Goal: Task Accomplishment & Management: Manage account settings

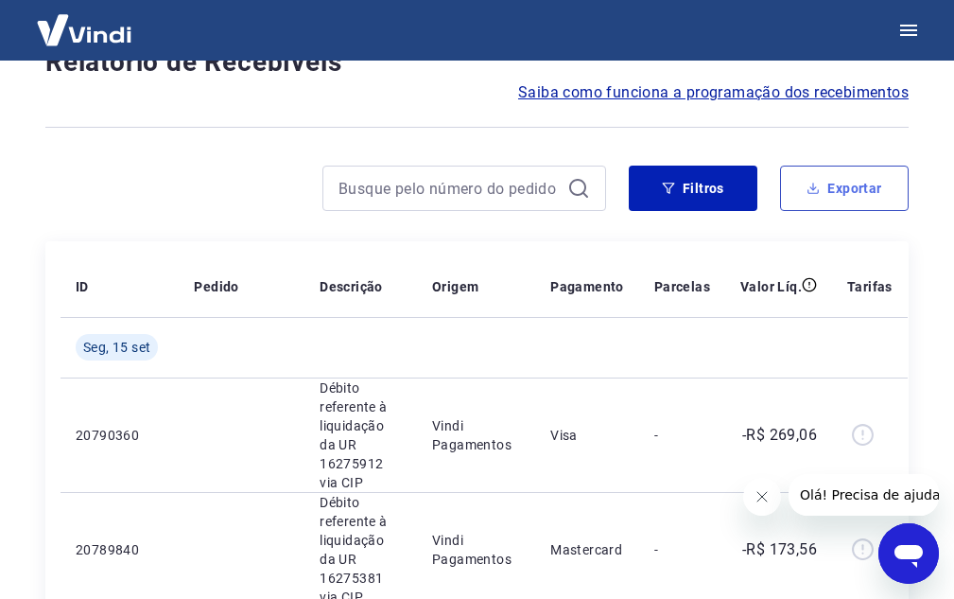
scroll to position [189, 0]
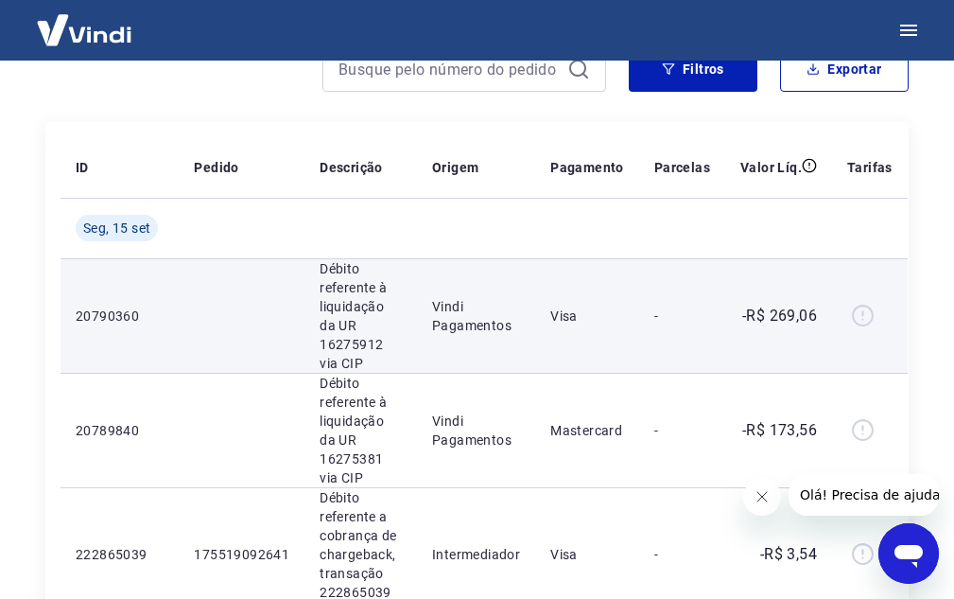
click at [853, 321] on div at bounding box center [869, 316] width 45 height 30
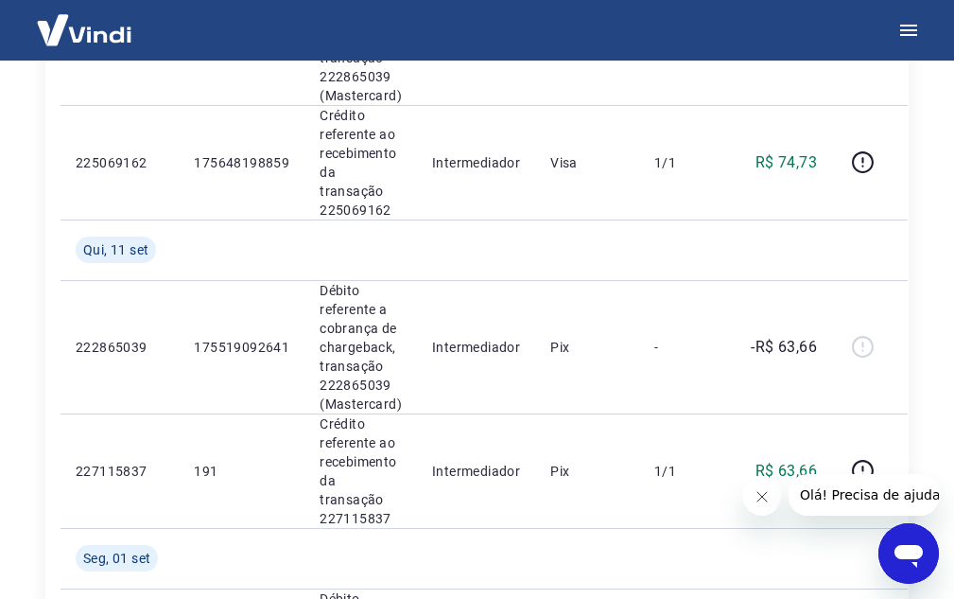
scroll to position [1513, 0]
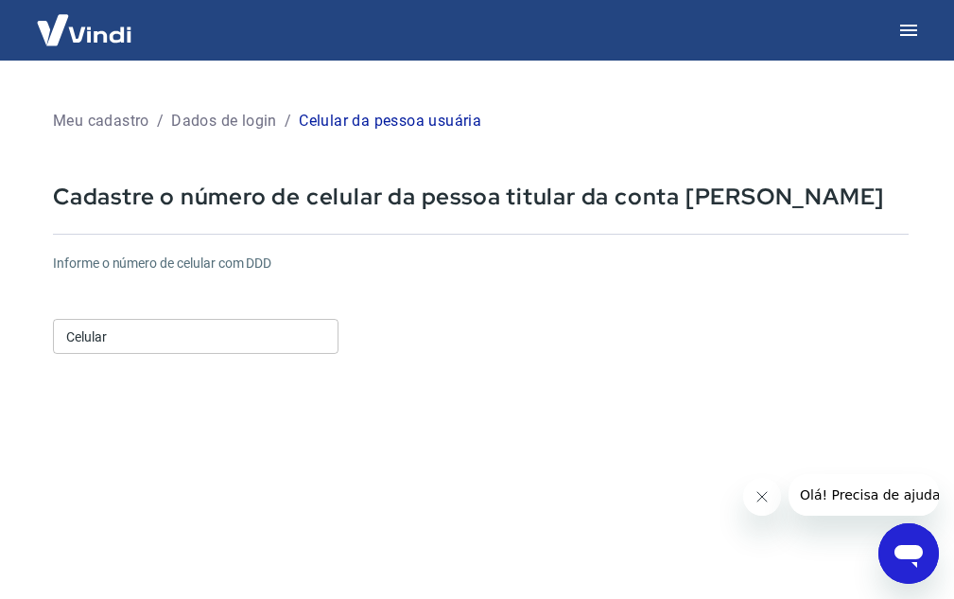
click at [168, 355] on div "Celular Celular" at bounding box center [196, 334] width 286 height 46
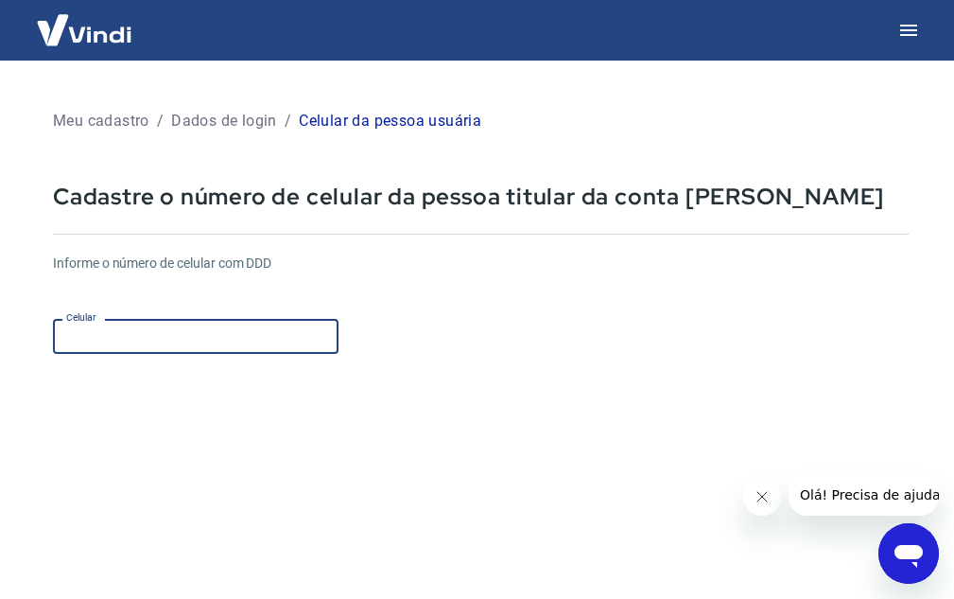
click at [207, 337] on input "Celular" at bounding box center [196, 336] width 286 height 35
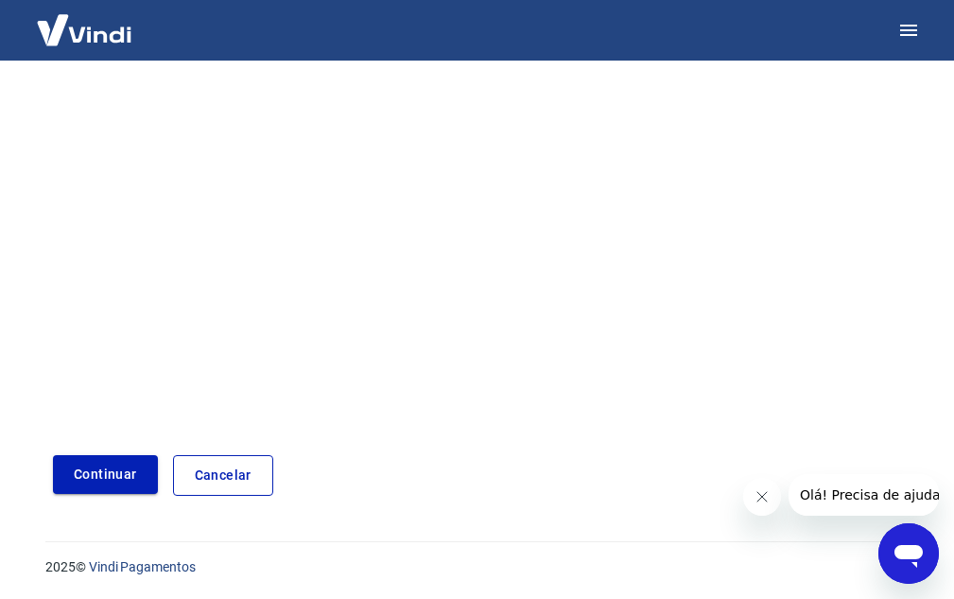
scroll to position [297, 0]
type input "(51) 99657-5074"
click at [94, 482] on button "Continuar" at bounding box center [105, 473] width 105 height 39
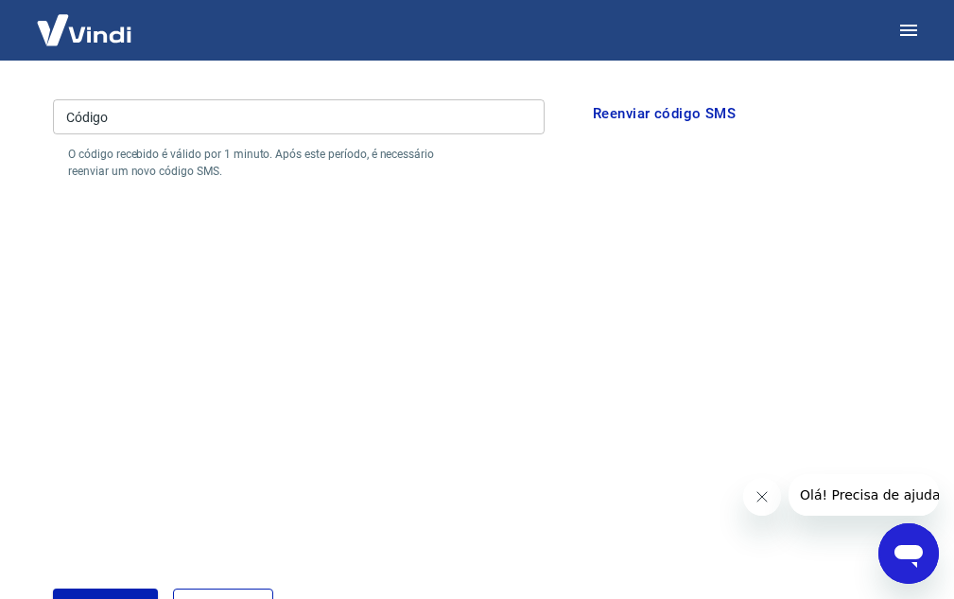
scroll to position [108, 0]
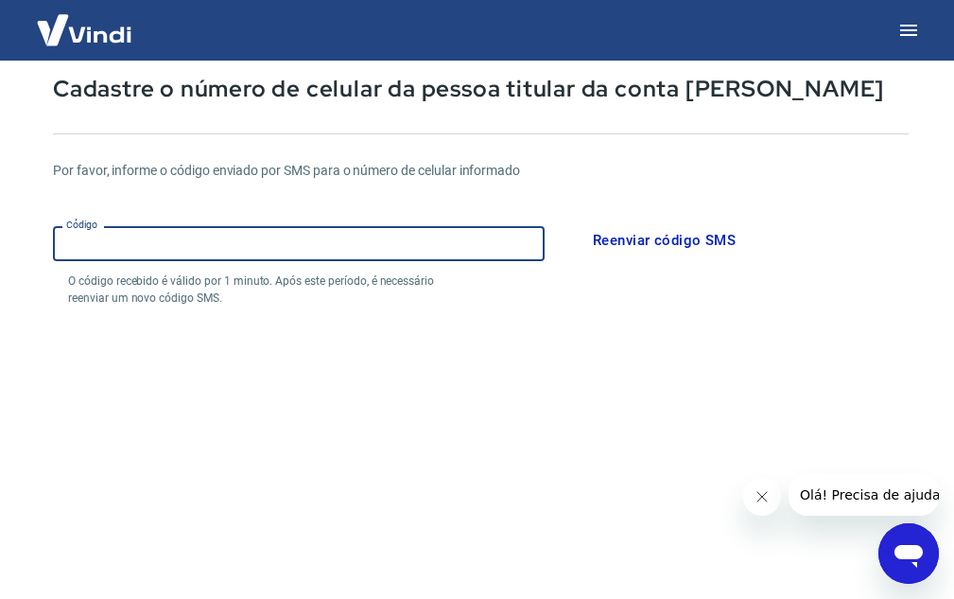
click at [250, 241] on input "Código" at bounding box center [299, 243] width 492 height 35
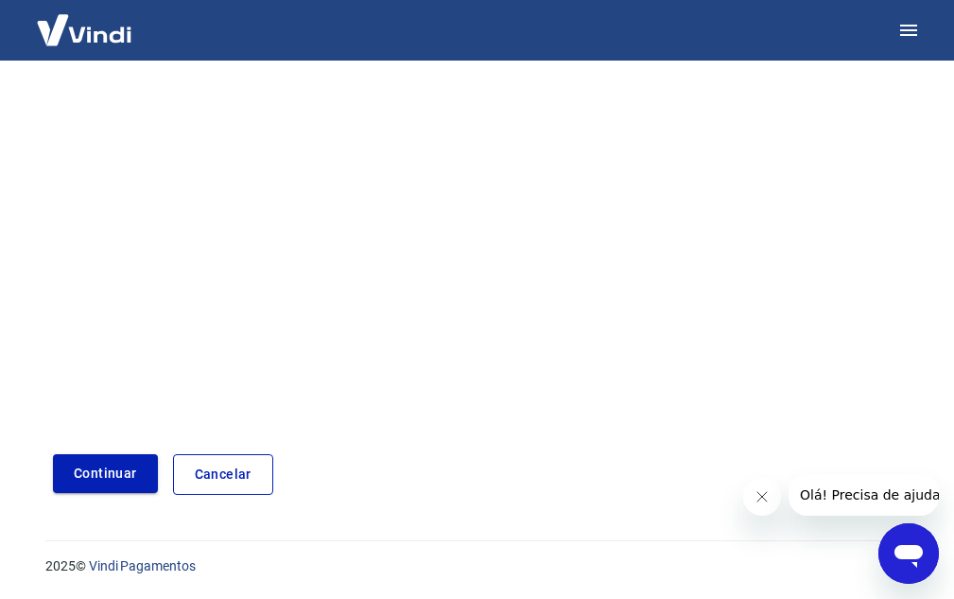
type input "387379"
click at [142, 478] on button "Continuar" at bounding box center [105, 473] width 105 height 39
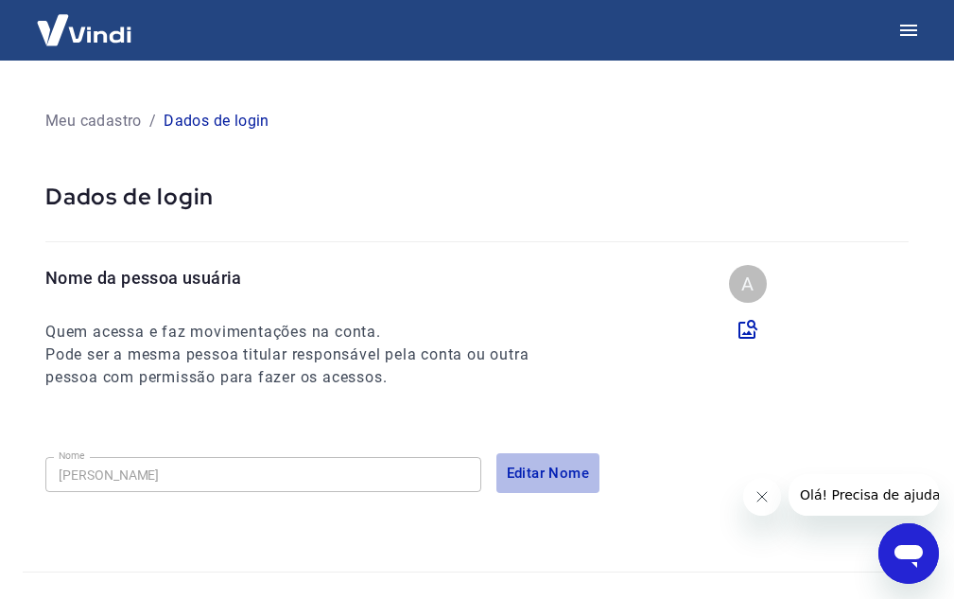
click at [531, 480] on button "Editar Nome" at bounding box center [548, 473] width 104 height 40
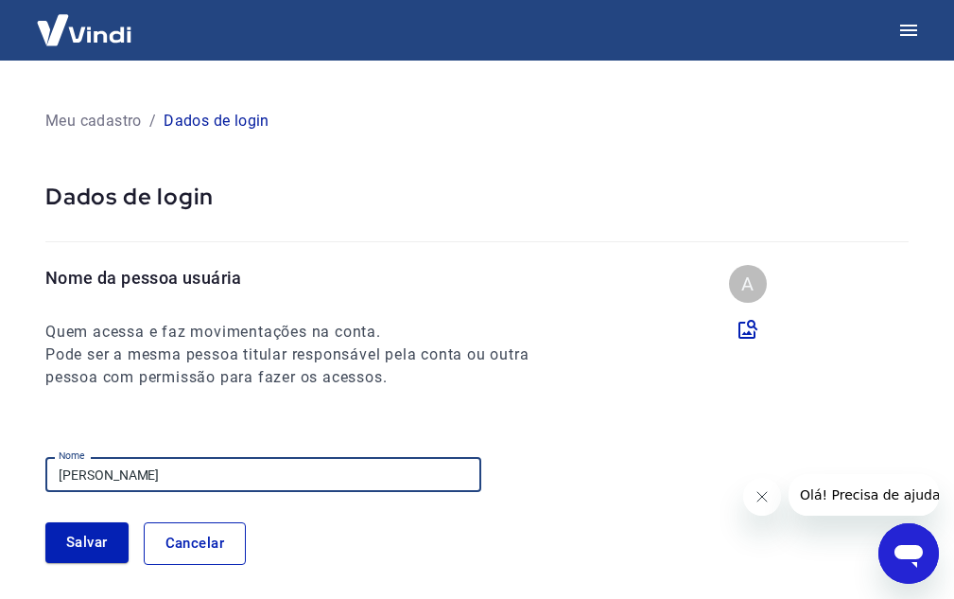
drag, startPoint x: 263, startPoint y: 488, endPoint x: 0, endPoint y: 393, distance: 279.4
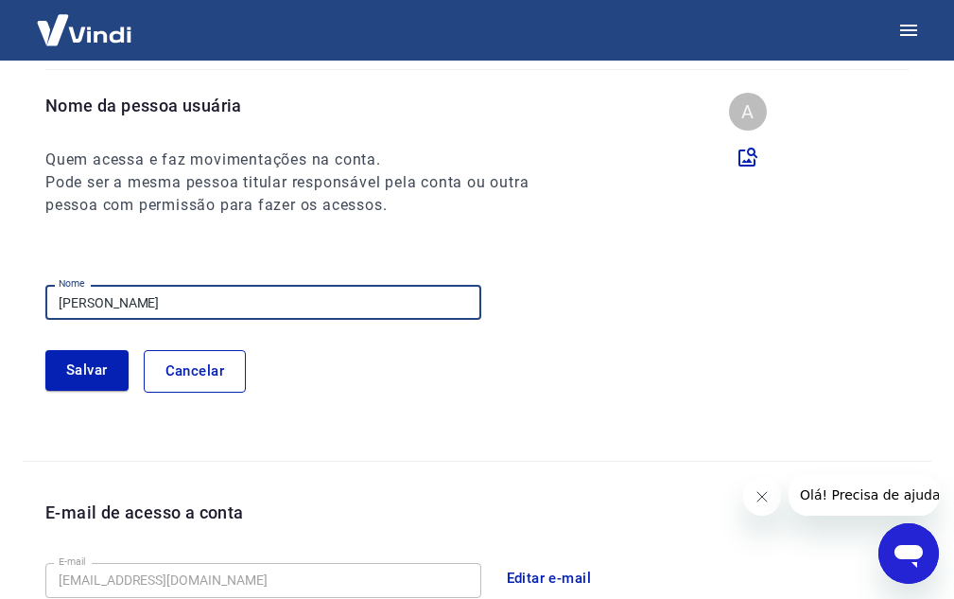
scroll to position [189, 0]
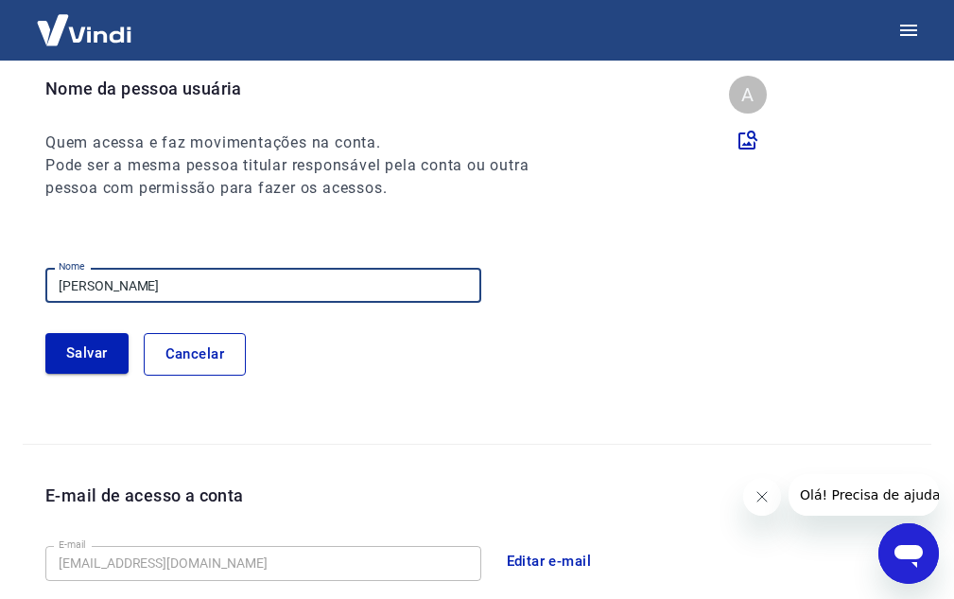
type input "[PERSON_NAME]"
click at [58, 349] on button "Salvar" at bounding box center [86, 353] width 83 height 40
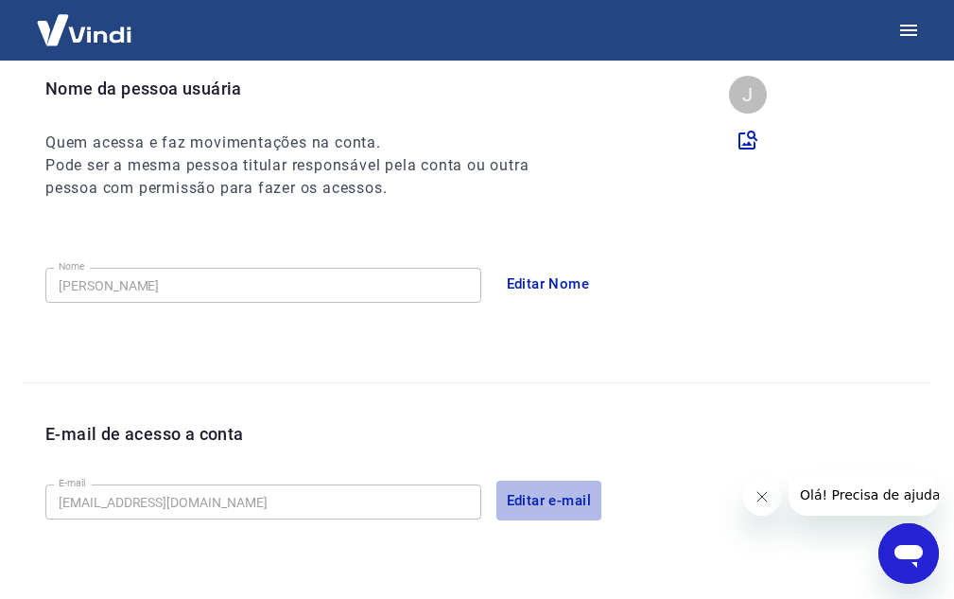
click at [540, 498] on button "Editar e-mail" at bounding box center [549, 500] width 106 height 40
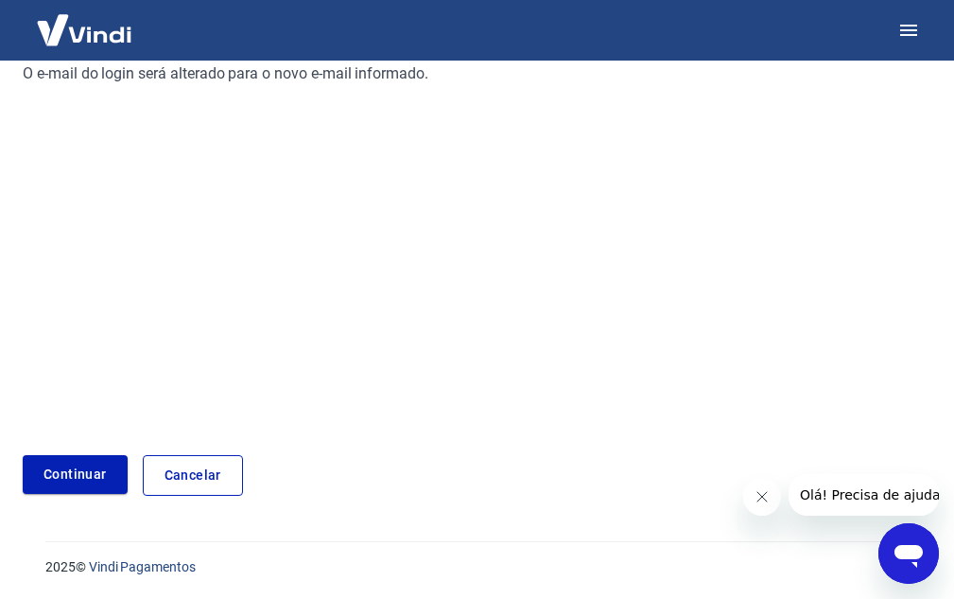
scroll to position [291, 0]
click at [38, 478] on link "Continuar" at bounding box center [75, 473] width 105 height 39
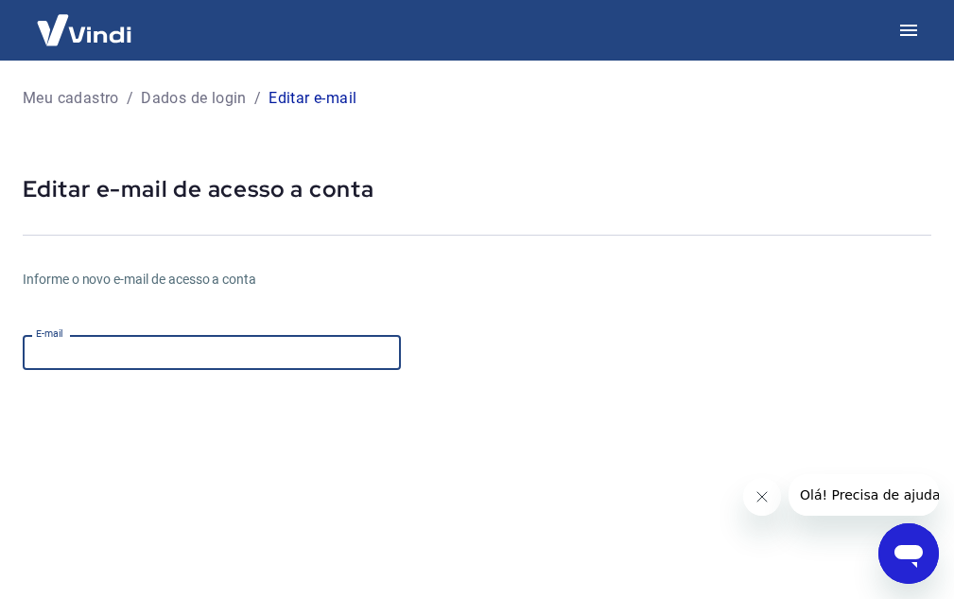
click at [261, 365] on input "E-mail" at bounding box center [212, 352] width 378 height 35
paste input "financeiro.aquapetstore@gmail.com"
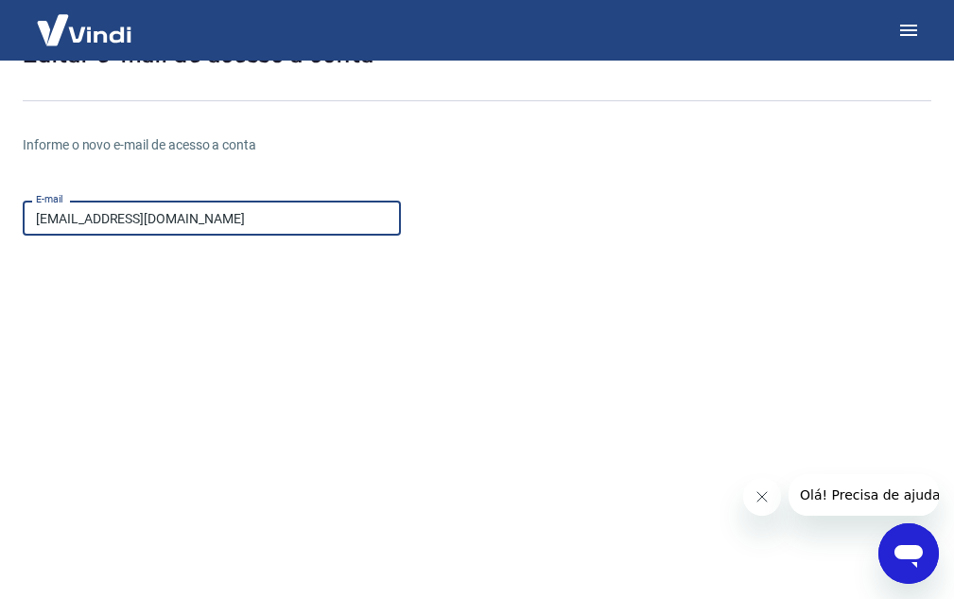
scroll to position [328, 0]
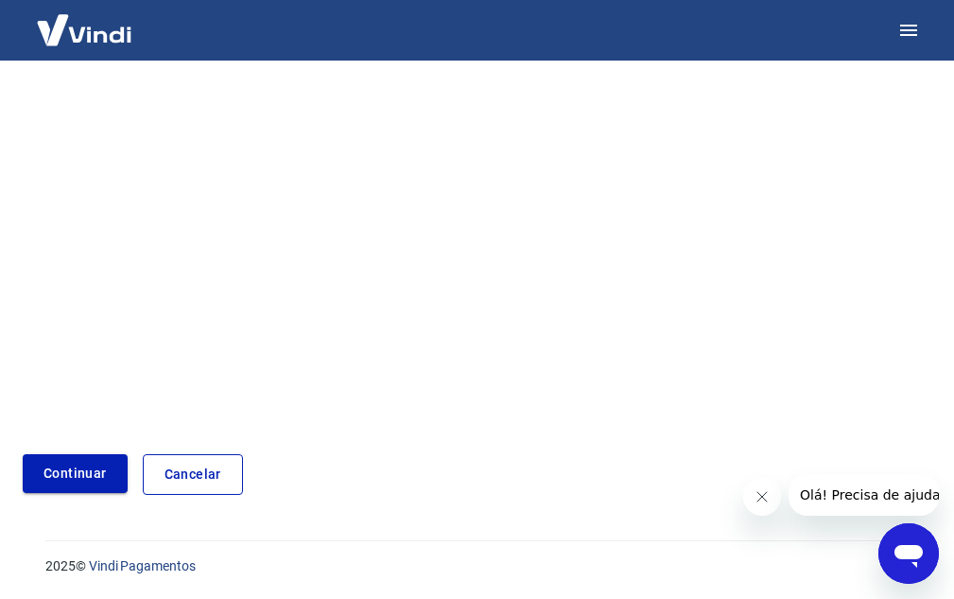
type input "financeiro.aquapetstore@gmail.com"
click at [55, 475] on button "Continuar" at bounding box center [75, 473] width 105 height 39
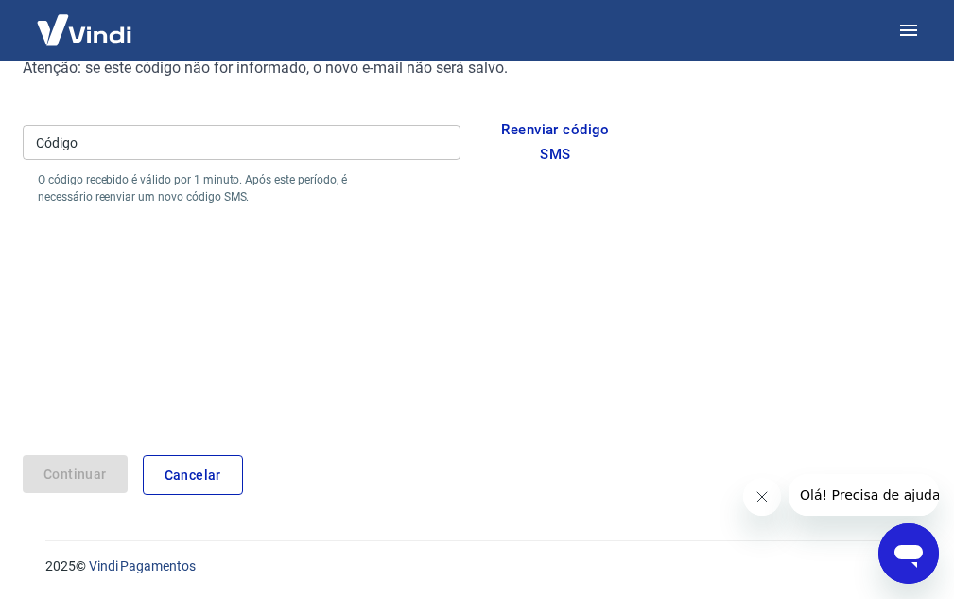
scroll to position [179, 0]
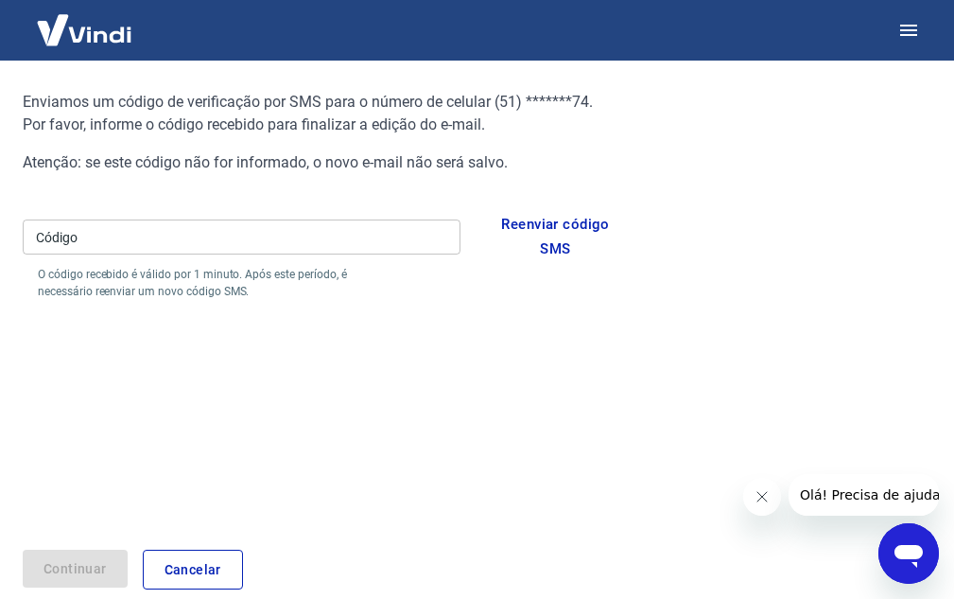
click at [400, 241] on input "Código" at bounding box center [242, 236] width 438 height 35
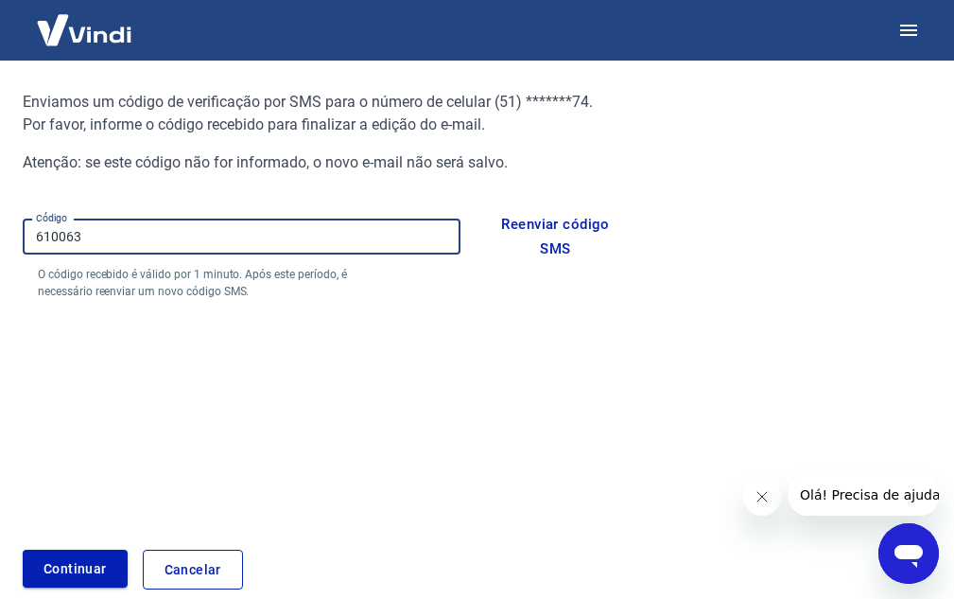
type input "610063"
click at [96, 573] on button "Continuar" at bounding box center [75, 568] width 105 height 39
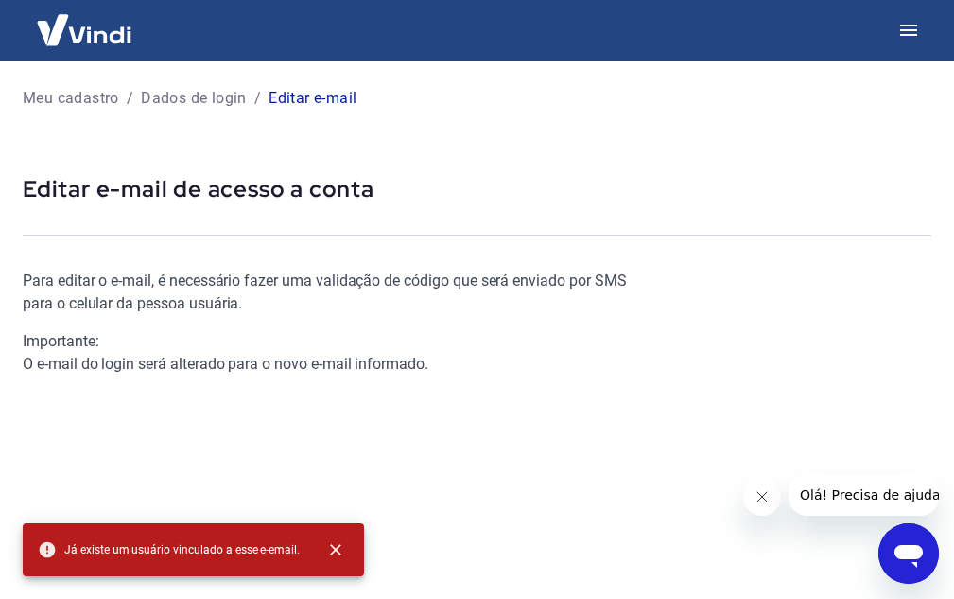
scroll to position [95, 0]
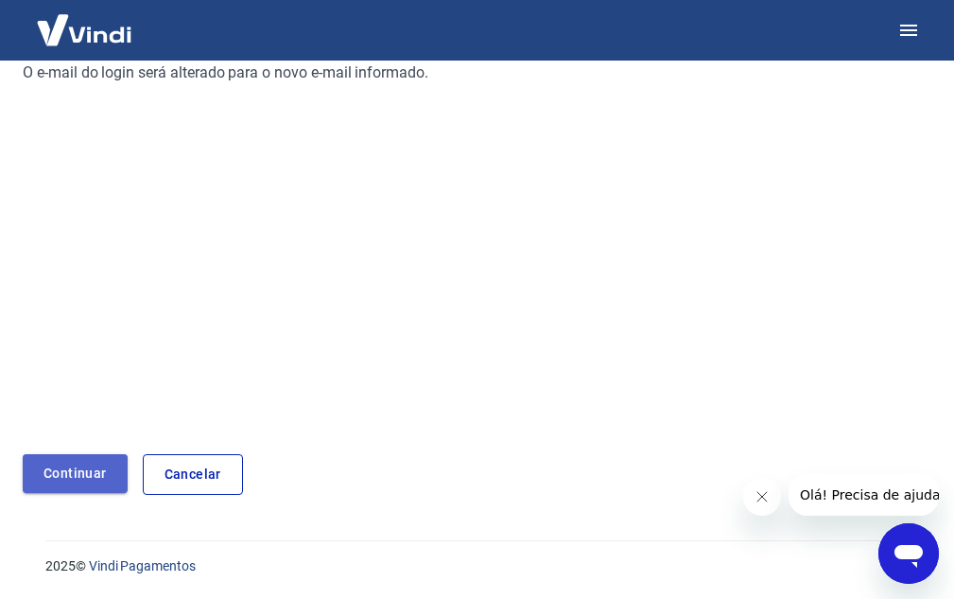
click at [98, 473] on link "Continuar" at bounding box center [75, 473] width 105 height 39
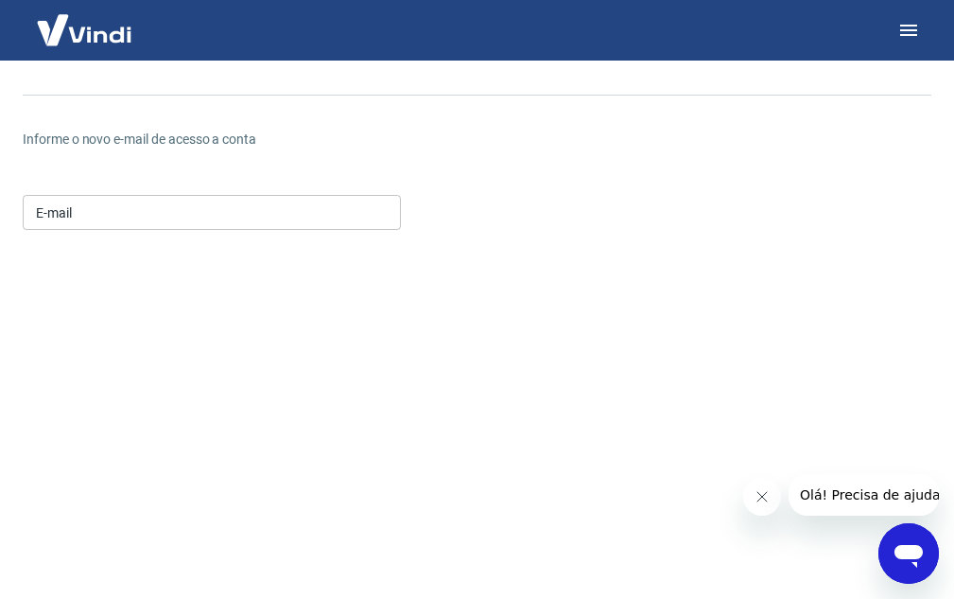
scroll to position [139, 0]
click at [241, 218] on input "E-mail" at bounding box center [212, 213] width 378 height 35
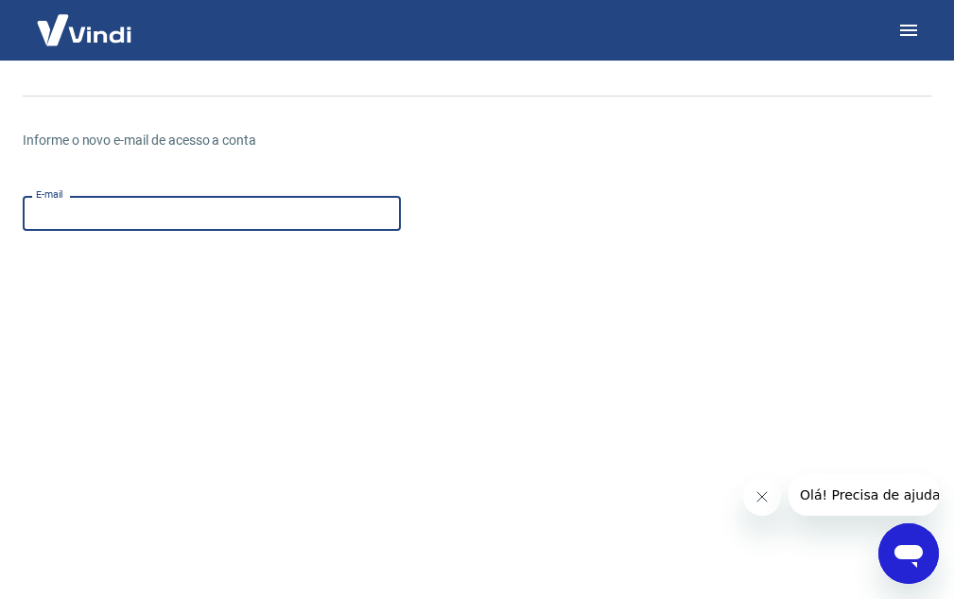
type input "[EMAIL_ADDRESS][DOMAIN_NAME]"
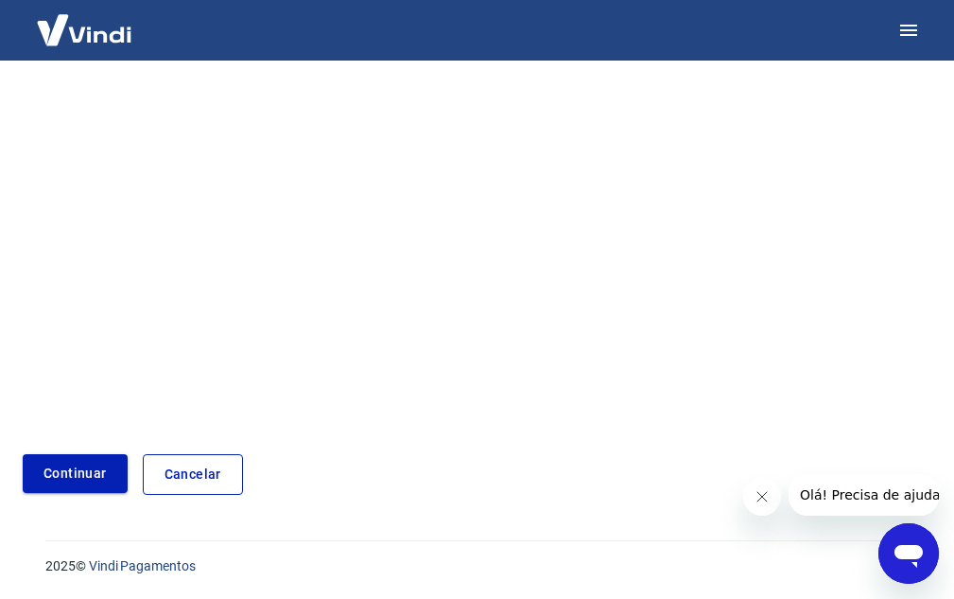
click at [64, 484] on button "Continuar" at bounding box center [75, 473] width 105 height 39
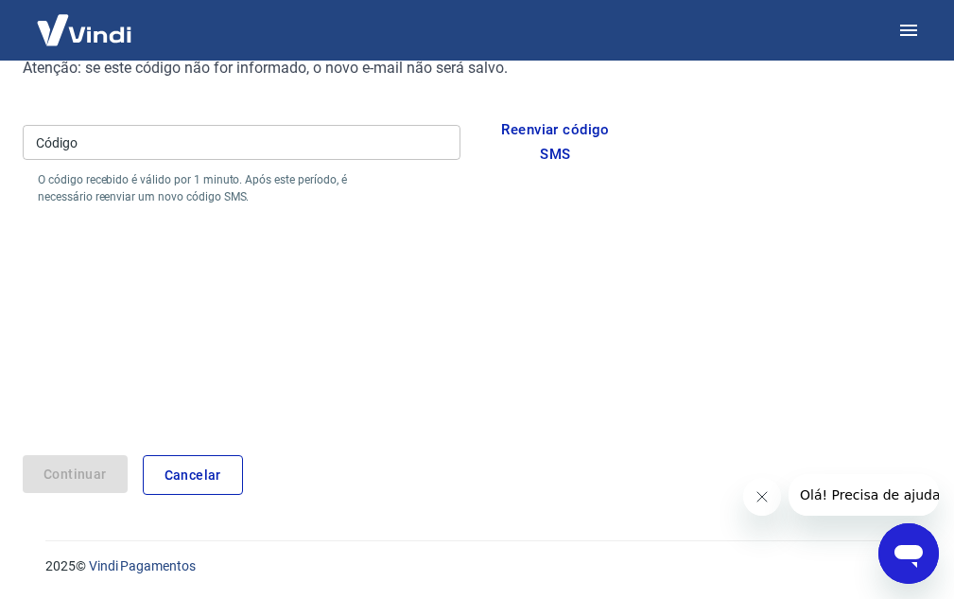
scroll to position [273, 0]
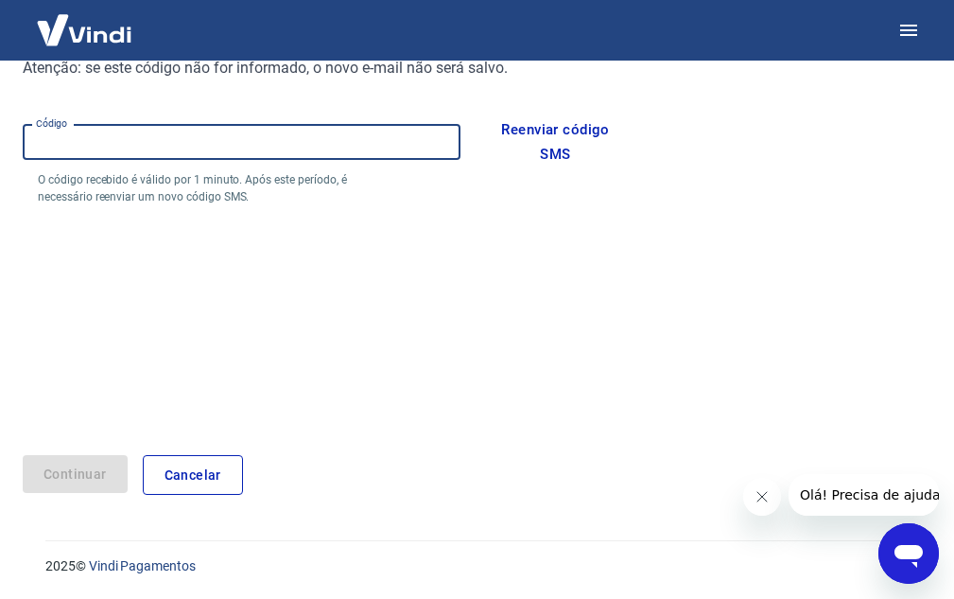
click at [159, 141] on input "Código" at bounding box center [242, 142] width 438 height 35
type input "616860"
click at [87, 469] on button "Continuar" at bounding box center [75, 474] width 105 height 39
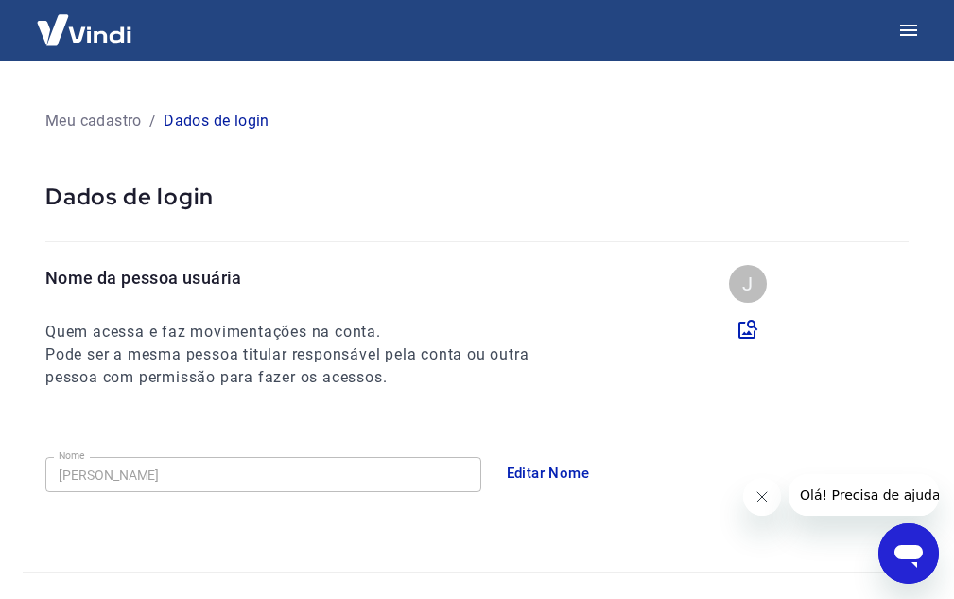
click at [57, 120] on p "Meu cadastro" at bounding box center [93, 121] width 96 height 23
click at [186, 113] on p "Dados de login" at bounding box center [217, 121] width 106 height 23
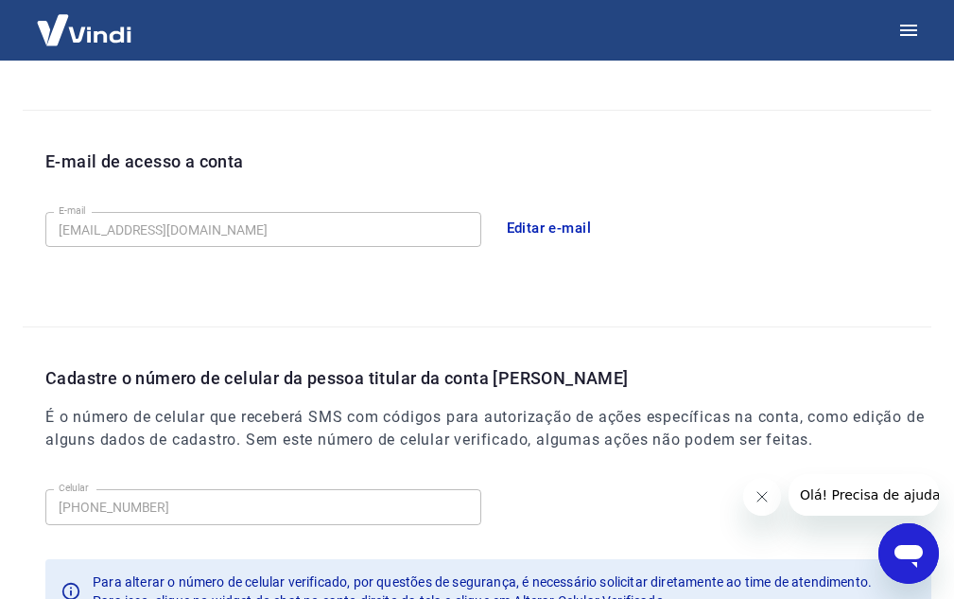
scroll to position [518, 0]
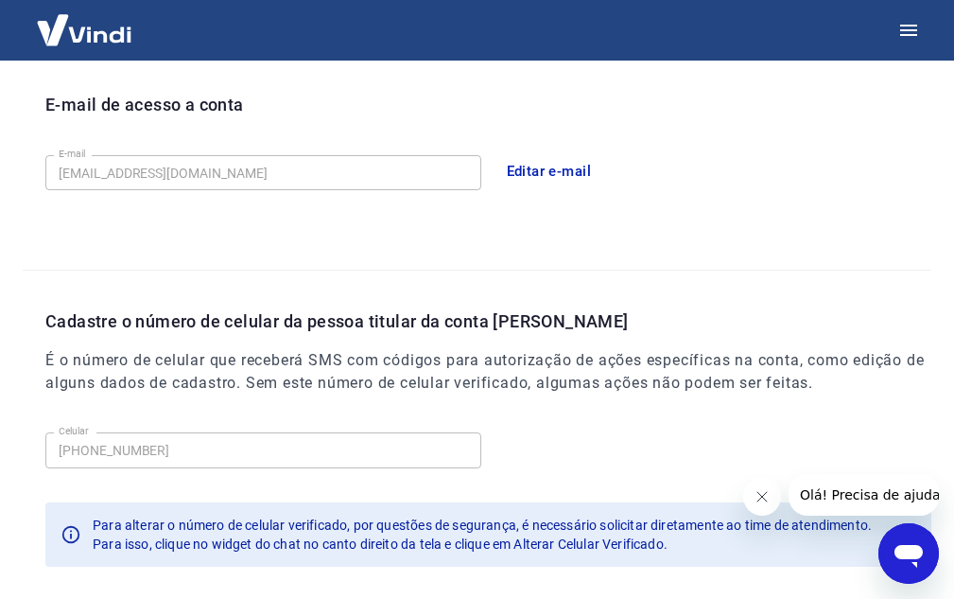
click at [808, 493] on span "Olá! Precisa de ajuda?" at bounding box center [873, 494] width 148 height 15
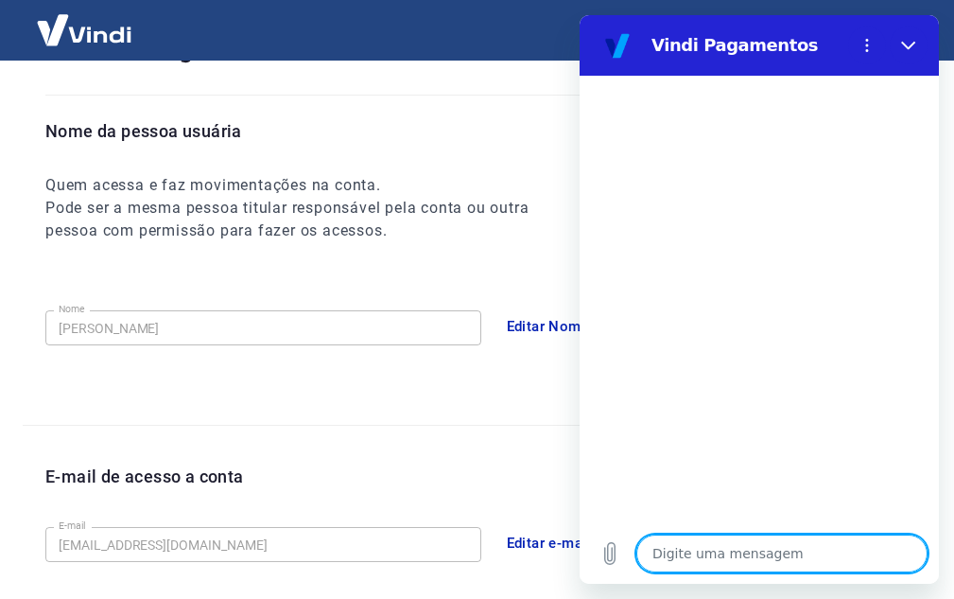
scroll to position [45, 0]
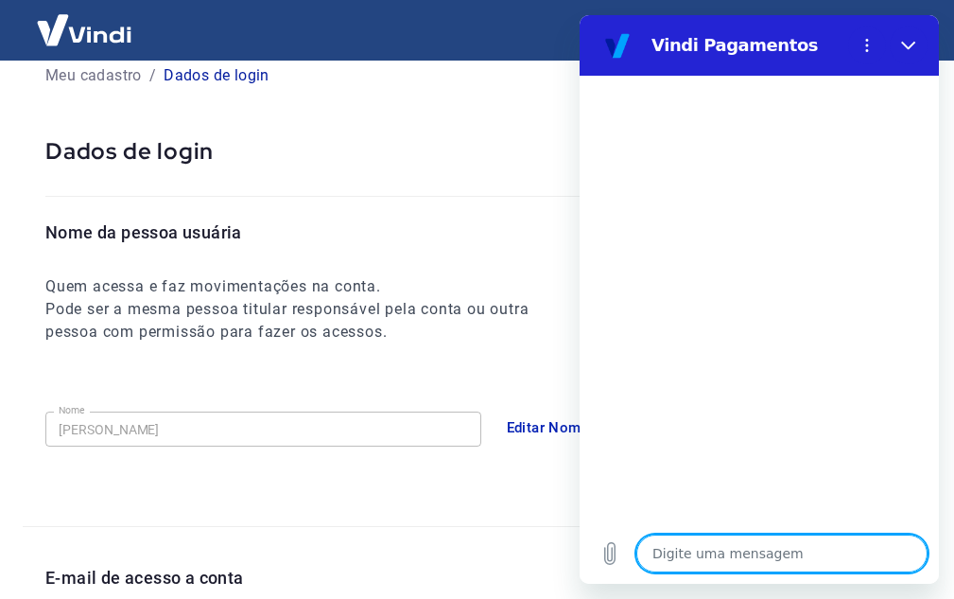
click at [707, 538] on textarea at bounding box center [781, 553] width 291 height 38
type textarea "G"
type textarea "x"
type textarea "Go"
type textarea "x"
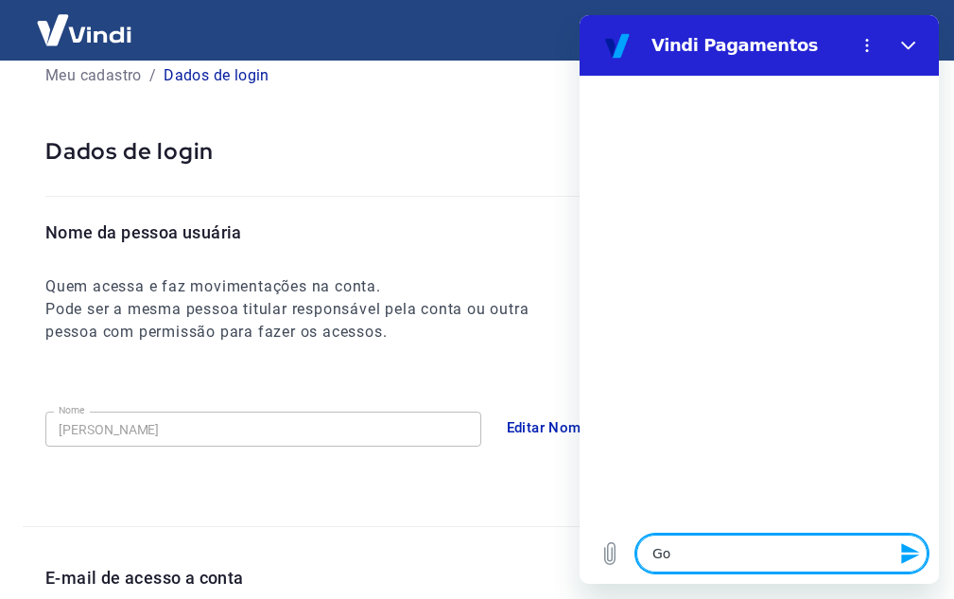
type textarea "Gos"
type textarea "x"
type textarea "Gost"
type textarea "x"
type textarea "Gosta"
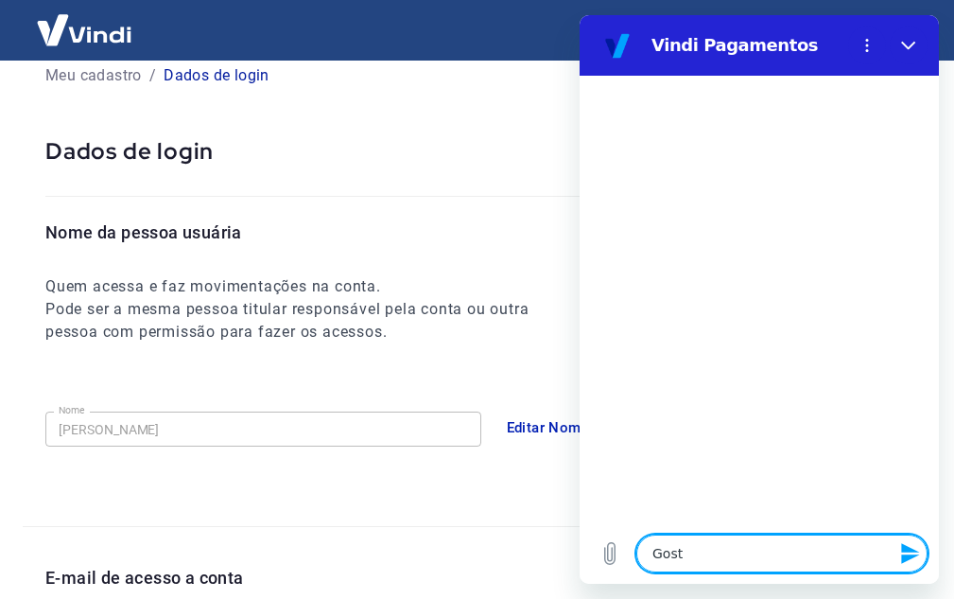
type textarea "x"
type textarea "Gostar"
type textarea "x"
type textarea "Gostari"
type textarea "x"
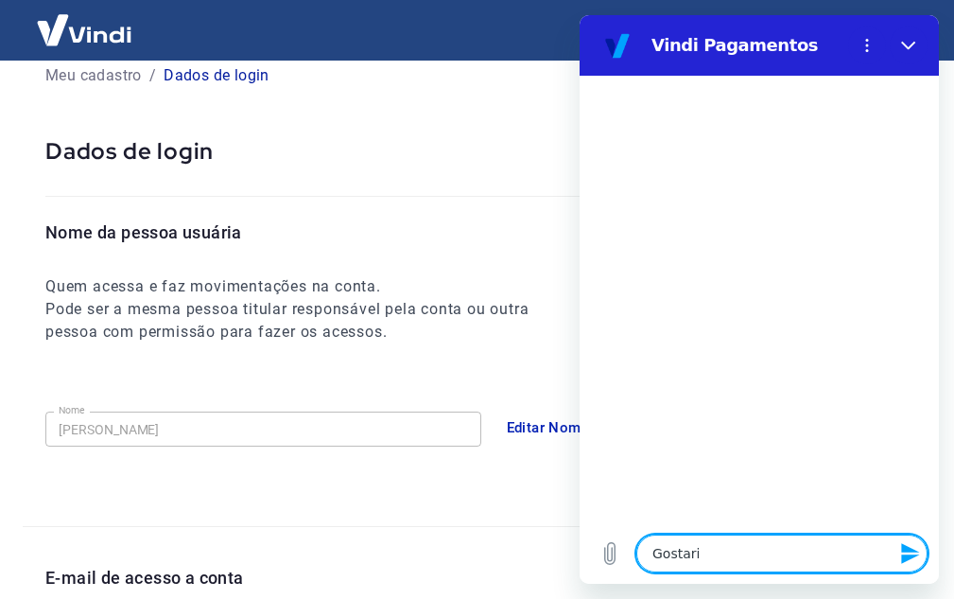
type textarea "Gostaria"
type textarea "x"
type textarea "Gostaria"
type textarea "x"
type textarea "Gostaria d"
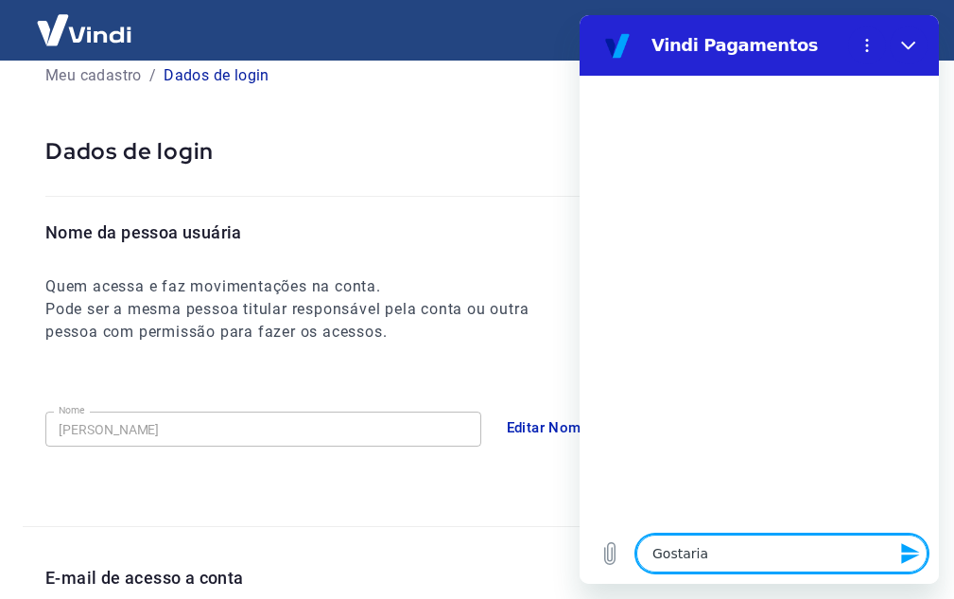
type textarea "x"
type textarea "Gostaria de"
type textarea "x"
type textarea "Gostaria de"
type textarea "x"
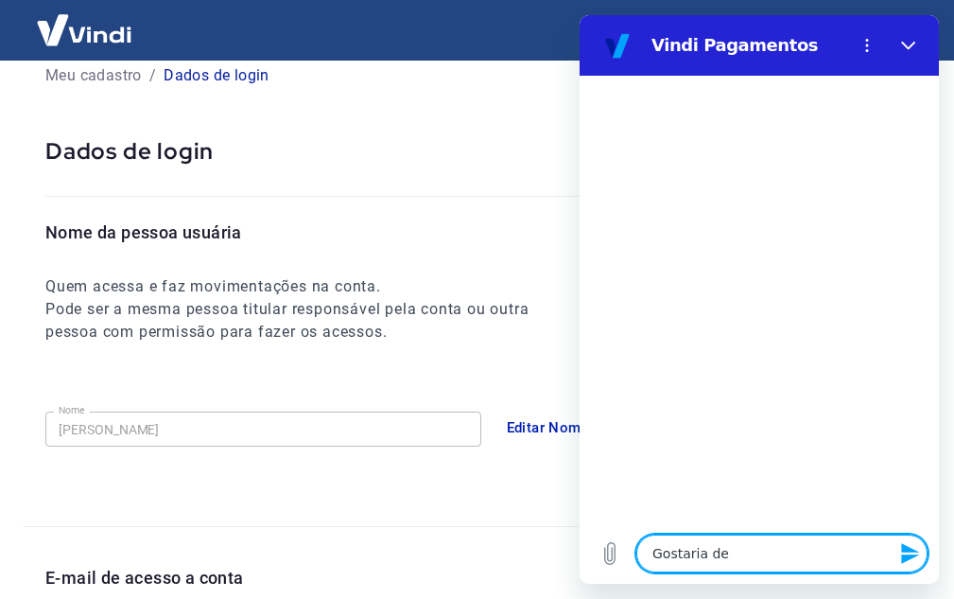
type textarea "Gostaria de s"
type textarea "x"
type textarea "Gostaria de sa"
type textarea "x"
type textarea "Gostaria de sab"
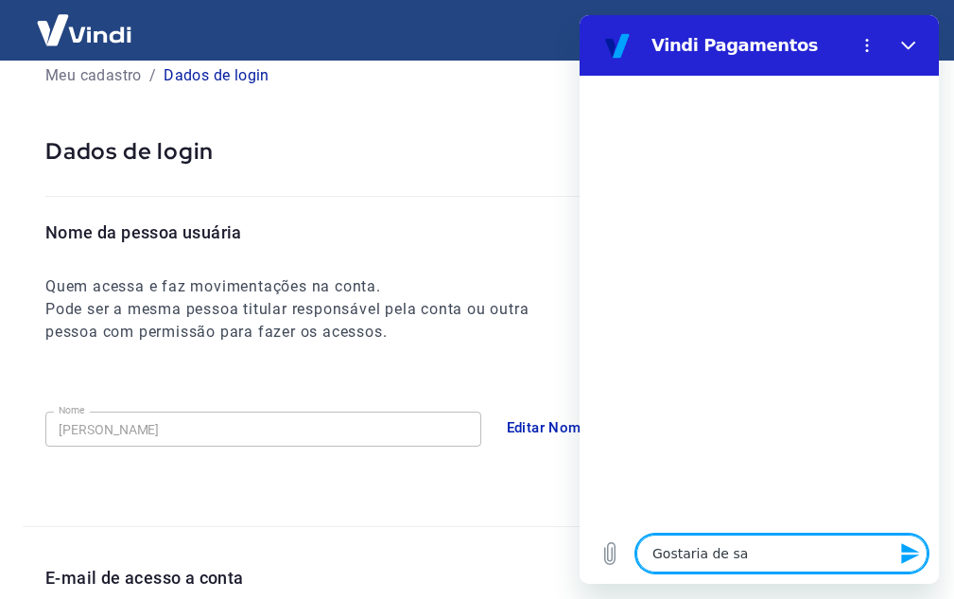
type textarea "x"
type textarea "Gostaria de sabe"
type textarea "x"
type textarea "Gostaria de saber"
type textarea "x"
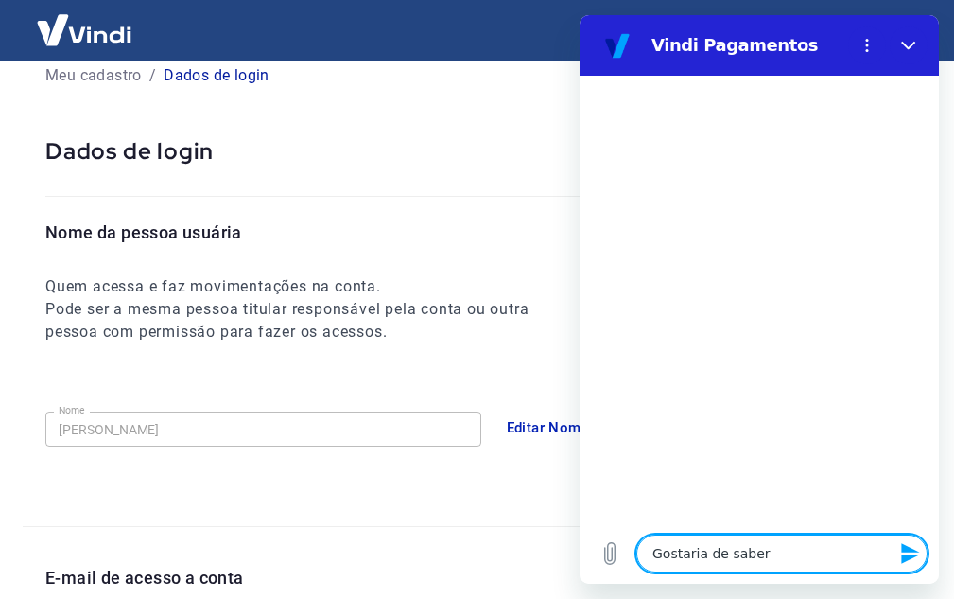
type textarea "Gostaria de saber"
type textarea "x"
type textarea "Gostaria de saber s"
type textarea "x"
type textarea "Gostaria de saber se"
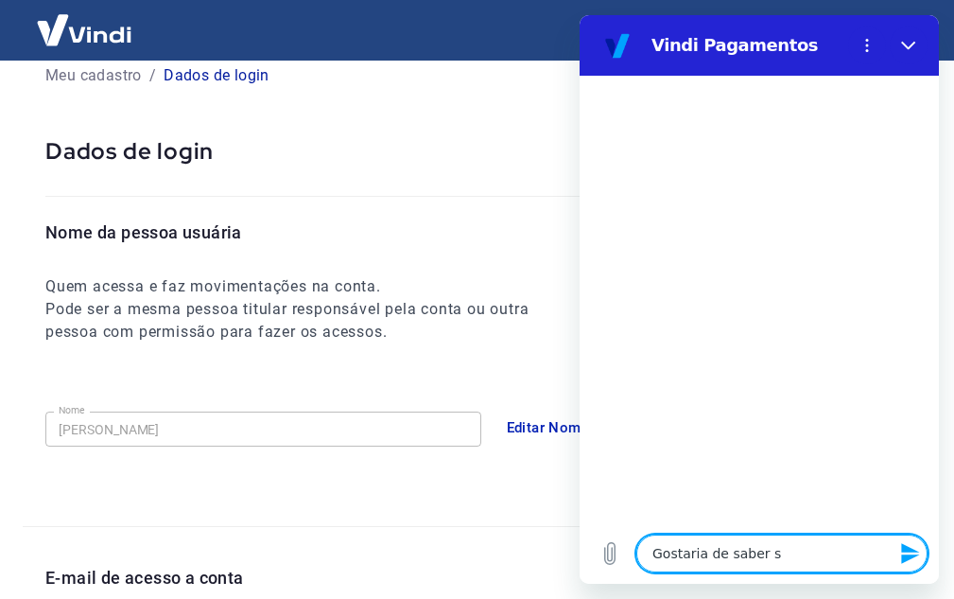
type textarea "x"
type textarea "Gostaria de saber se"
type textarea "x"
type textarea "Gostaria de saber se o"
type textarea "x"
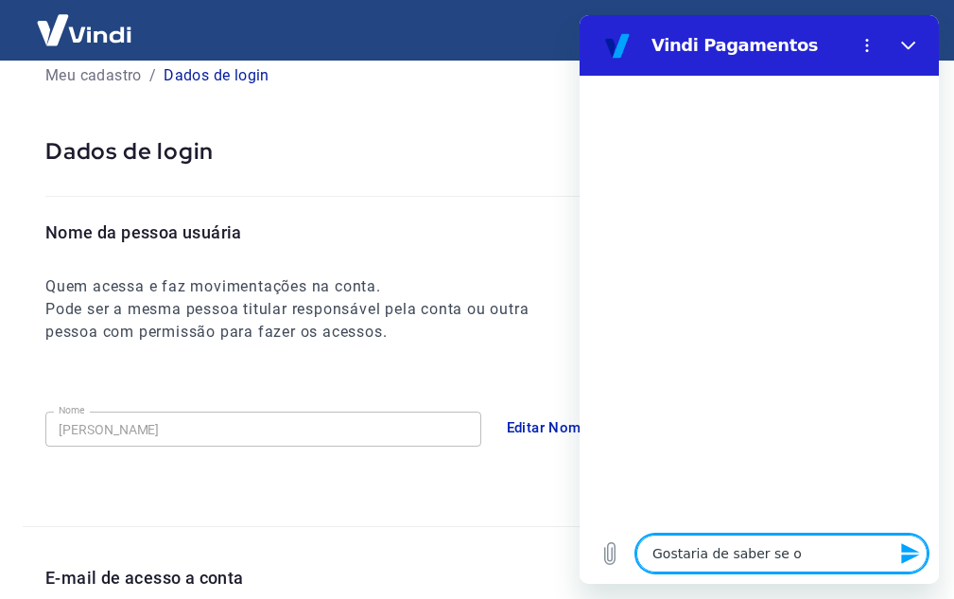
type textarea "Gostaria de saber se o"
type textarea "x"
type textarea "Gostaria de saber se o c"
type textarea "x"
type textarea "Gostaria de saber se o cd"
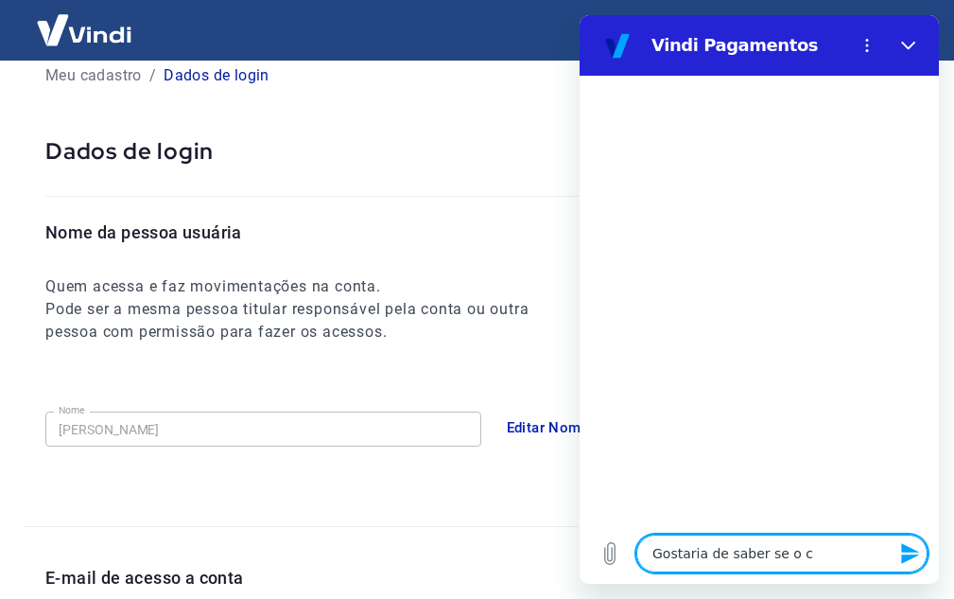
type textarea "x"
type textarea "Gostaria de saber se o cda"
type textarea "x"
type textarea "Gostaria de saber se o cdas"
type textarea "x"
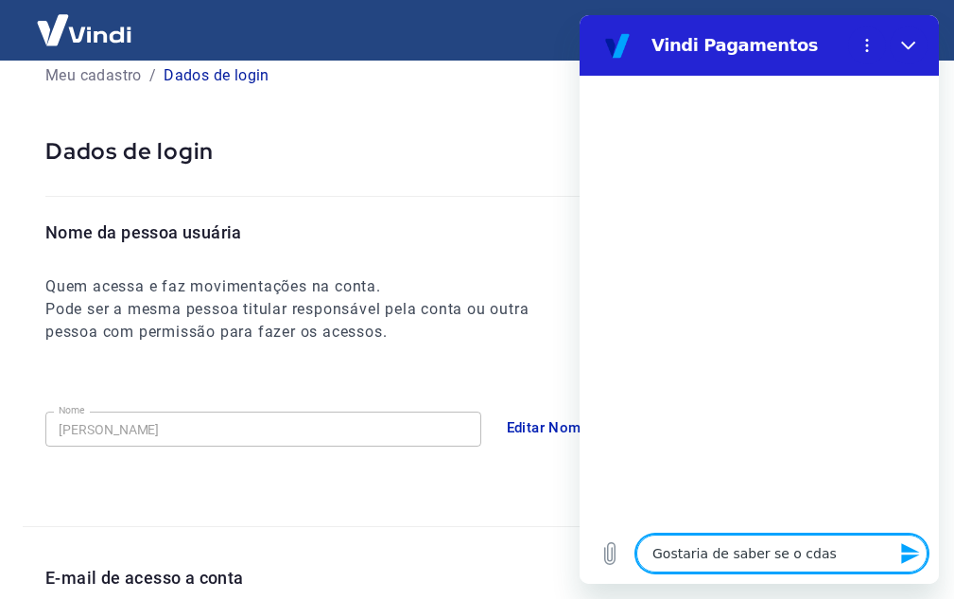
type textarea "Gostaria de saber se o cdast"
type textarea "x"
type textarea "Gostaria de saber se o cdastr"
type textarea "x"
type textarea "Gostaria de saber se o cdastro"
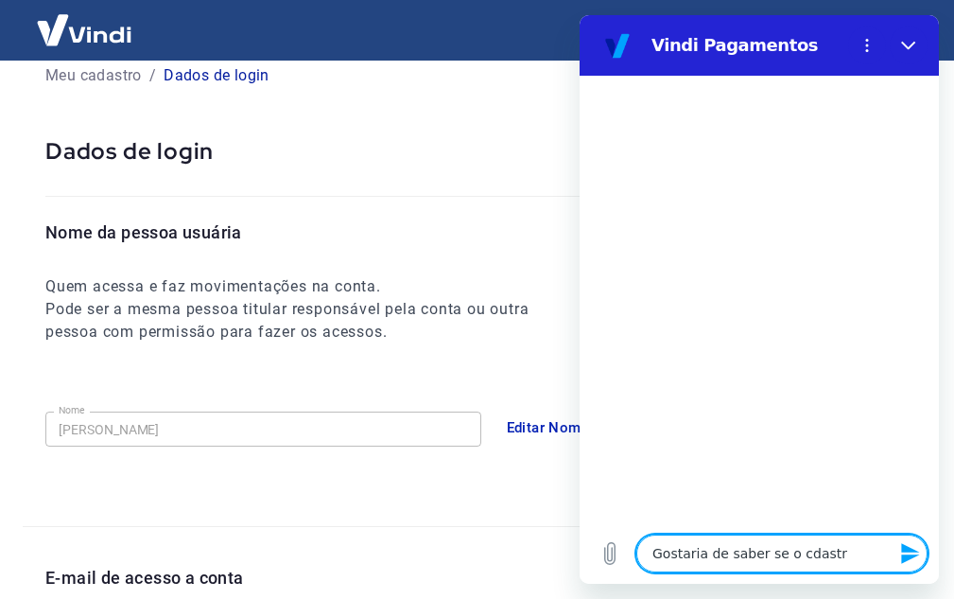
type textarea "x"
type textarea "Gostaria de saber se o cdastro"
type textarea "x"
type textarea "Gostaria de saber se o cdastro d"
type textarea "x"
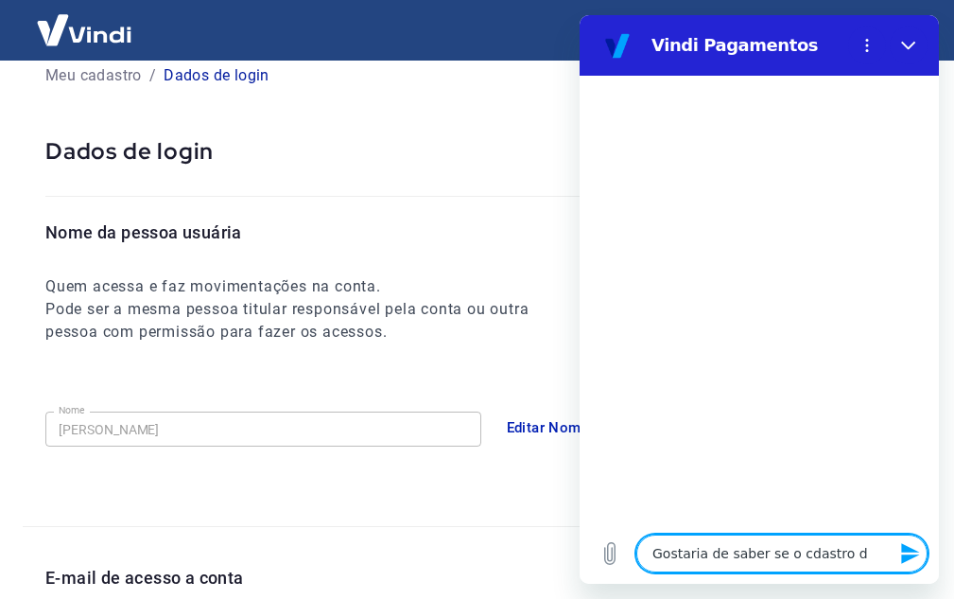
type textarea "Gostaria de saber se o cdastro de"
type textarea "x"
type textarea "Gostaria de saber se o cdastro de"
type textarea "x"
type textarea "Gostaria de saber se o cdastro de l"
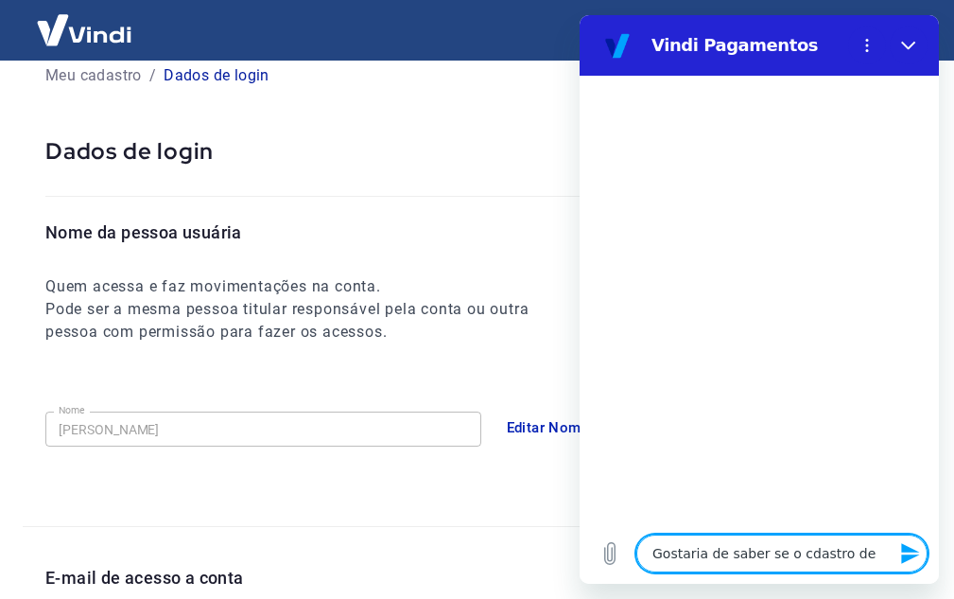
type textarea "x"
type textarea "Gostaria de saber se o cdastro de lo"
type textarea "x"
type textarea "Gostaria de saber se o cdastro de log"
type textarea "x"
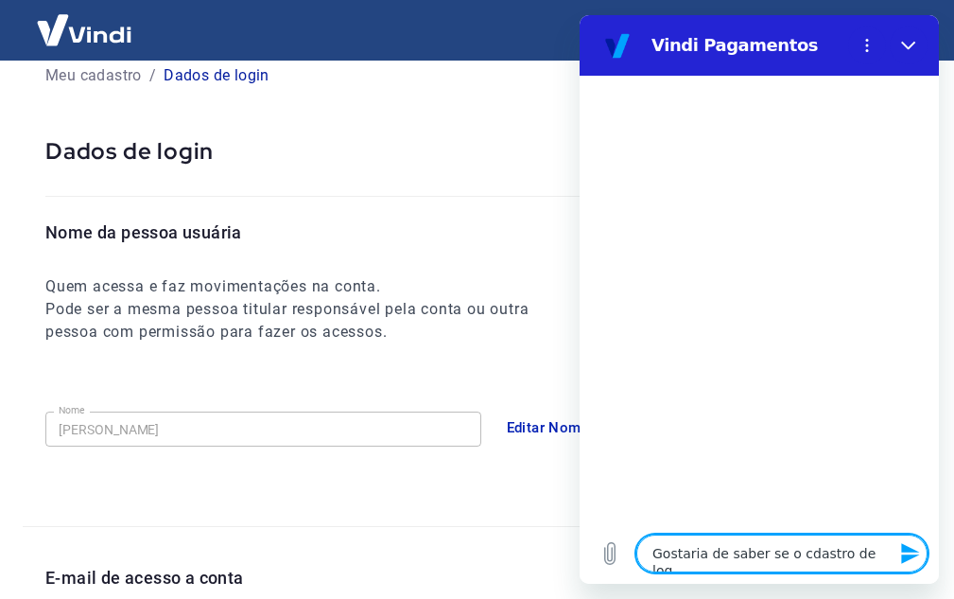
type textarea "Gostaria de saber se o cdastro de logi"
type textarea "x"
type textarea "Gostaria de saber se o cdastro de login"
type textarea "x"
type textarea "Gostaria de saber se o cdastro de login"
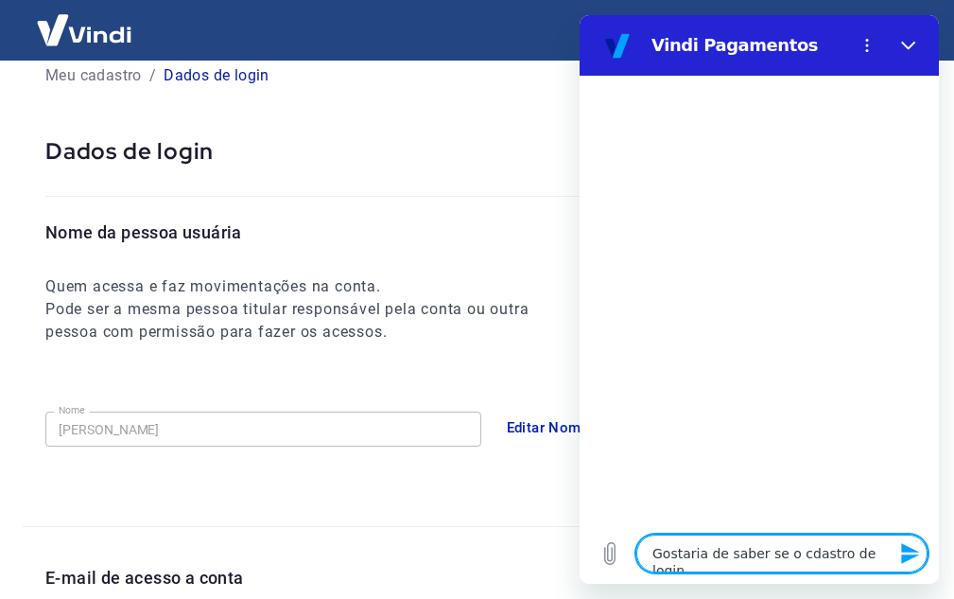
type textarea "x"
type textarea "Gostaria de saber se o cdastro de login f"
type textarea "x"
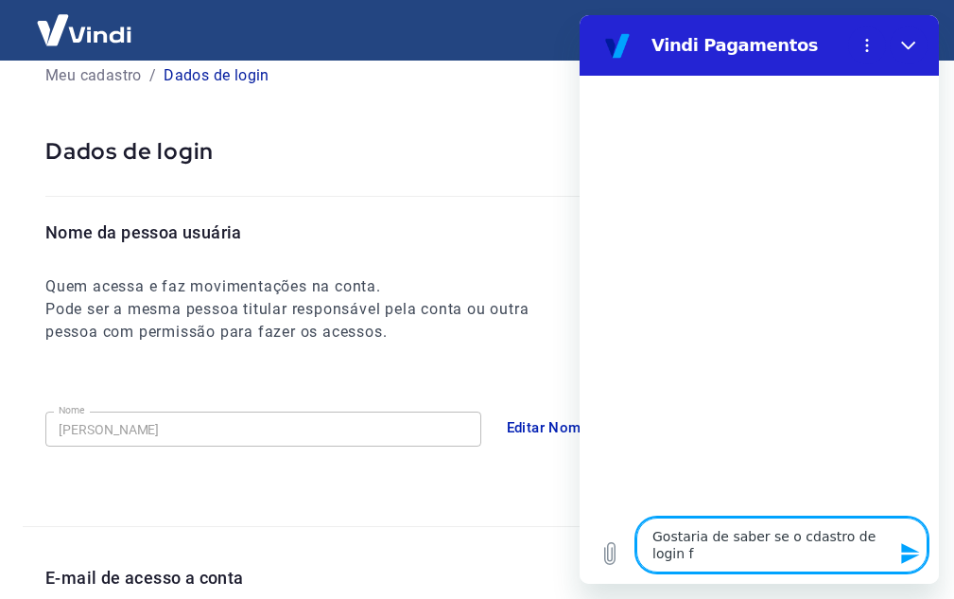
type textarea "Gostaria de saber se o cdastro de login fo"
type textarea "x"
type textarea "Gostaria de saber se o cdastro de login foi"
type textarea "x"
type textarea "Gostaria de saber se o cdastro de login foi"
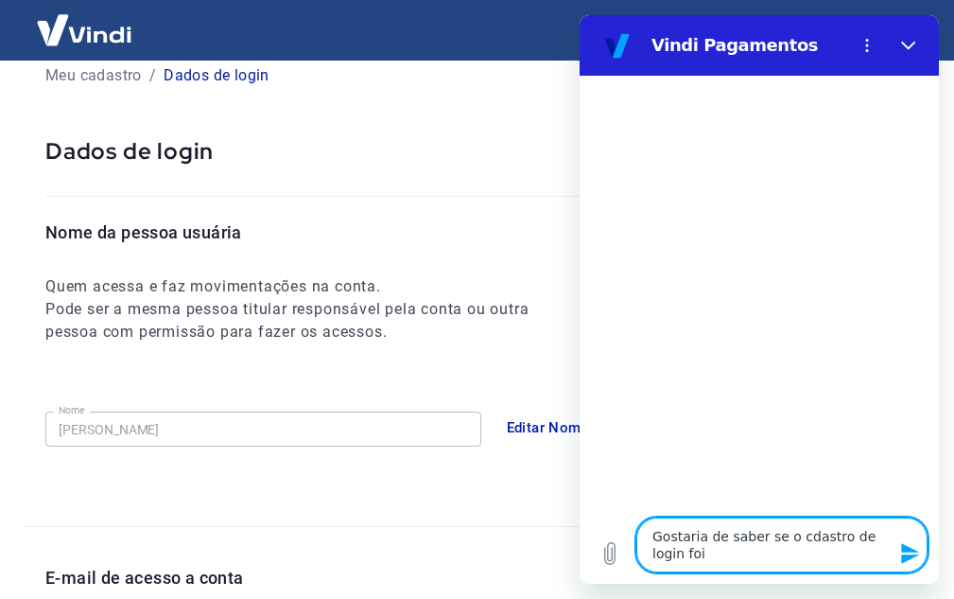
type textarea "x"
type textarea "Gostaria de saber se o cdastro de login foi a"
type textarea "x"
type textarea "Gostaria de saber se o cdastro de login foi al"
type textarea "x"
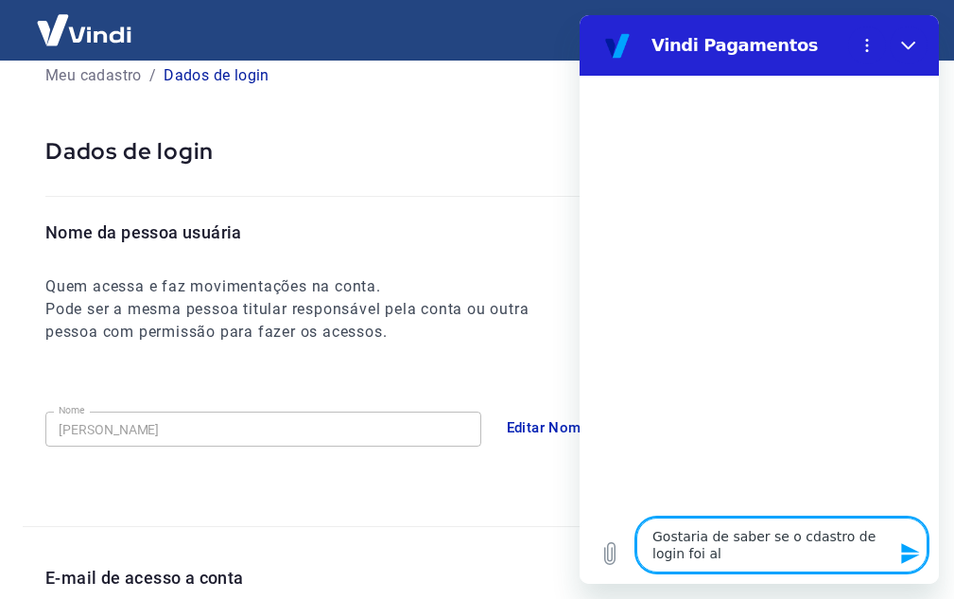
type textarea "Gostaria de saber se o cdastro de login foi alt"
type textarea "x"
type textarea "Gostaria de saber se o cdastro de login foi alte"
type textarea "x"
type textarea "Gostaria de saber se o cdastro de login foi alter"
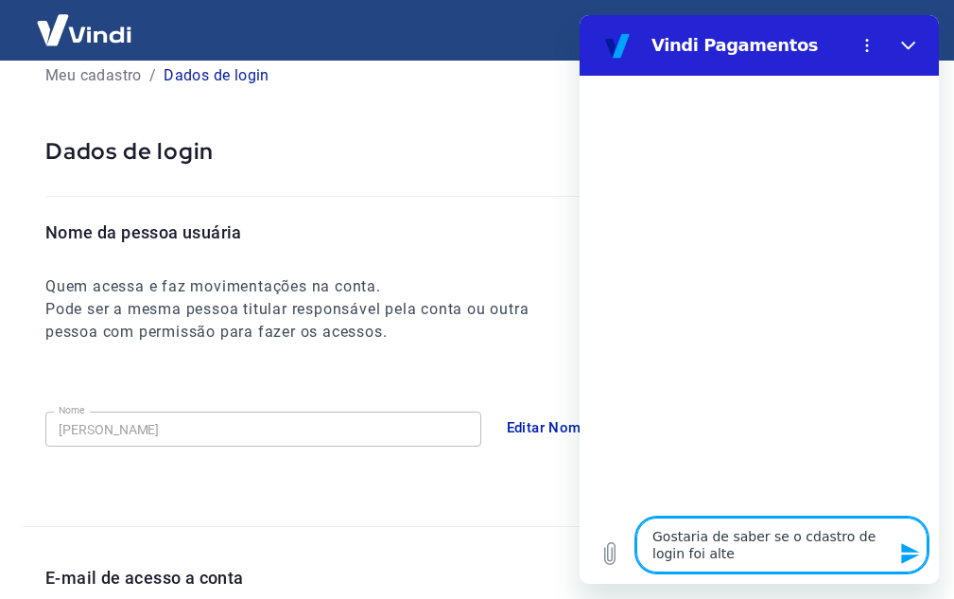
type textarea "x"
type textarea "Gostaria de saber se o cdastro de login foi altera"
type textarea "x"
type textarea "Gostaria de saber se o cdastro de login foi alterad"
type textarea "x"
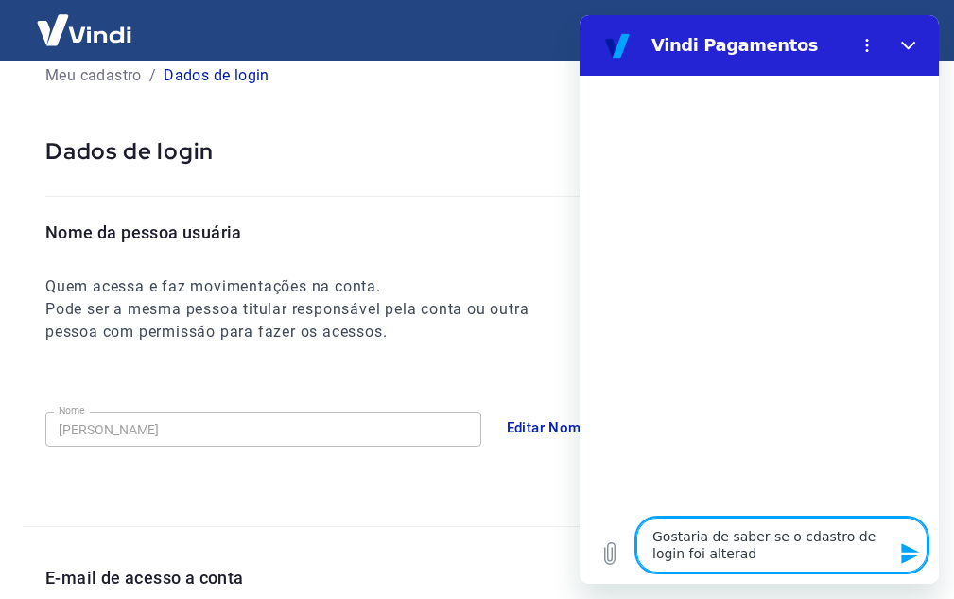
type textarea "Gostaria de saber se o cdastro de login foi alterado"
type textarea "x"
type textarea "Gostaria de saber se o cdastro de login foi alterado"
type textarea "x"
type textarea "Gostaria de saber se o cdastro de login foi alterado c"
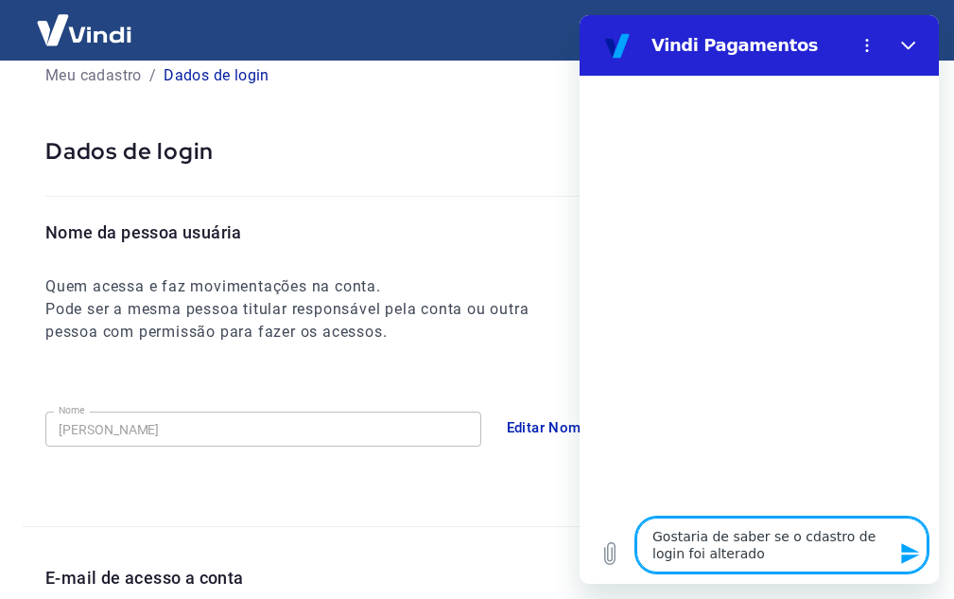
type textarea "x"
type textarea "Gostaria de saber se o cdastro de login foi alterado co"
type textarea "x"
type textarea "Gostaria de saber se o cdastro de login foi alterado com"
type textarea "x"
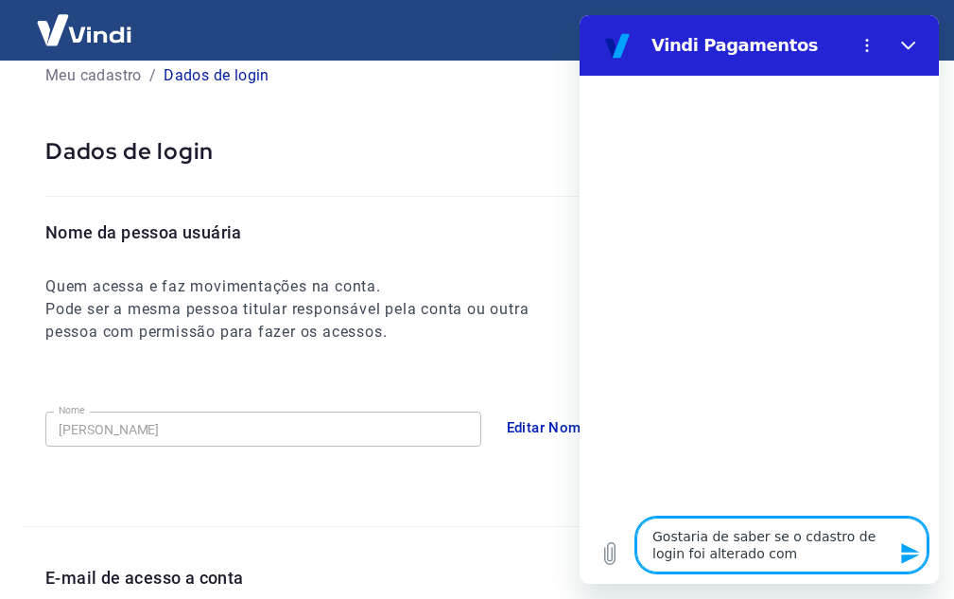
type textarea "Gostaria de saber se o cdastro de login foi alterado com"
type textarea "x"
type textarea "Gostaria de saber se o cdastro de login foi alterado com s"
type textarea "x"
type textarea "Gostaria de saber se o cdastro de login foi alterado com su"
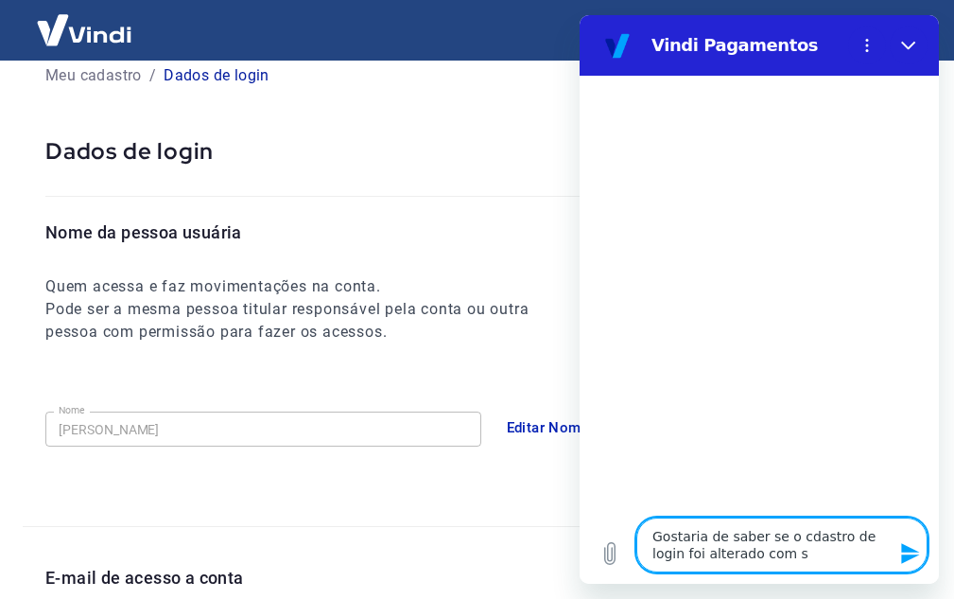
type textarea "x"
type textarea "Gostaria de saber se o cdastro de login foi alterado com suc"
type textarea "x"
type textarea "Gostaria de saber se o cdastro de login foi alterado com suce"
type textarea "x"
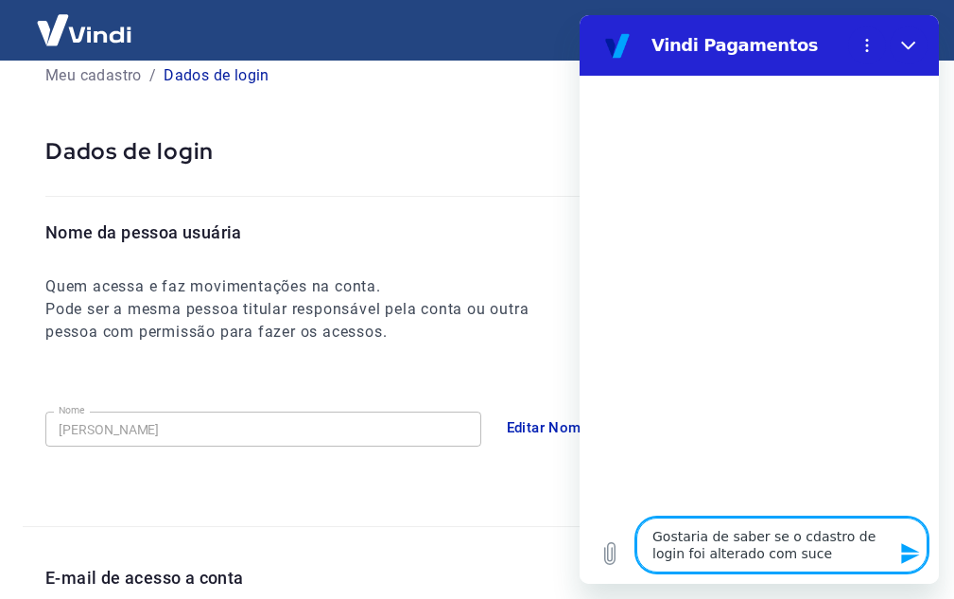
type textarea "Gostaria de saber se o cdastro de login foi alterado com suces"
type textarea "x"
type textarea "Gostaria de saber se o cdastro de login foi alterado com sucess"
type textarea "x"
type textarea "Gostaria de saber se o cdastro de login foi alterado com sucesso"
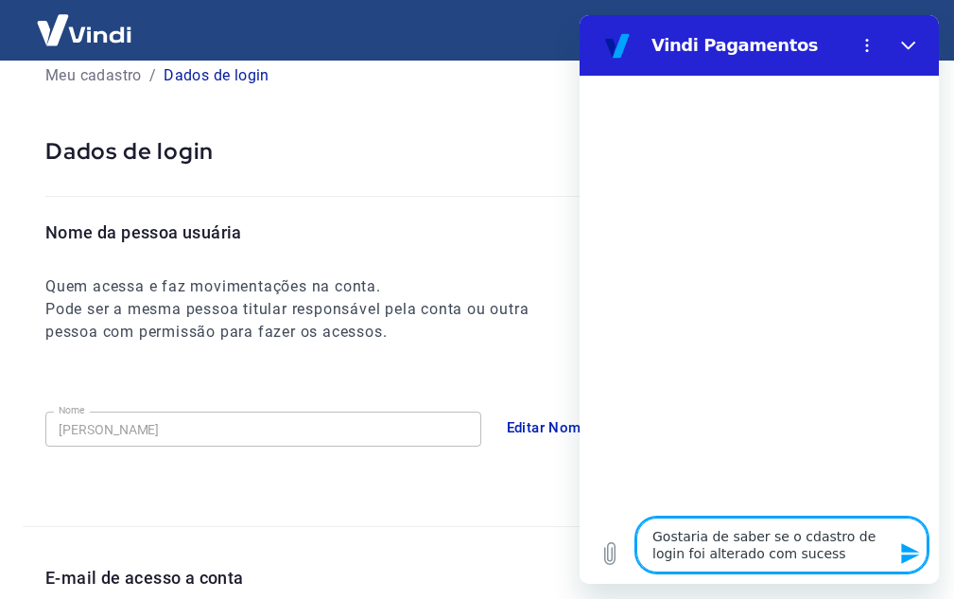
type textarea "x"
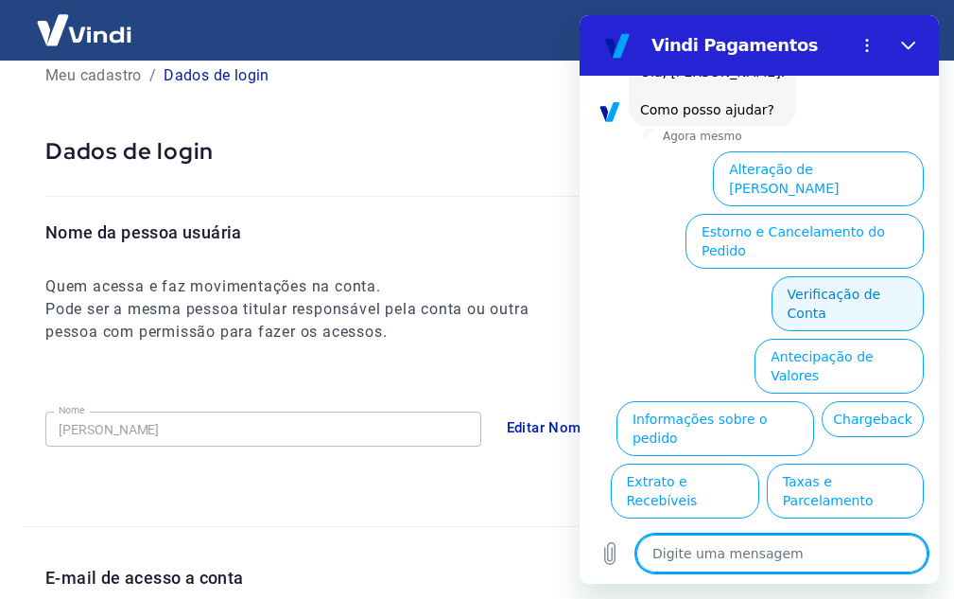
scroll to position [157, 0]
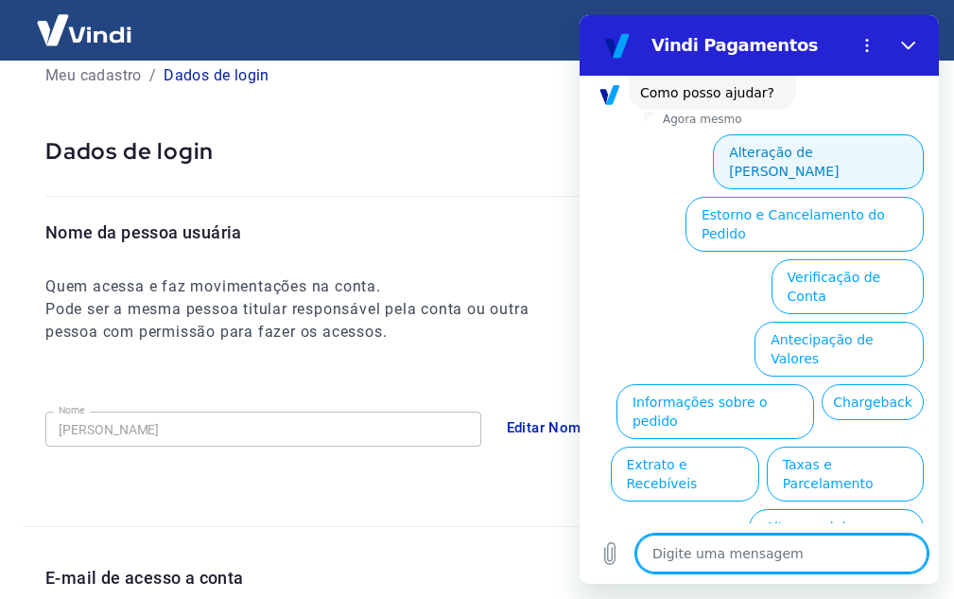
click at [729, 156] on button "Alteração de Dados Cadastrais" at bounding box center [818, 161] width 211 height 55
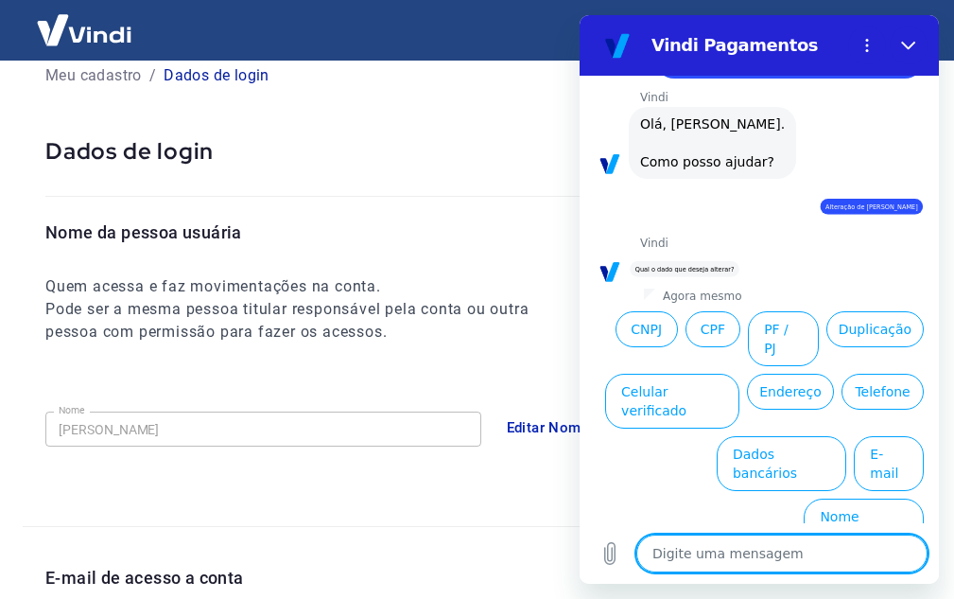
scroll to position [91, 0]
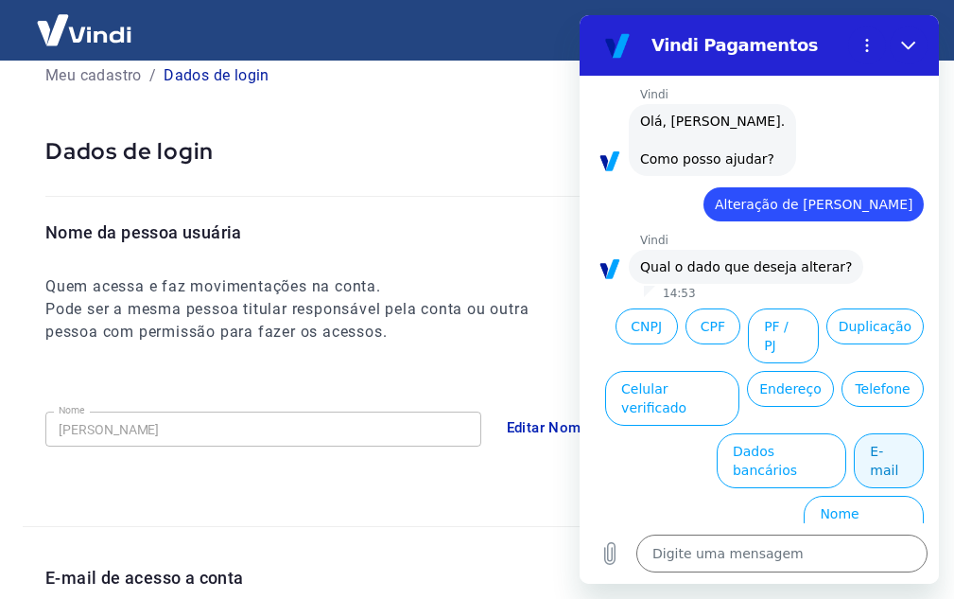
click at [875, 451] on button "E-mail" at bounding box center [889, 460] width 70 height 55
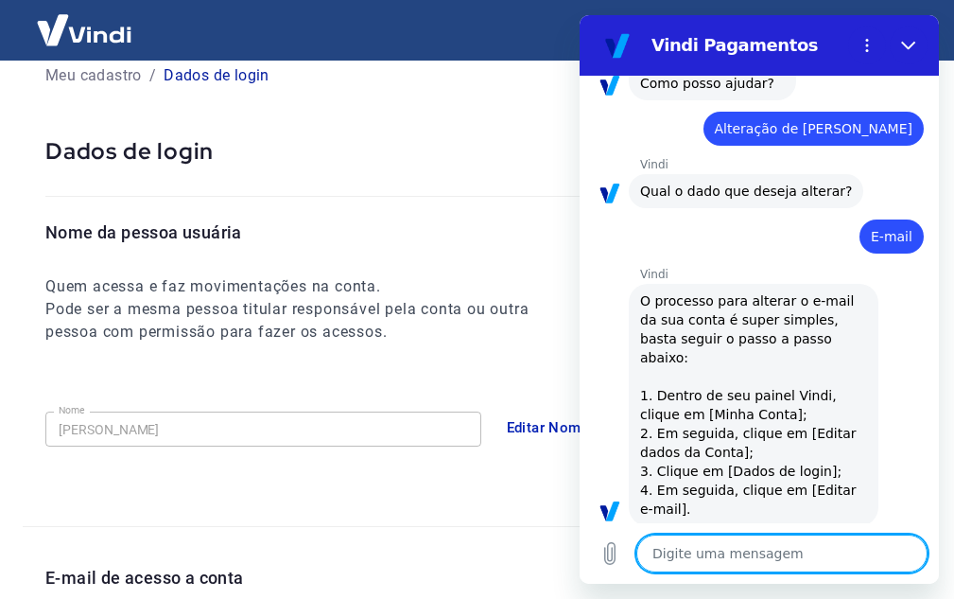
type textarea "x"
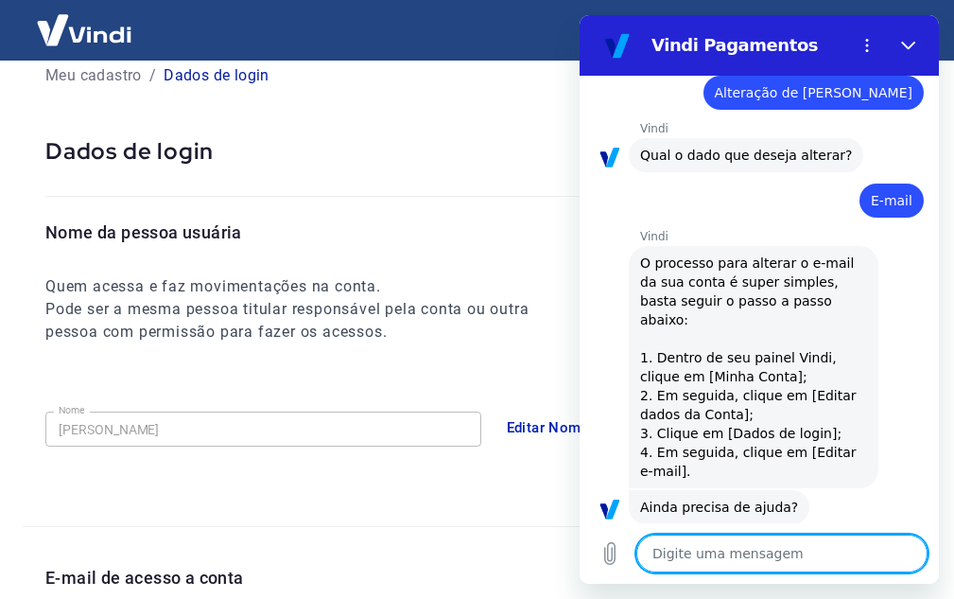
scroll to position [250, 0]
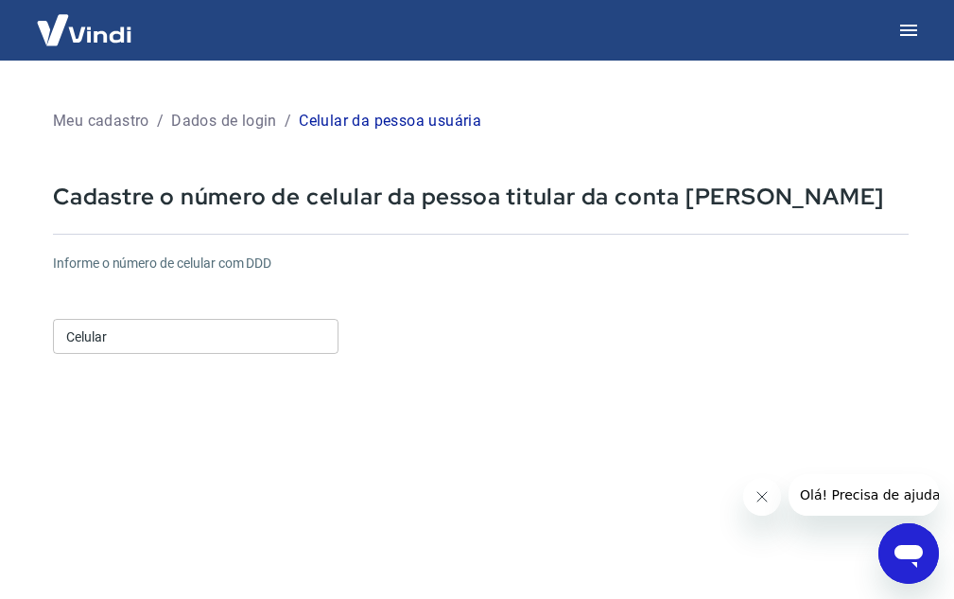
click at [164, 332] on input "Celular" at bounding box center [196, 336] width 286 height 35
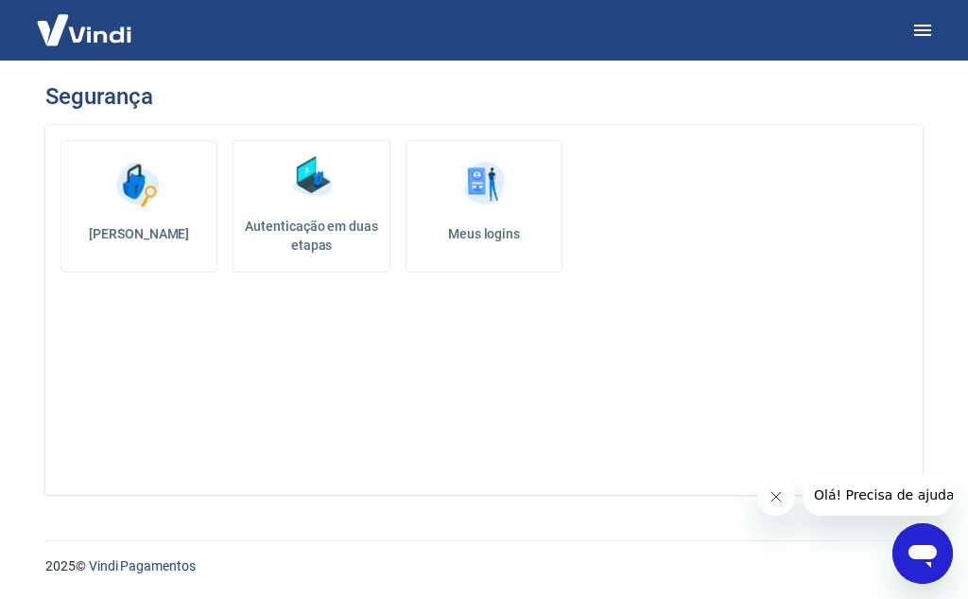
click at [319, 175] on img at bounding box center [312, 176] width 57 height 57
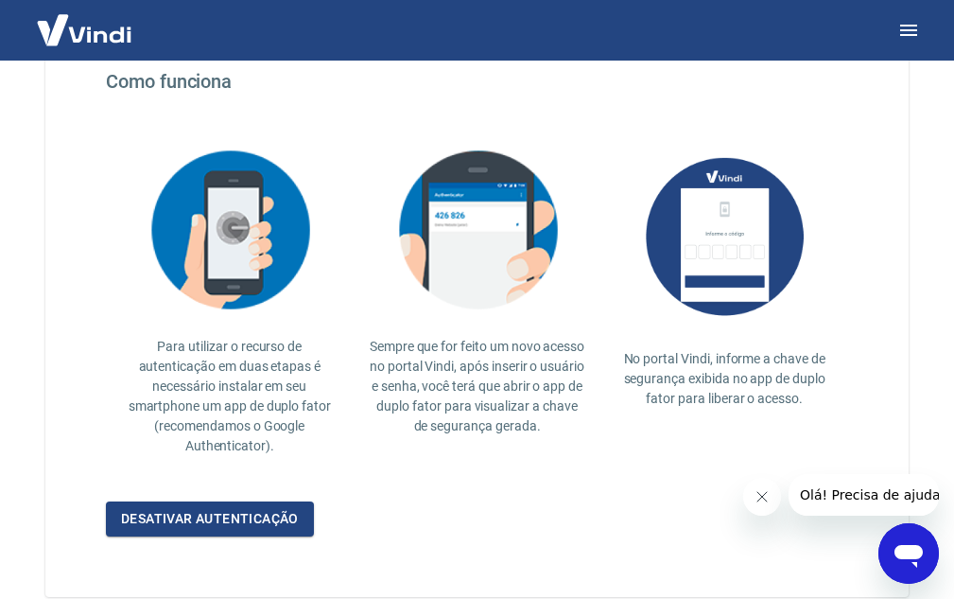
scroll to position [467, 0]
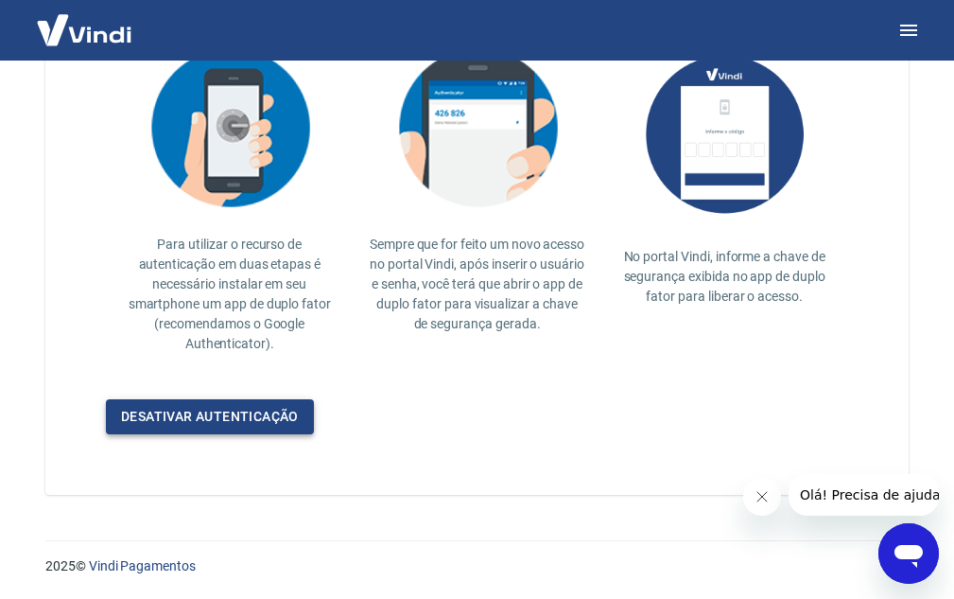
click at [250, 402] on link "Desativar autenticação" at bounding box center [210, 416] width 208 height 35
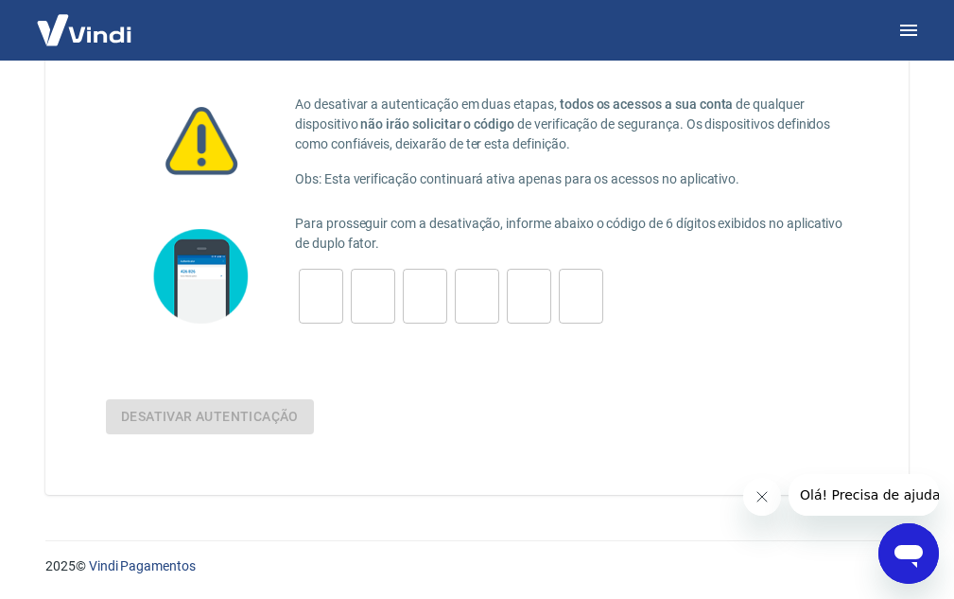
click at [77, 43] on img at bounding box center [84, 30] width 123 height 58
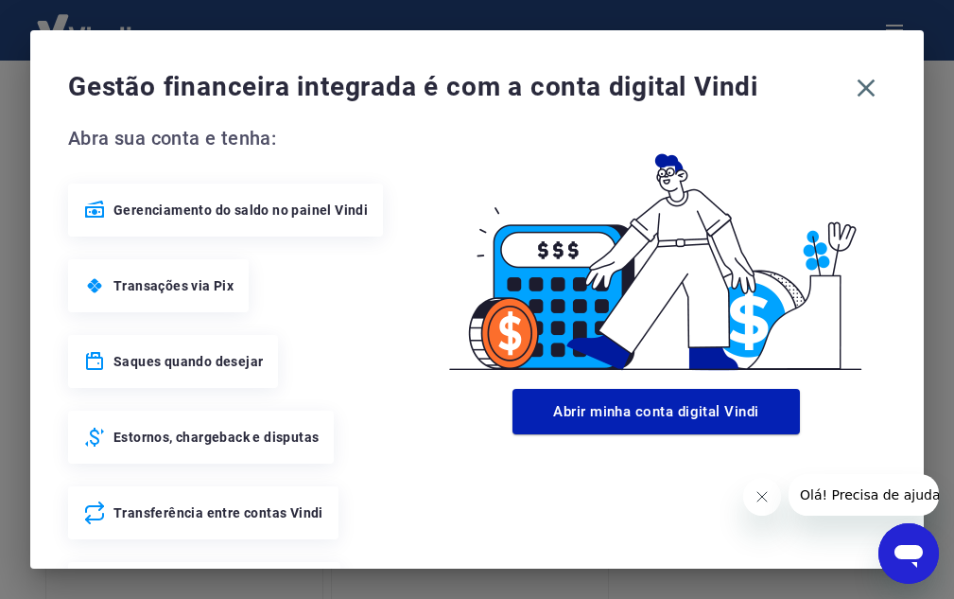
scroll to position [1000, 0]
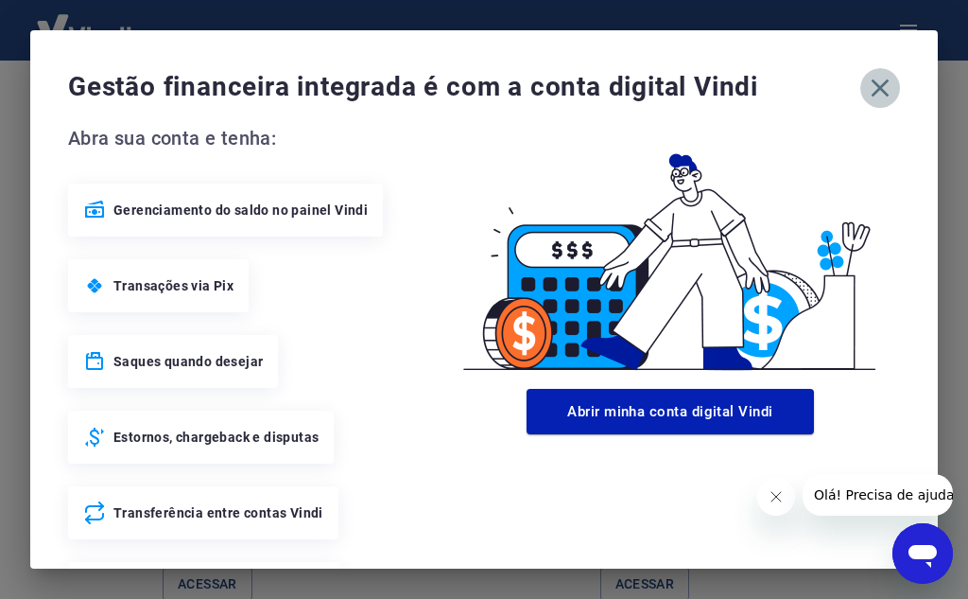
click at [872, 95] on icon "button" at bounding box center [881, 88] width 18 height 18
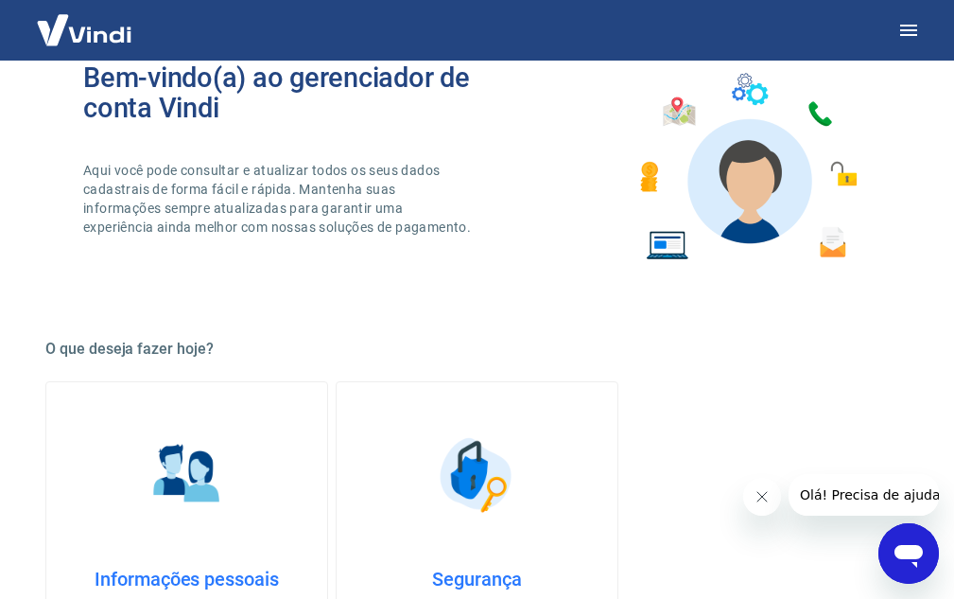
scroll to position [0, 0]
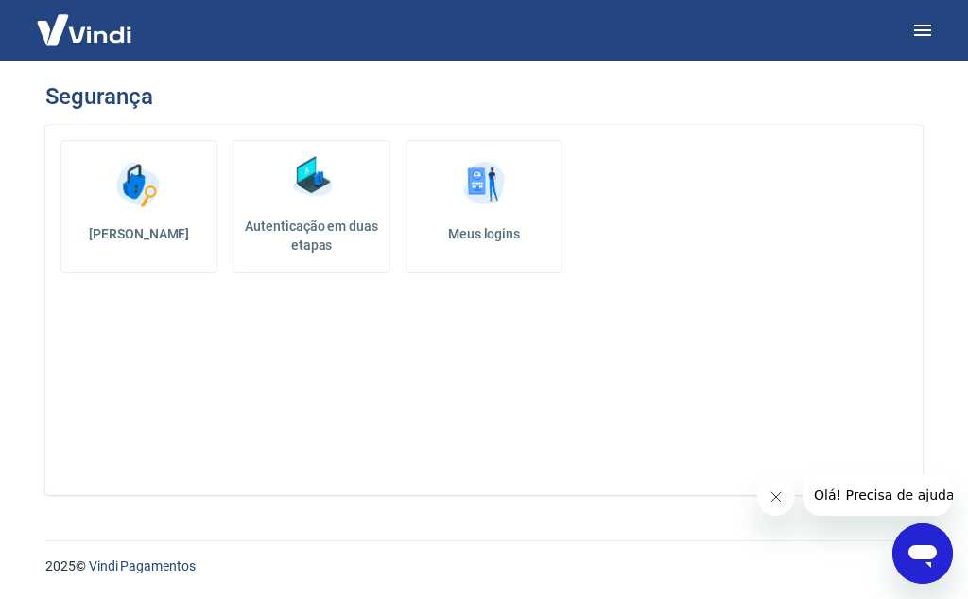
click at [871, 500] on span "Olá! Precisa de ajuda?" at bounding box center [887, 494] width 148 height 15
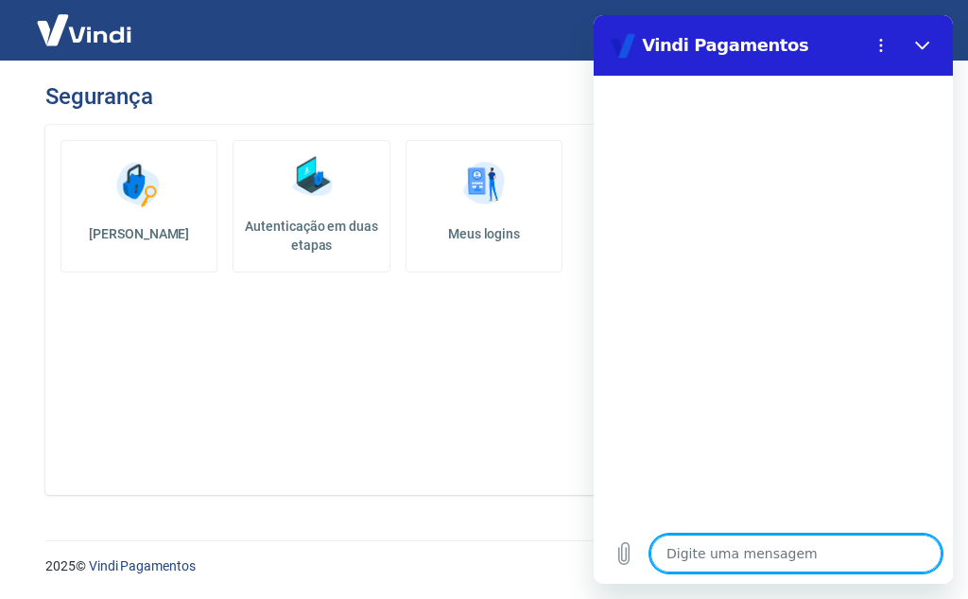
click at [798, 560] on textarea at bounding box center [796, 553] width 291 height 38
type textarea "m"
type textarea "x"
type textarea "mu"
type textarea "x"
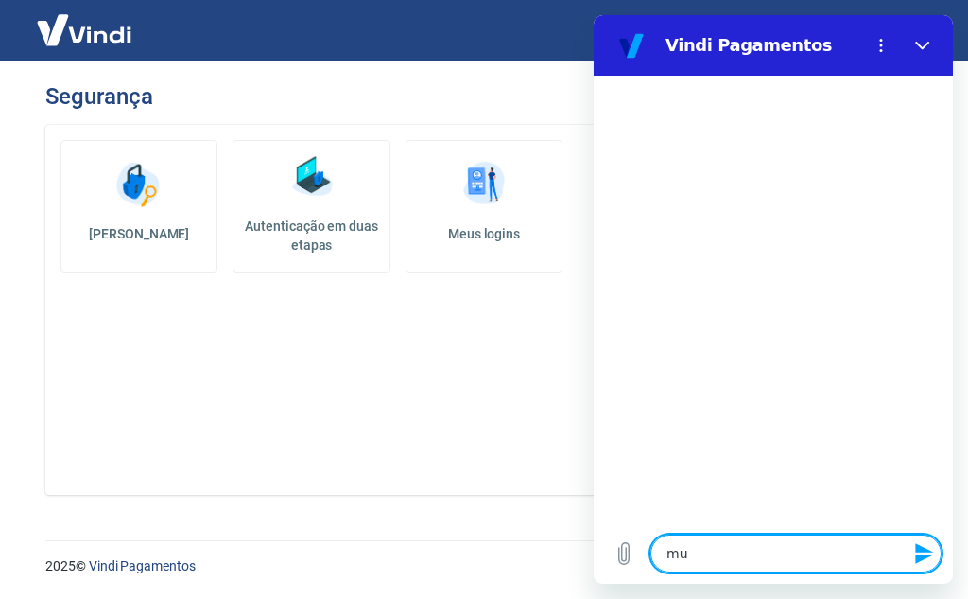
type textarea "mud"
type textarea "x"
type textarea "muda"
type textarea "x"
type textarea "mudan"
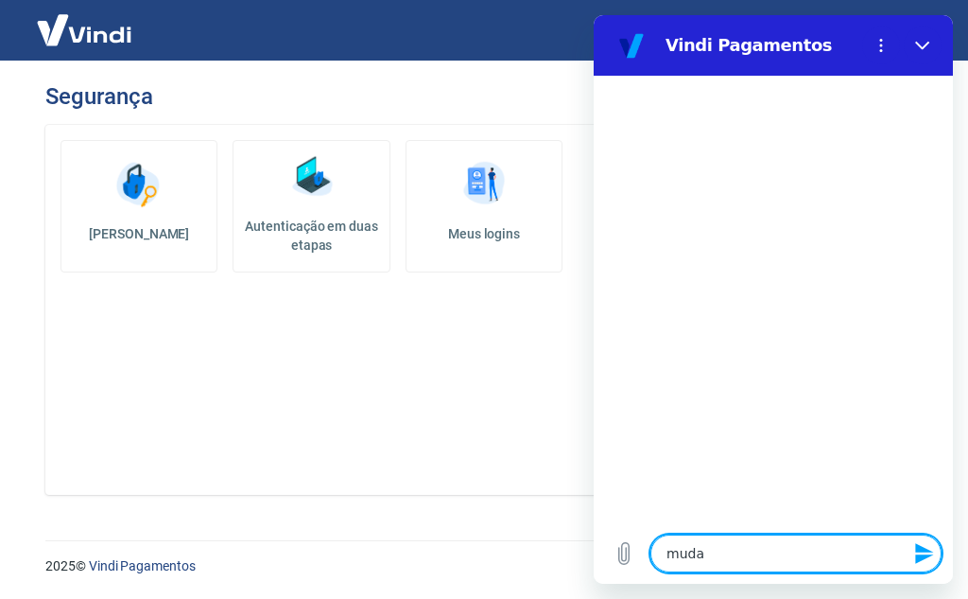
type textarea "x"
type textarea "mudanç"
type textarea "x"
type textarea "mudança"
type textarea "x"
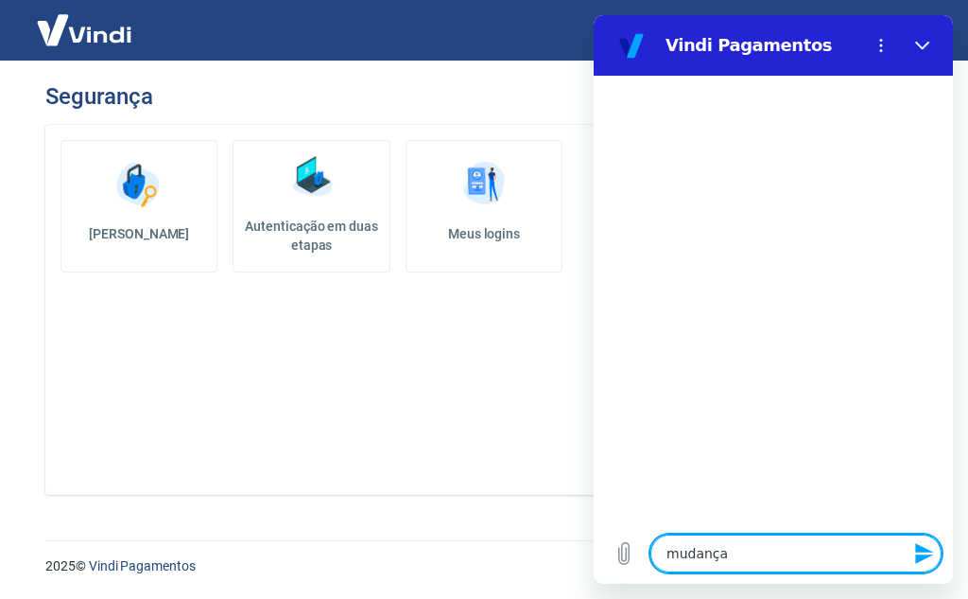
type textarea "mudança"
type textarea "x"
type textarea "mudança d"
type textarea "x"
type textarea "mudança de"
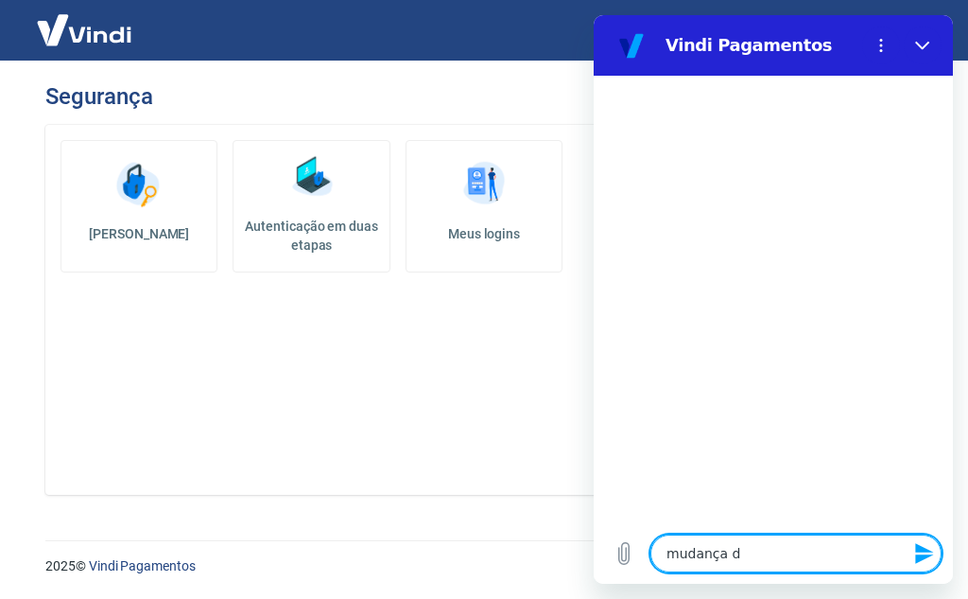
type textarea "x"
type textarea "mudança de"
type textarea "x"
type textarea "mudança de d"
type textarea "x"
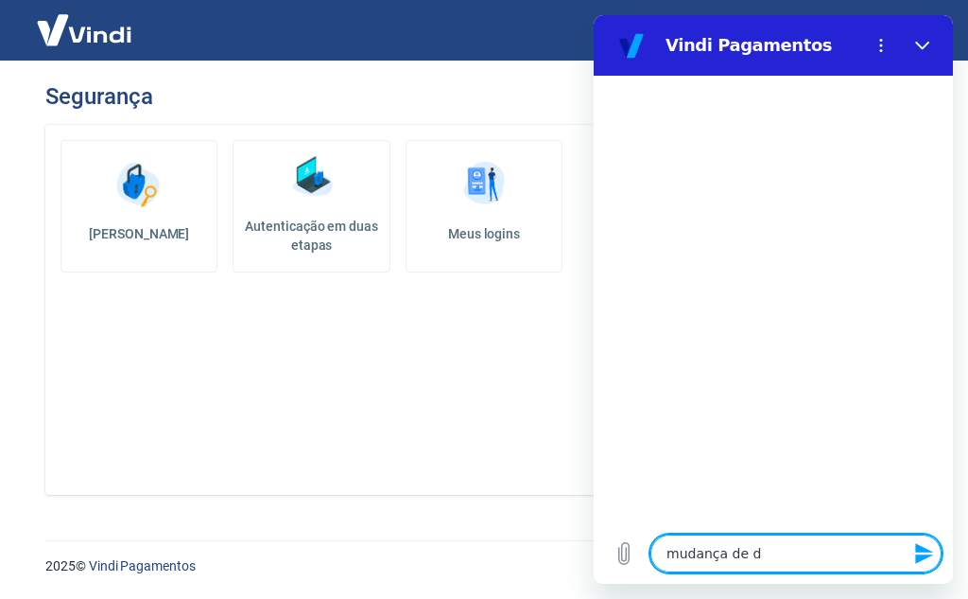
type textarea "mudança de da"
type textarea "x"
type textarea "mudança de dad"
type textarea "x"
type textarea "mudança de dado"
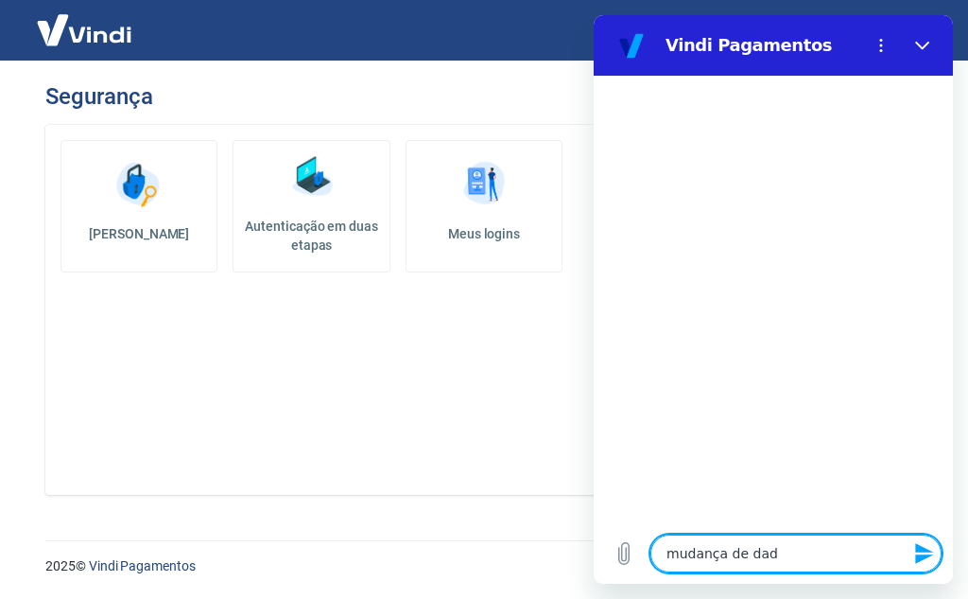
type textarea "x"
type textarea "mudança de dados"
type textarea "x"
type textarea "mudança de dados"
type textarea "x"
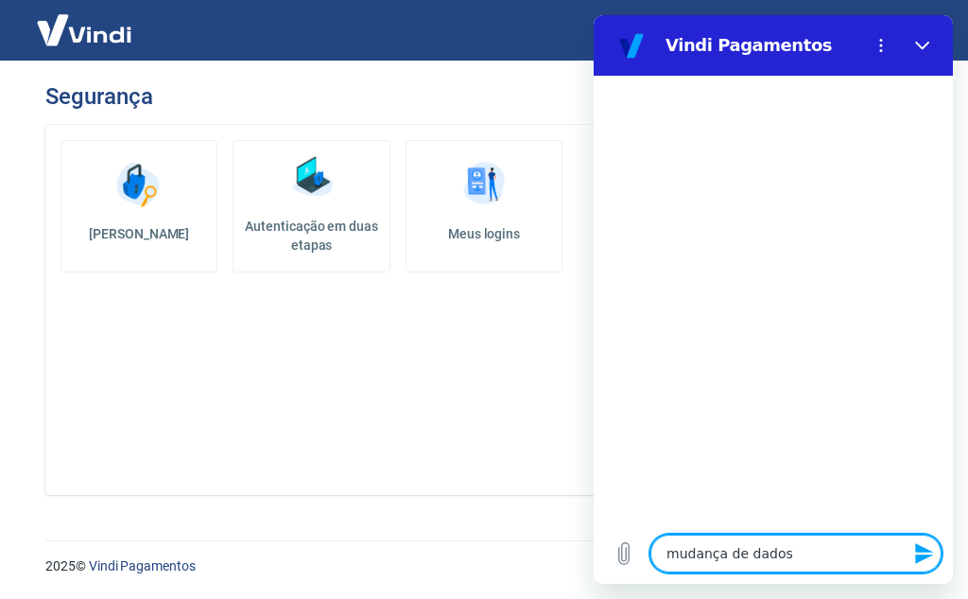
type textarea "mudança de dados b"
type textarea "x"
type textarea "mudança de dados ba"
type textarea "x"
type textarea "mudança de dados ban"
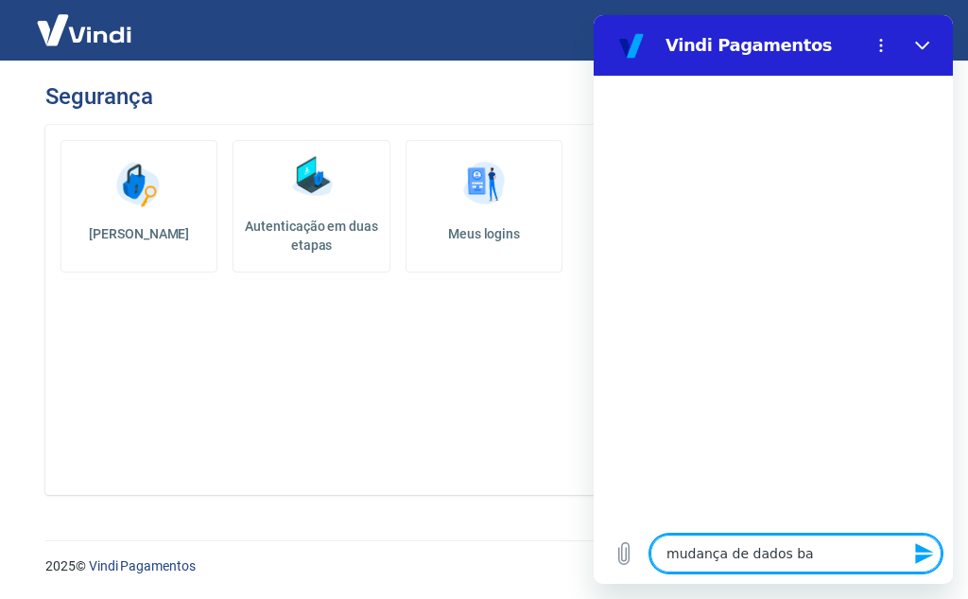
type textarea "x"
type textarea "mudança de dados banc"
type textarea "x"
type textarea "mudança de dados bancá"
type textarea "x"
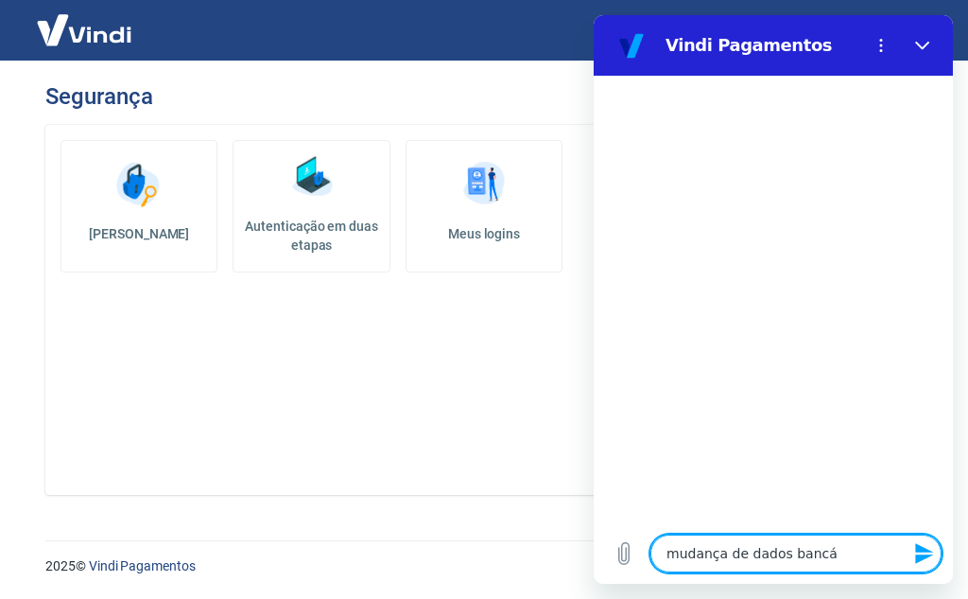
type textarea "mudança de dados bancár"
type textarea "x"
type textarea "mudança de dados bancári"
type textarea "x"
type textarea "mudança de dados bancário"
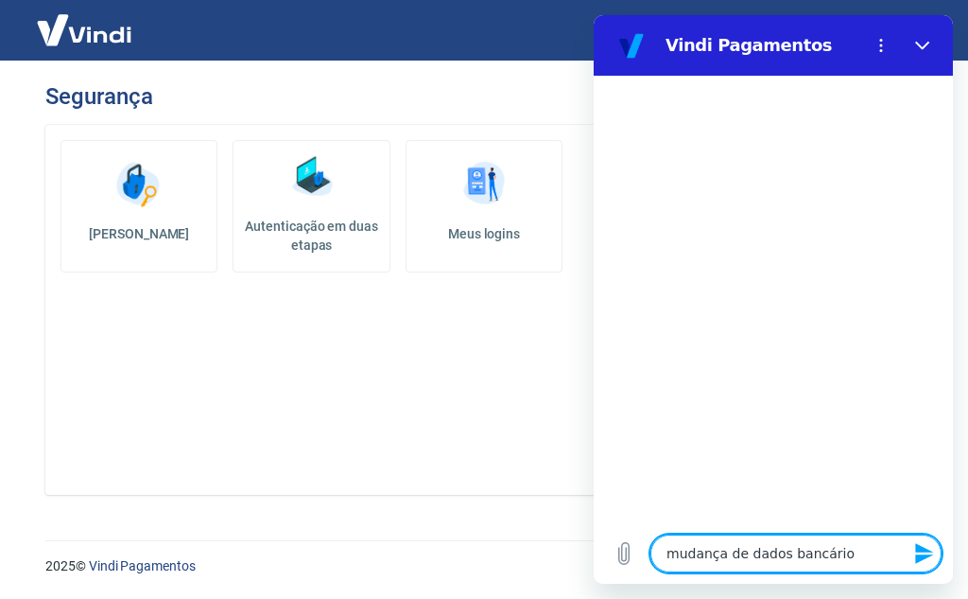
type textarea "x"
type textarea "mudança de dados bancários"
type textarea "x"
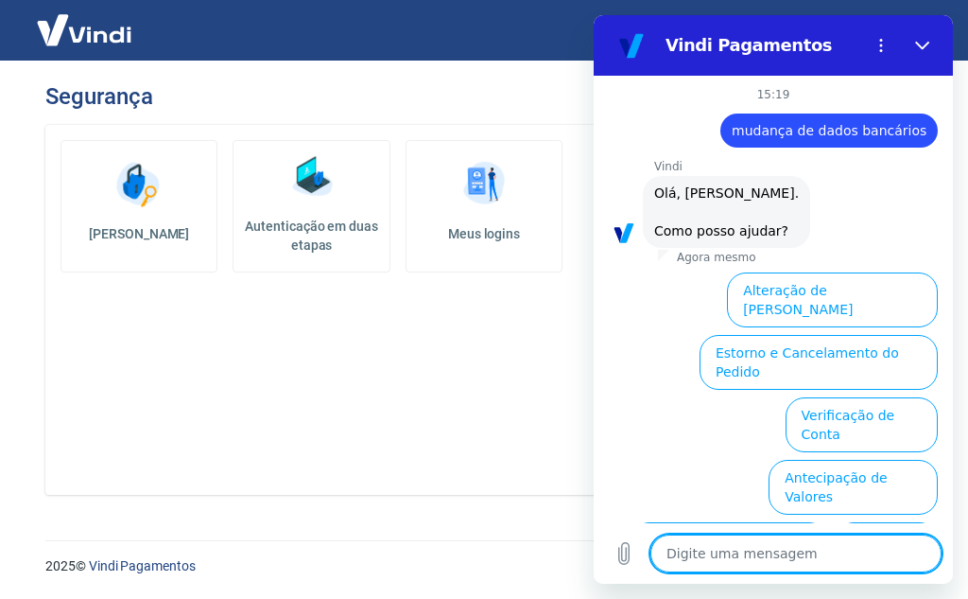
scroll to position [138, 0]
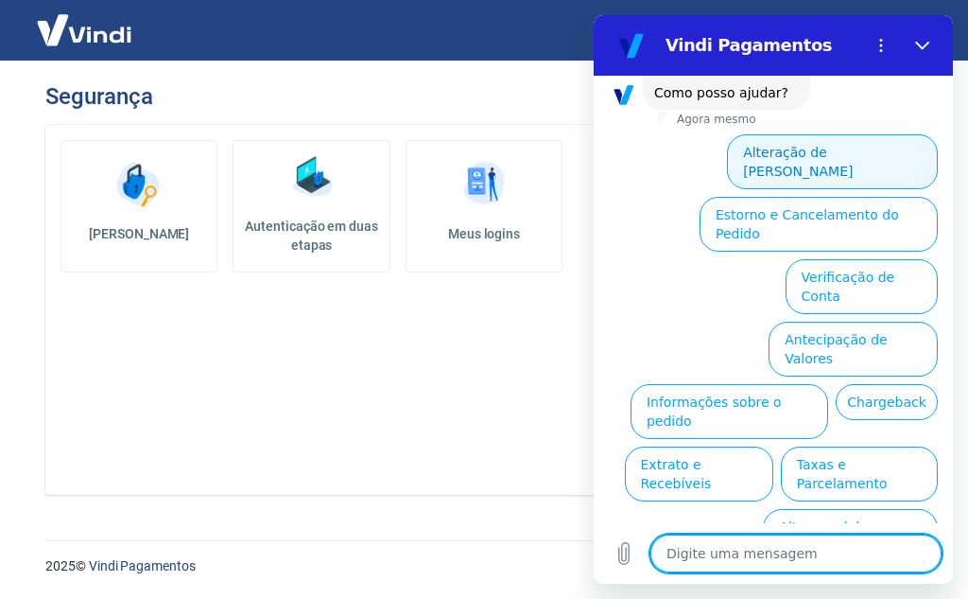
click at [818, 159] on button "Alteração de Dados Cadastrais" at bounding box center [832, 161] width 211 height 55
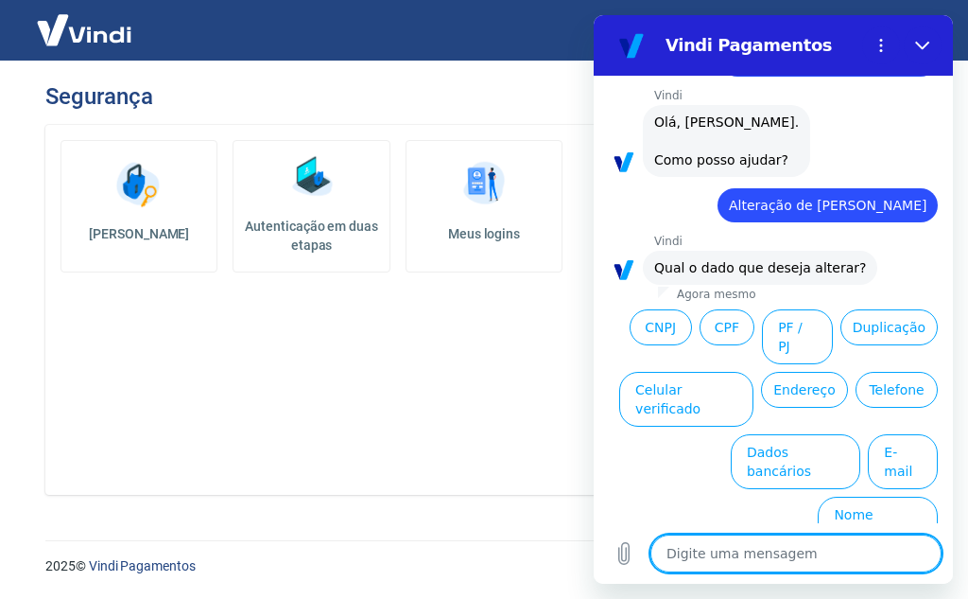
scroll to position [72, 0]
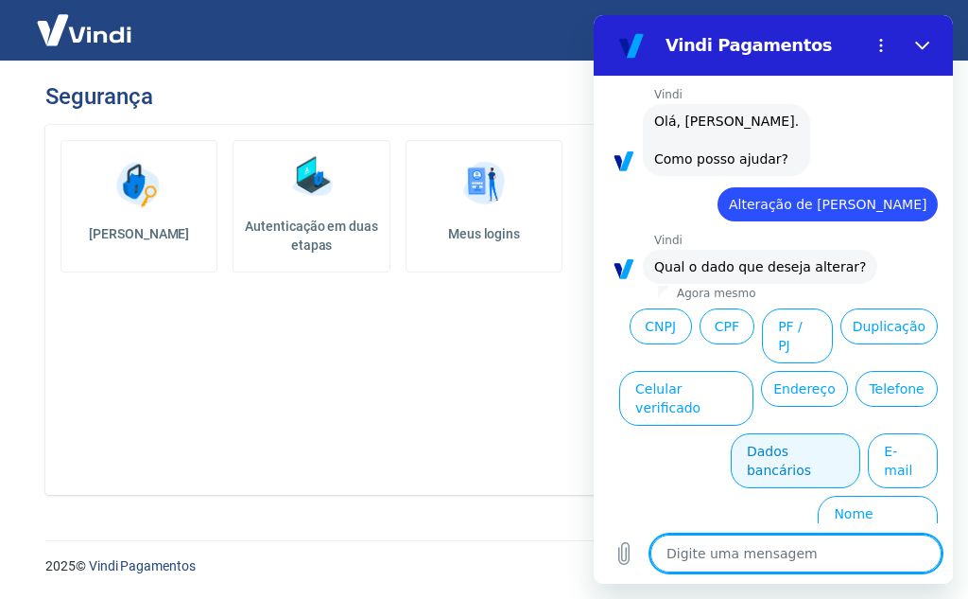
click at [812, 454] on button "Dados bancários" at bounding box center [796, 460] width 130 height 55
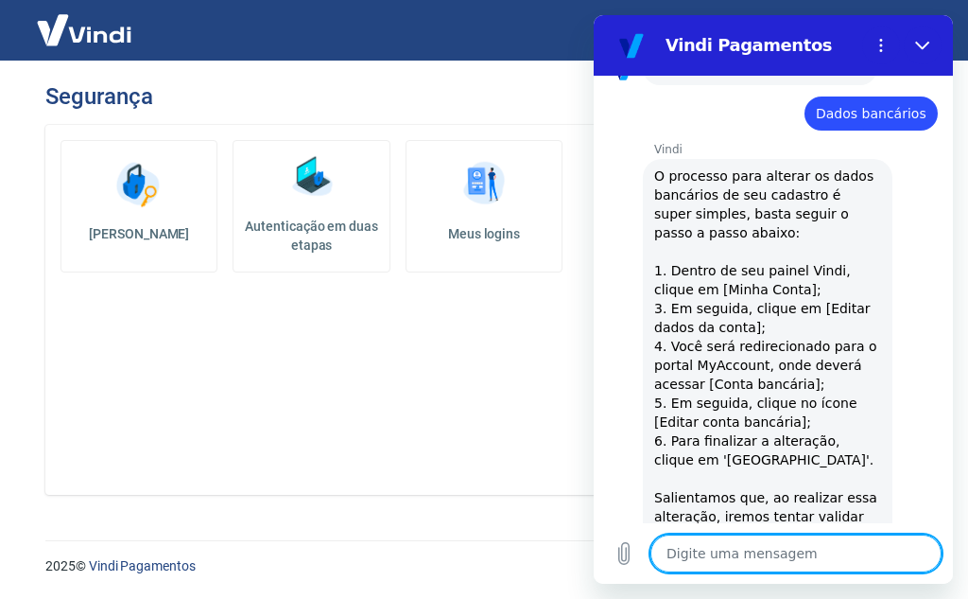
scroll to position [269, 0]
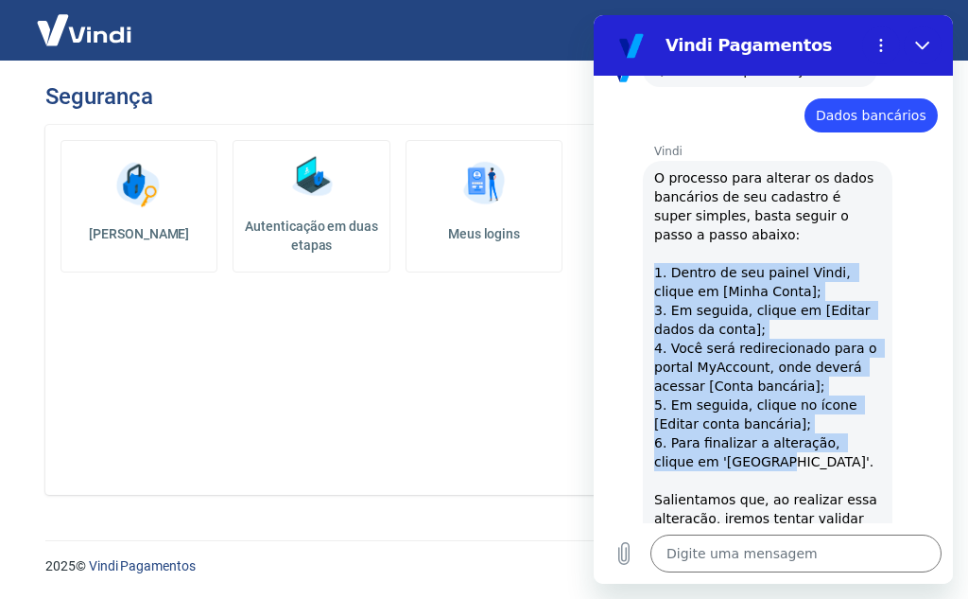
drag, startPoint x: 730, startPoint y: 460, endPoint x: 628, endPoint y: 273, distance: 212.4
click at [628, 273] on div "Vindi diz: O processo para alterar os dados bancários de seu cadastro é super s…" at bounding box center [781, 441] width 344 height 565
copy span "1. Dentro de seu painel Vindi, clique em [Minha Conta]; 3. Em seguida, clique e…"
click at [921, 42] on icon "Fechar" at bounding box center [922, 45] width 15 height 15
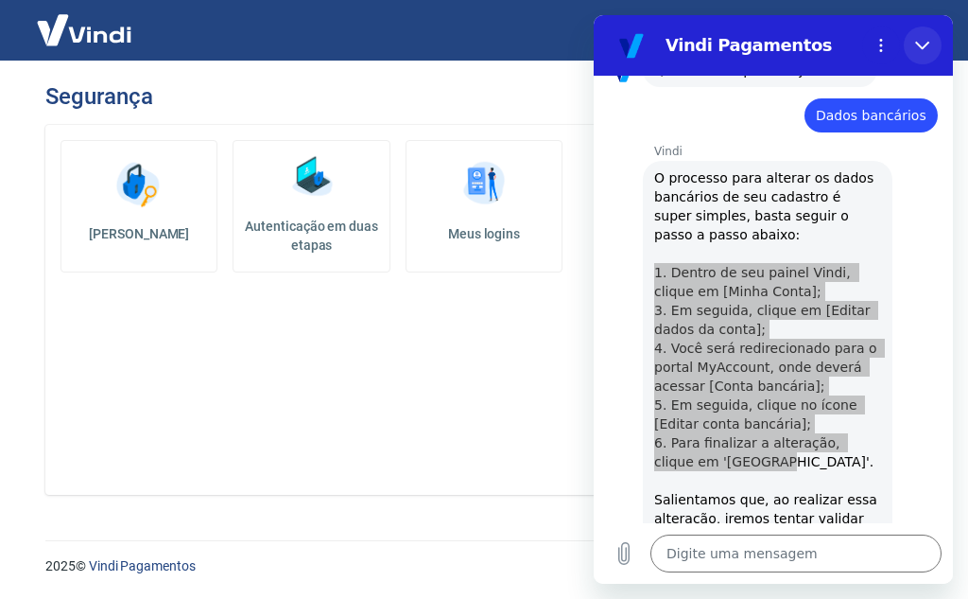
type textarea "x"
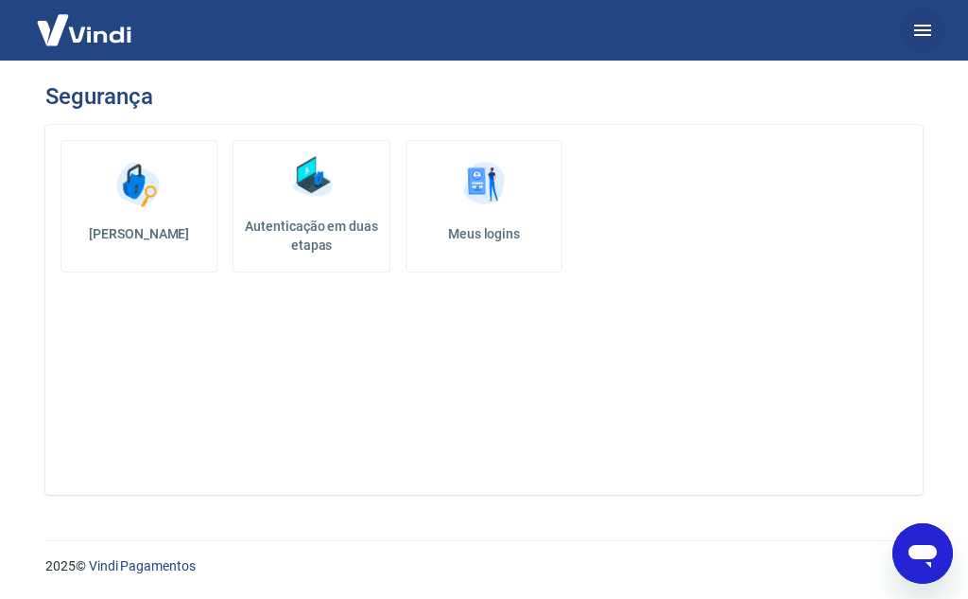
drag, startPoint x: 945, startPoint y: 15, endPoint x: 931, endPoint y: 26, distance: 18.2
click at [945, 15] on div at bounding box center [484, 30] width 968 height 61
click at [929, 26] on icon "button" at bounding box center [922, 30] width 17 height 11
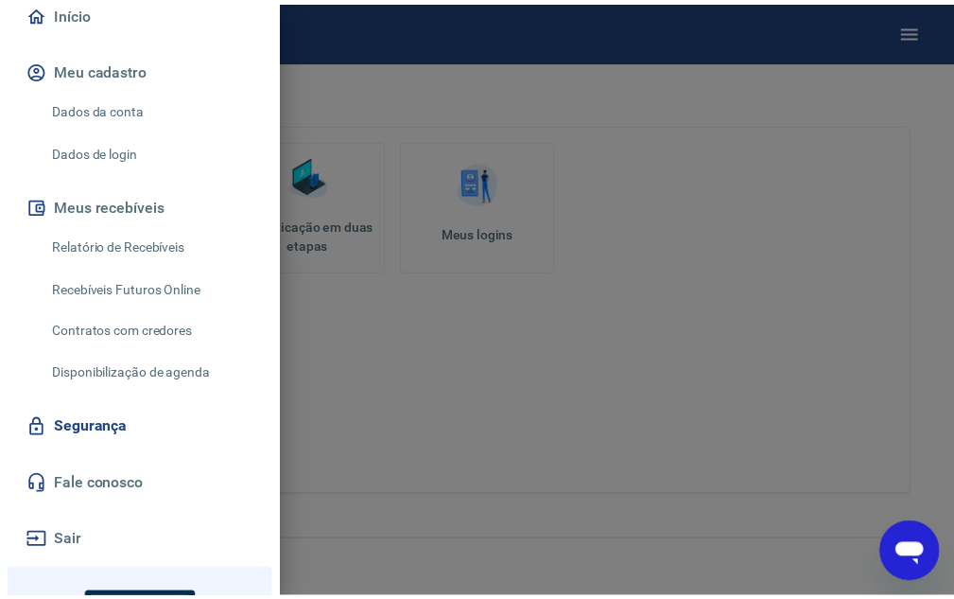
scroll to position [95, 0]
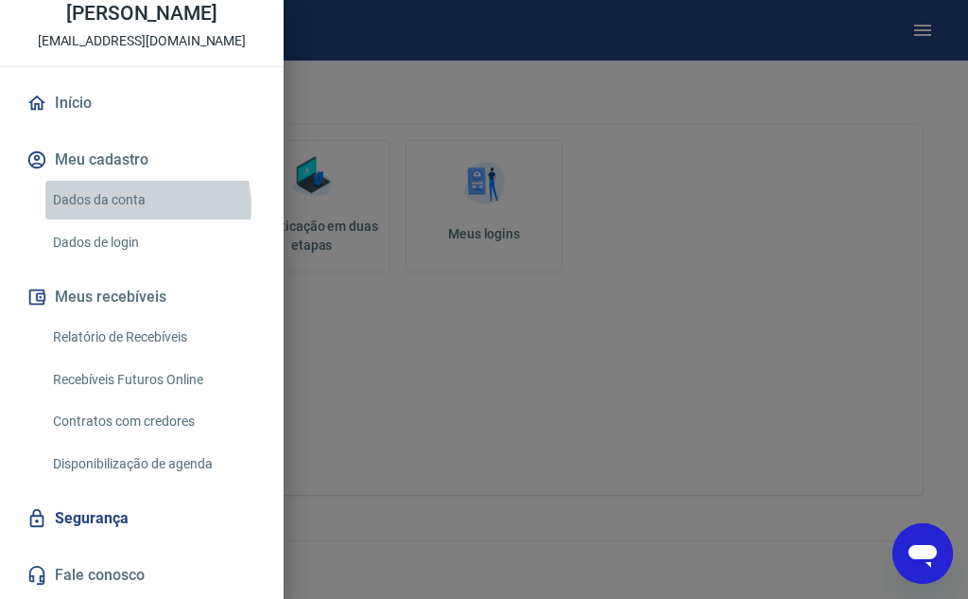
click at [146, 206] on link "Dados da conta" at bounding box center [153, 200] width 216 height 39
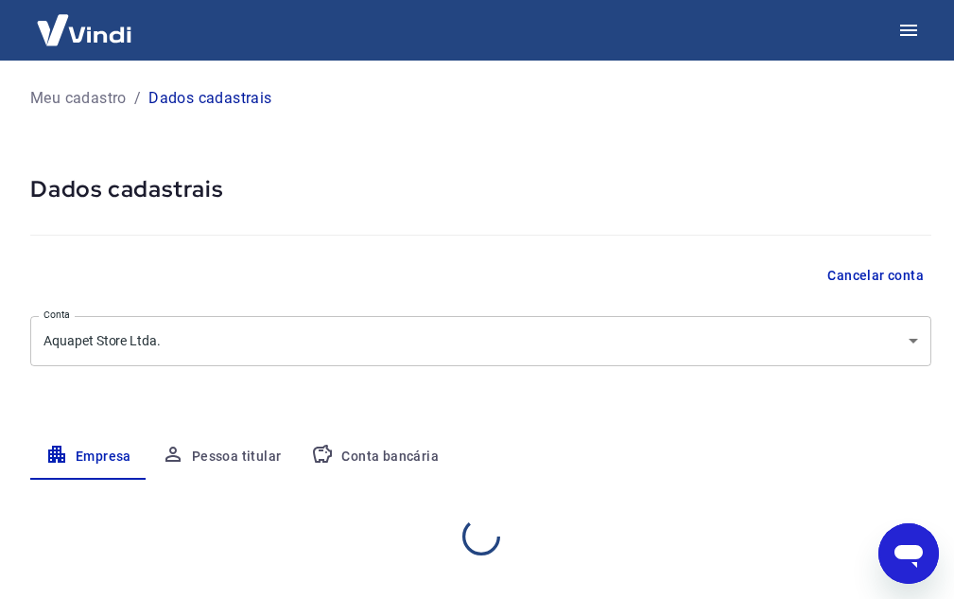
select select "RS"
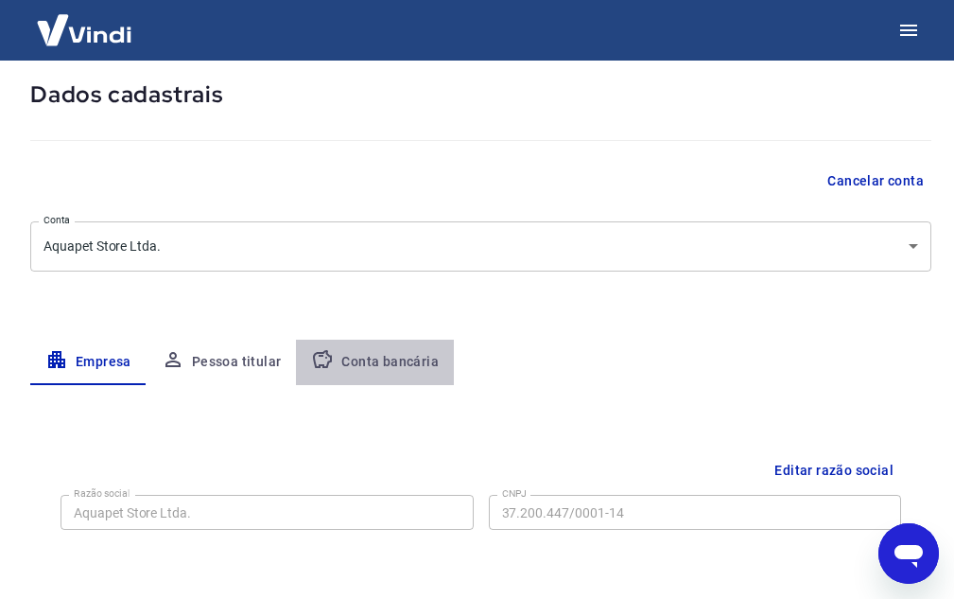
click at [419, 371] on button "Conta bancária" at bounding box center [375, 361] width 158 height 45
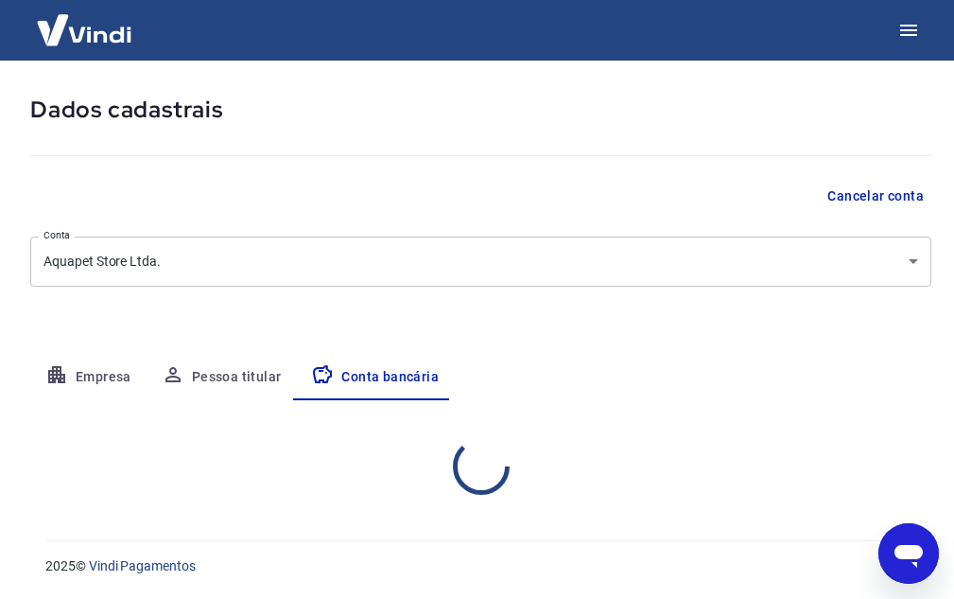
select select "1"
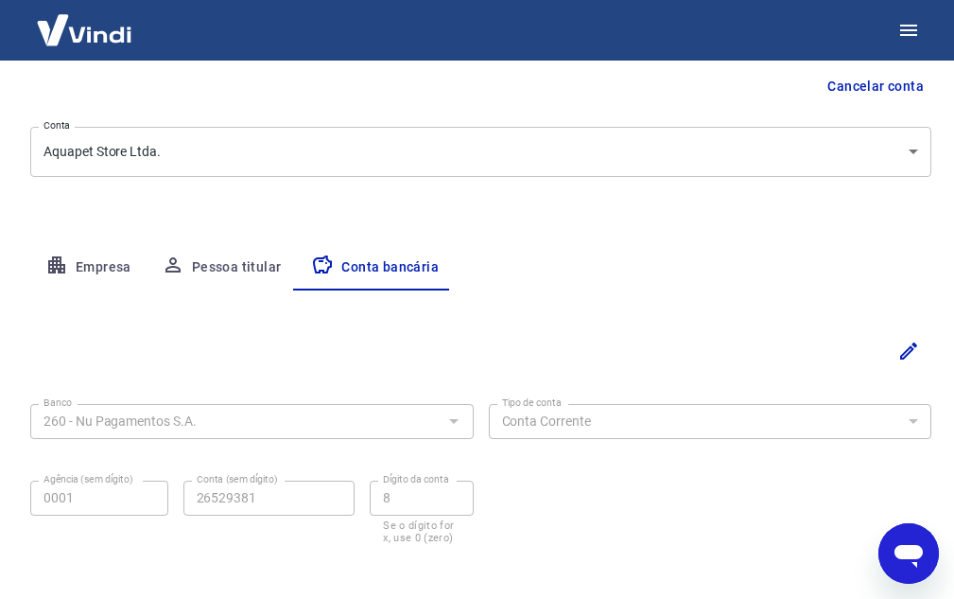
scroll to position [272, 0]
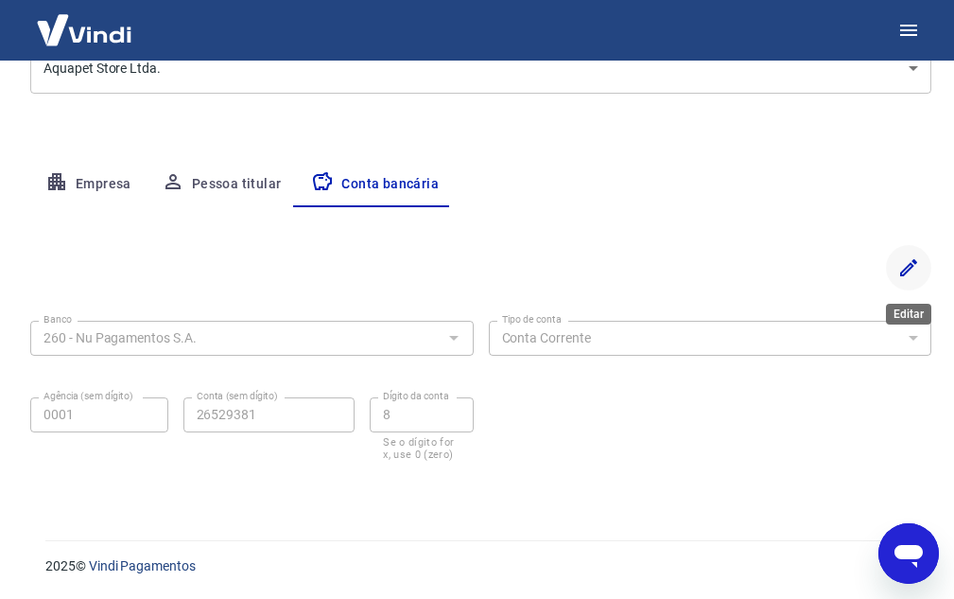
click at [914, 264] on icon "Editar" at bounding box center [908, 267] width 23 height 23
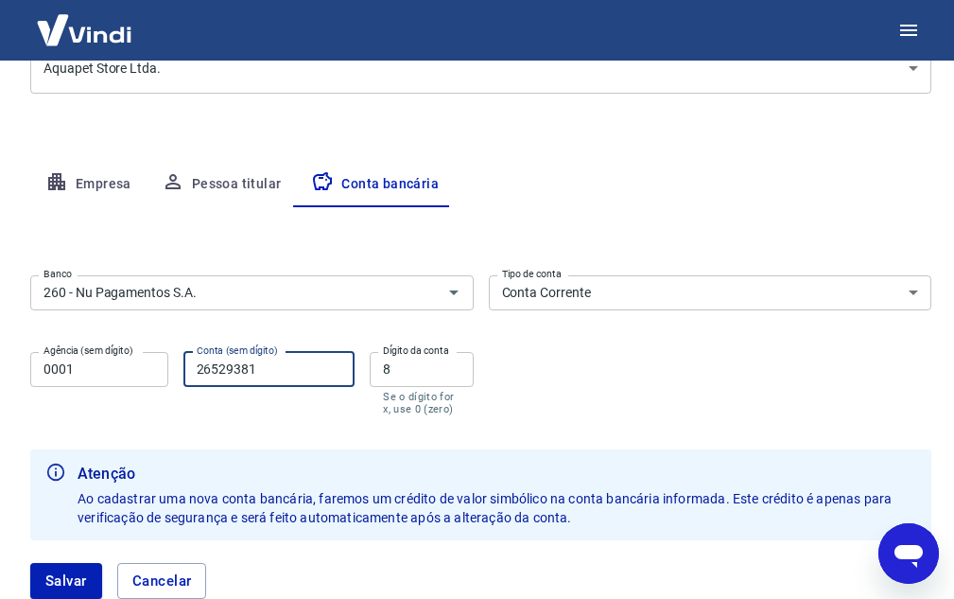
drag, startPoint x: 287, startPoint y: 369, endPoint x: 156, endPoint y: 374, distance: 131.5
click at [156, 374] on div "Agência (sem dígito) 0001 Agência (sem dígito) Conta (sem dígito) 26529381 Cont…" at bounding box center [252, 381] width 444 height 75
type input "11090335"
drag, startPoint x: 400, startPoint y: 380, endPoint x: 363, endPoint y: 378, distance: 36.9
click at [363, 378] on div "Agência (sem dígito) 0001 Agência (sem dígito) Conta (sem dígito) 11090335 Cont…" at bounding box center [252, 381] width 444 height 75
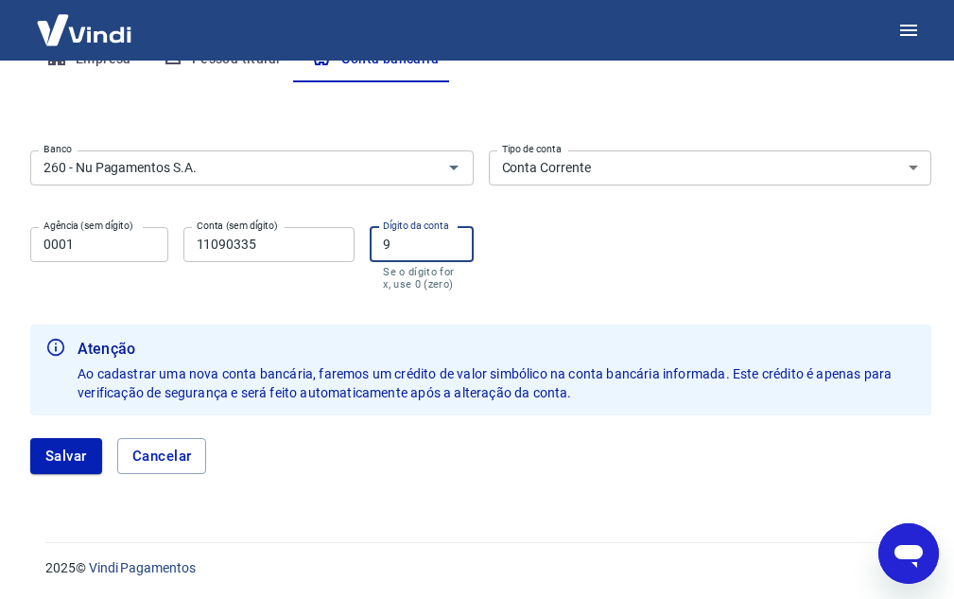
scroll to position [399, 0]
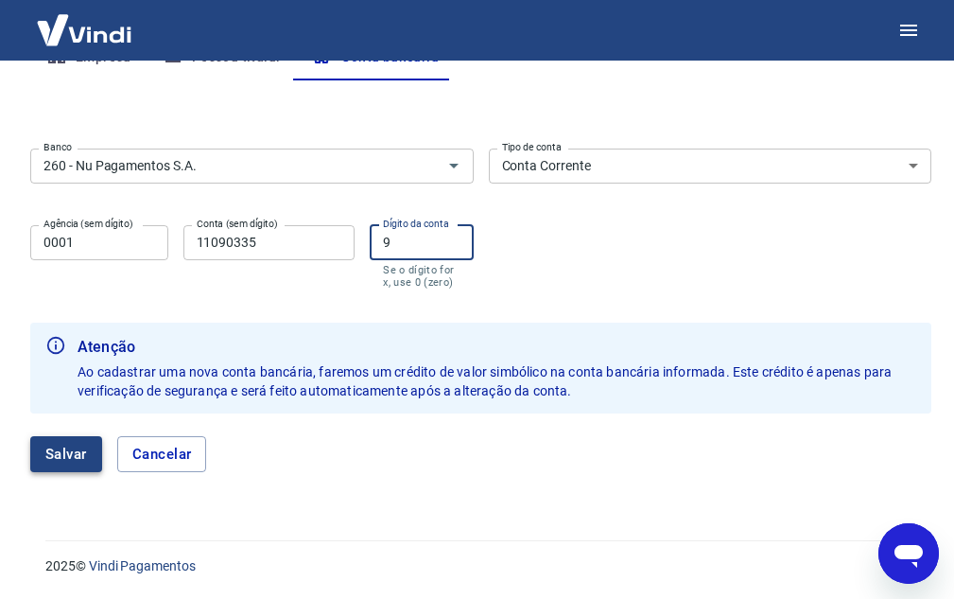
type input "9"
click at [38, 445] on button "Salvar" at bounding box center [66, 454] width 72 height 36
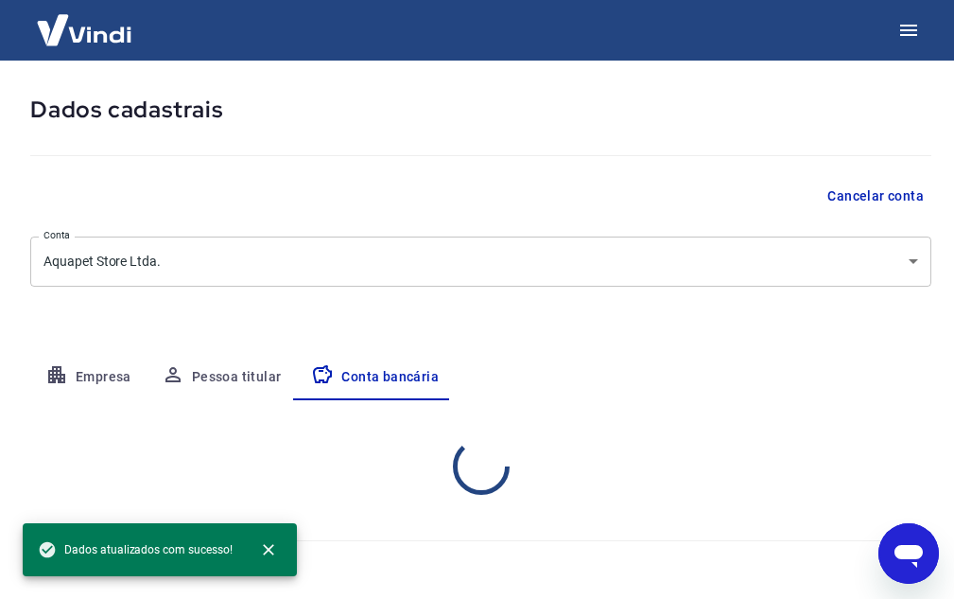
select select "1"
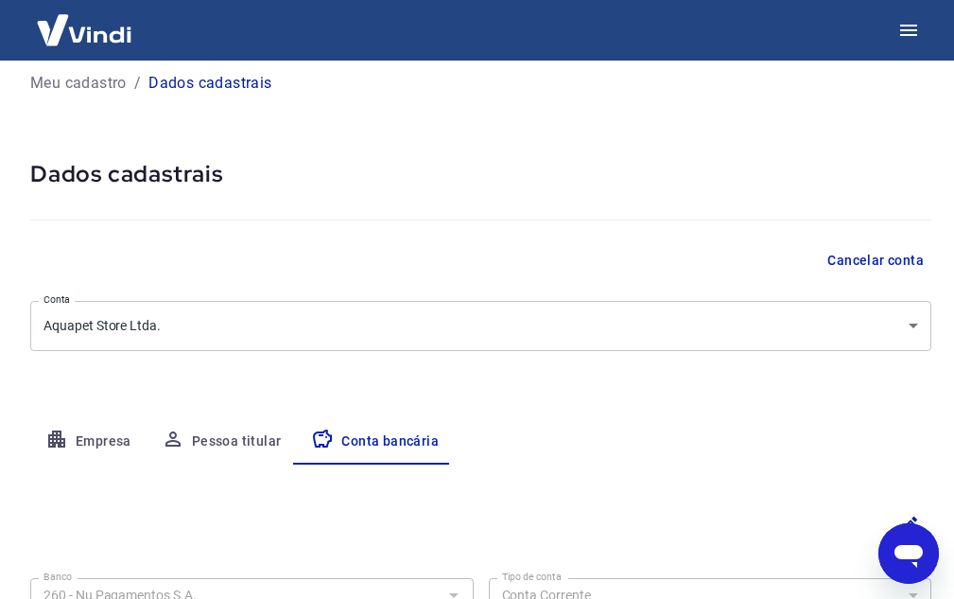
scroll to position [0, 0]
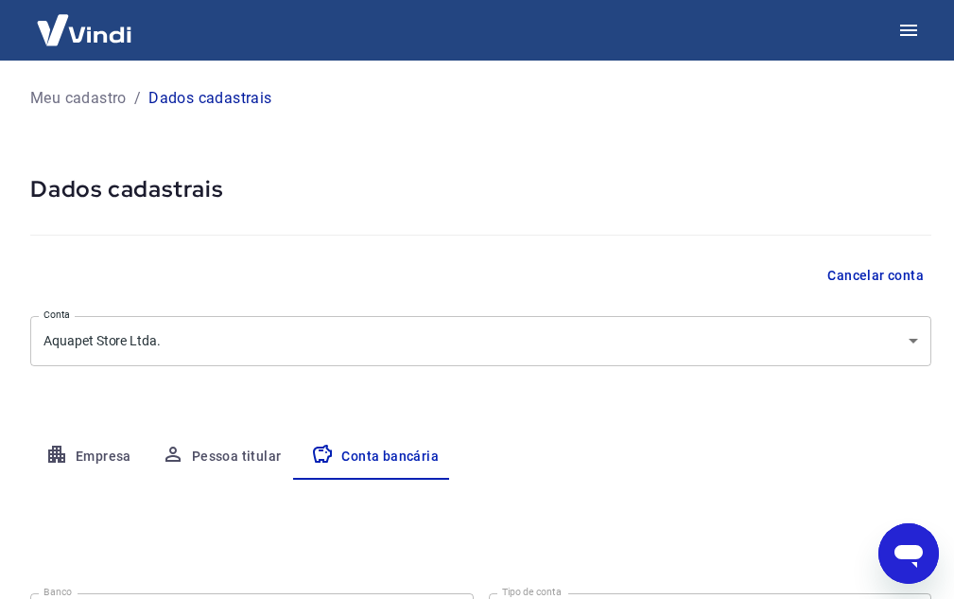
click at [269, 448] on button "Pessoa titular" at bounding box center [222, 456] width 150 height 45
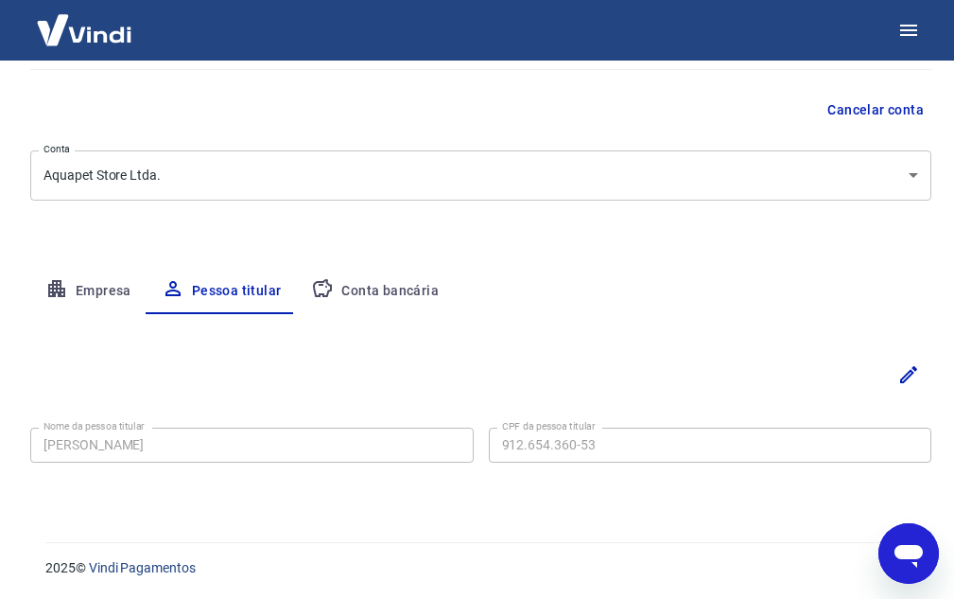
scroll to position [167, 0]
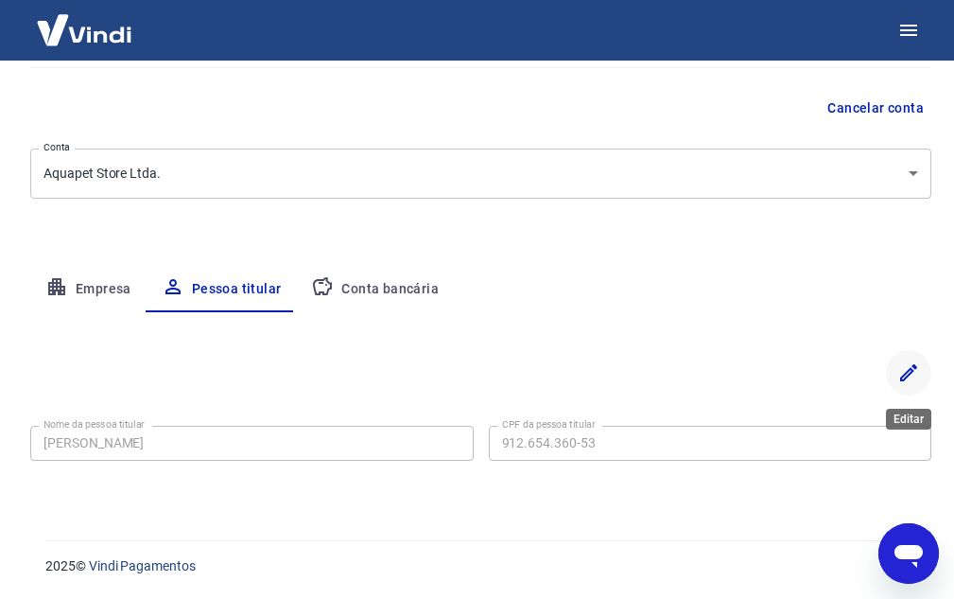
click at [896, 383] on button "Editar" at bounding box center [908, 372] width 45 height 45
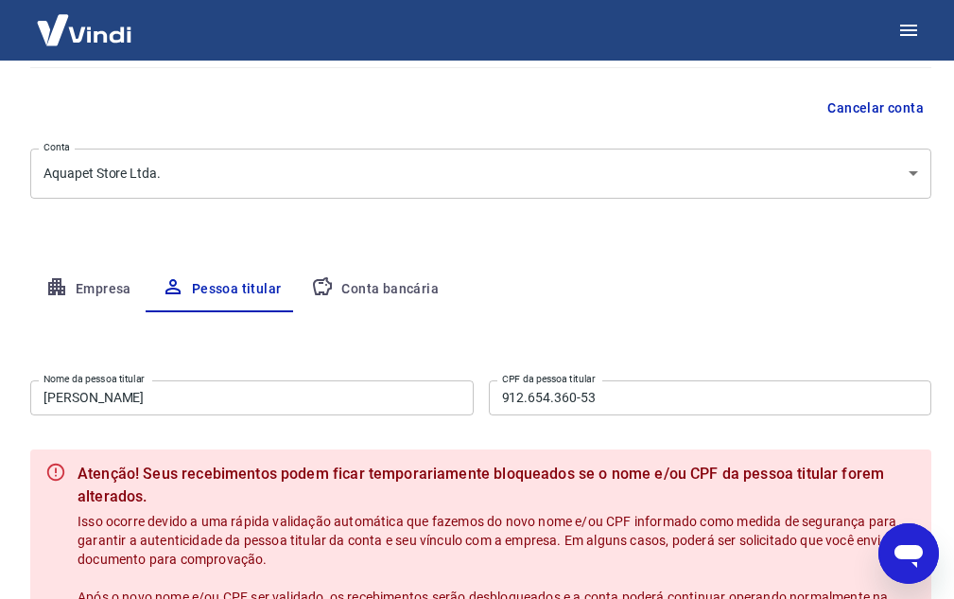
scroll to position [262, 0]
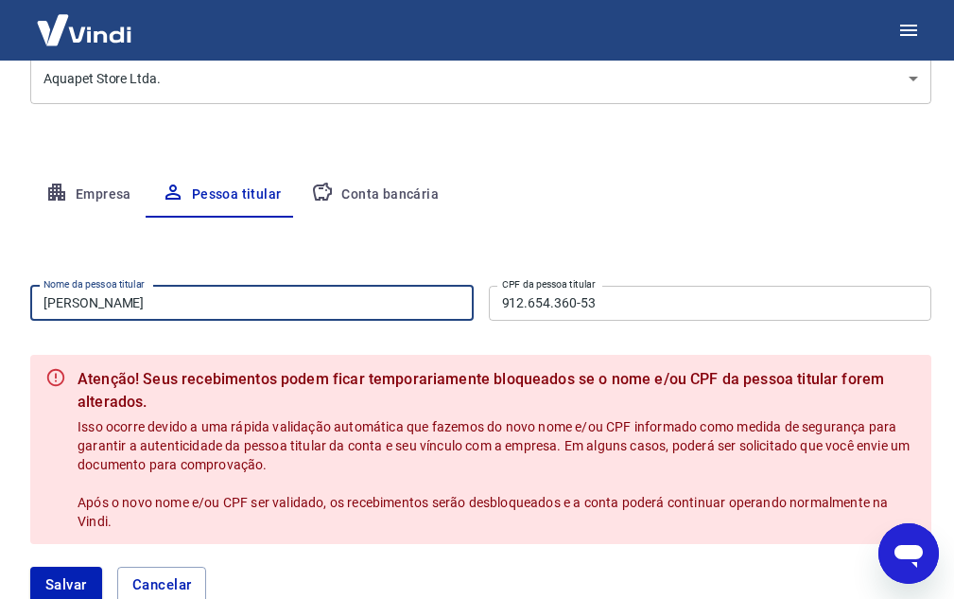
drag, startPoint x: 258, startPoint y: 316, endPoint x: 0, endPoint y: 312, distance: 258.2
click at [0, 312] on main "Meu cadastro / Dados cadastrais Dados cadastrais Cancelar conta Conta Aquapet S…" at bounding box center [477, 68] width 954 height 538
type input "[PERSON_NAME]"
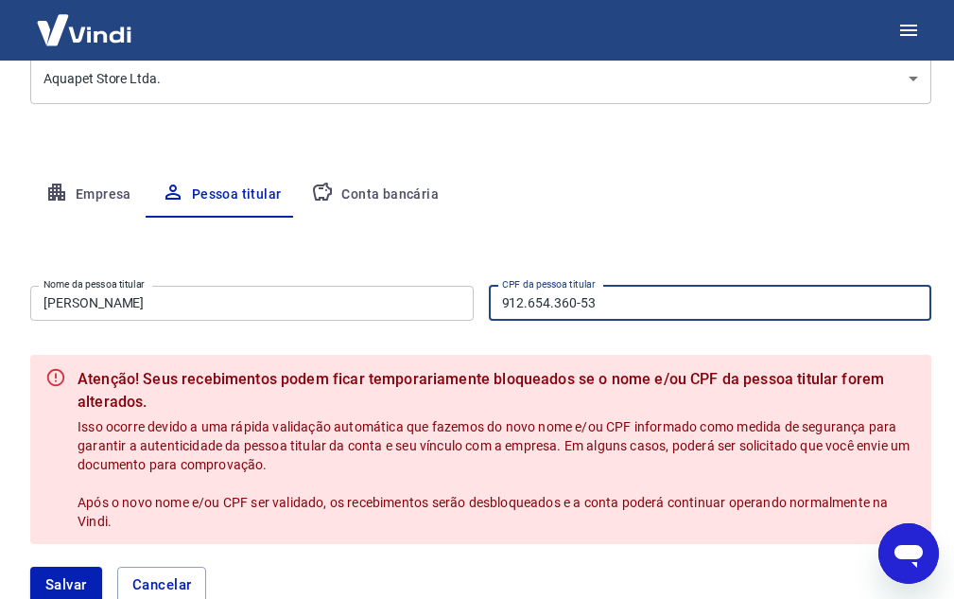
drag, startPoint x: 601, startPoint y: 303, endPoint x: 297, endPoint y: 315, distance: 304.7
click at [297, 315] on div "Nome da pessoa titular Juliana Breier Nome da pessoa titular CPF da pessoa titu…" at bounding box center [480, 301] width 901 height 46
type input "969.454.350-91"
click at [78, 585] on button "Salvar" at bounding box center [66, 584] width 72 height 36
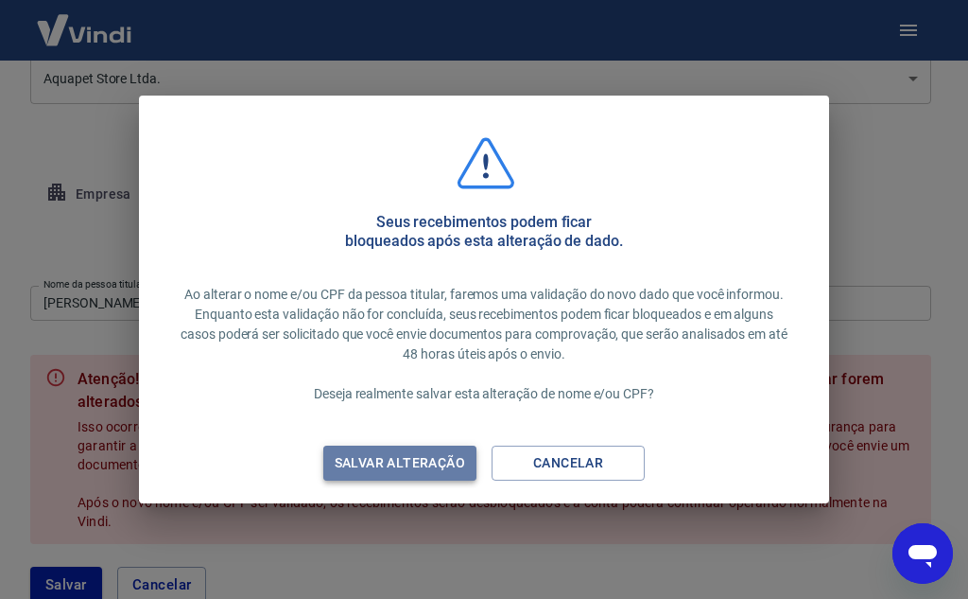
click at [444, 464] on div "Salvar alteração" at bounding box center [400, 463] width 176 height 24
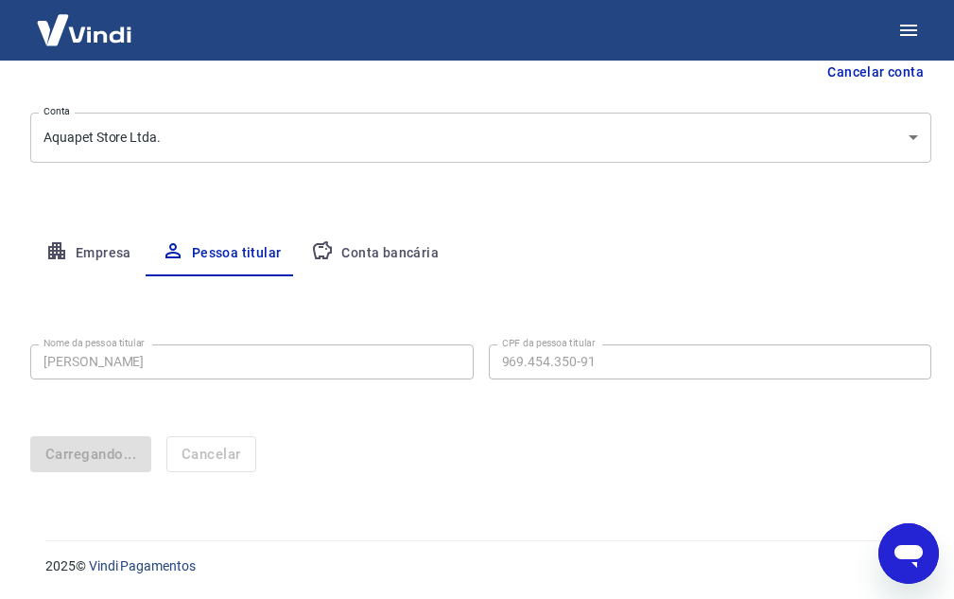
scroll to position [203, 0]
click at [91, 247] on button "Empresa" at bounding box center [88, 253] width 116 height 45
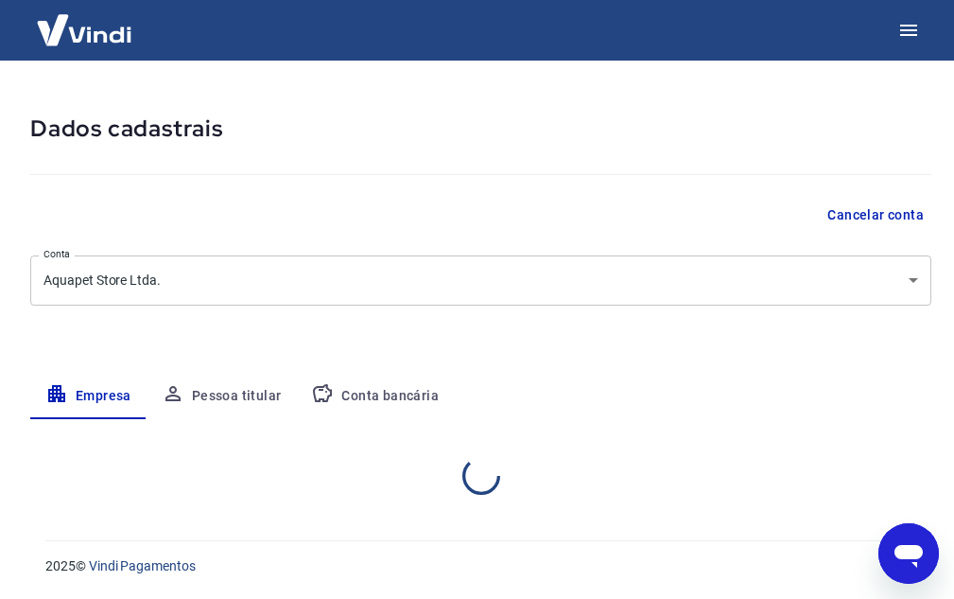
select select "RS"
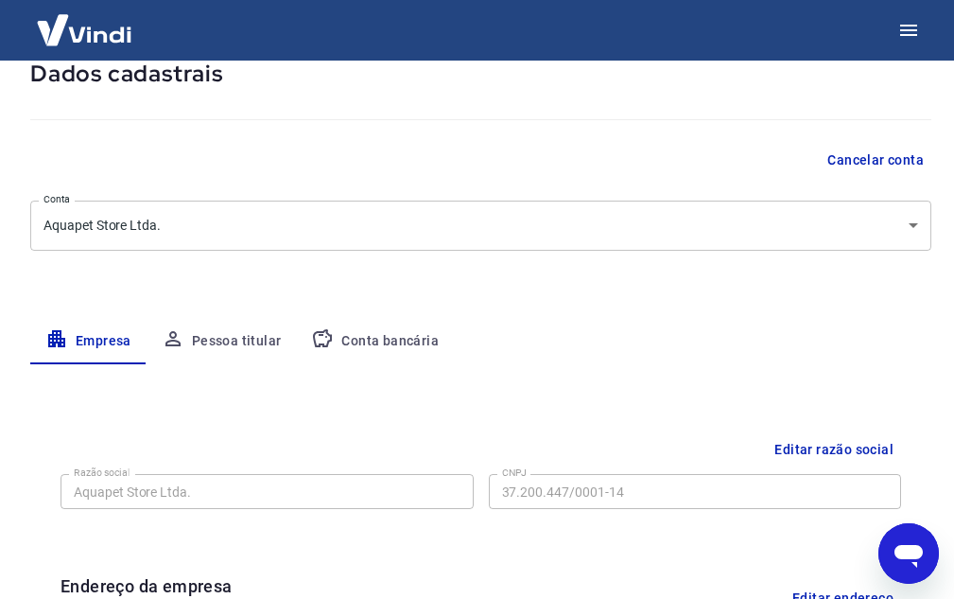
scroll to position [103, 0]
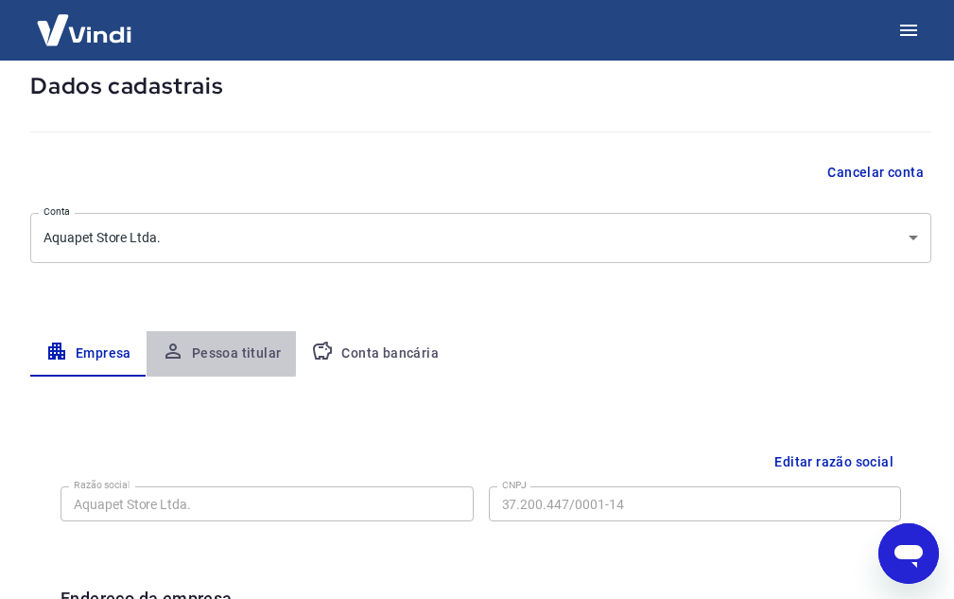
click at [207, 352] on button "Pessoa titular" at bounding box center [222, 353] width 150 height 45
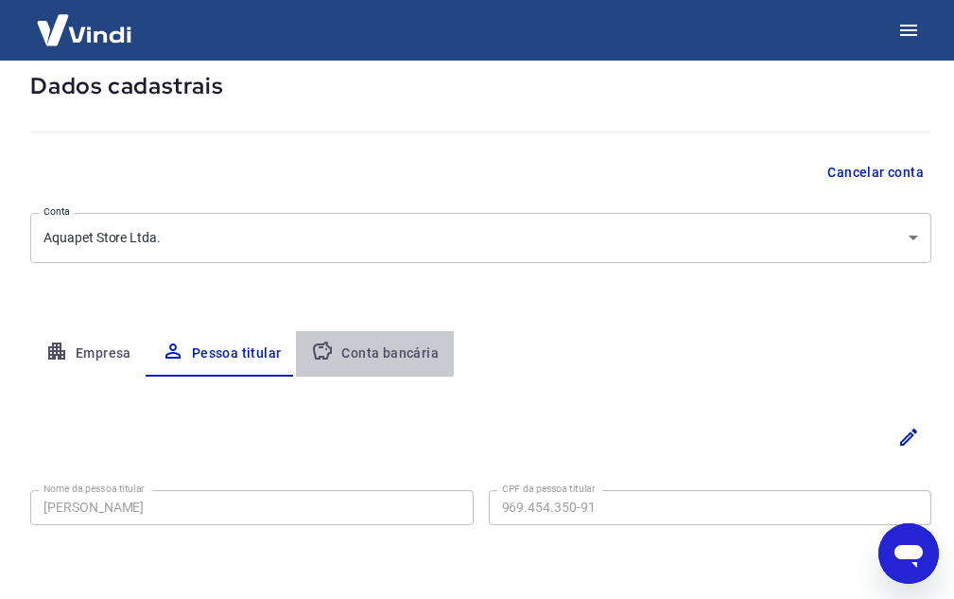
click at [354, 350] on button "Conta bancária" at bounding box center [375, 353] width 158 height 45
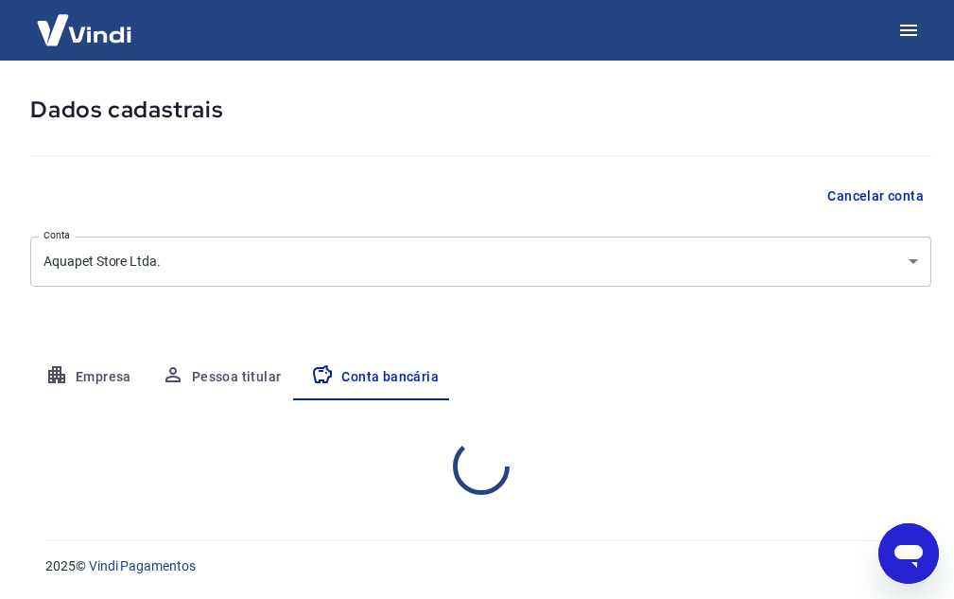
select select "1"
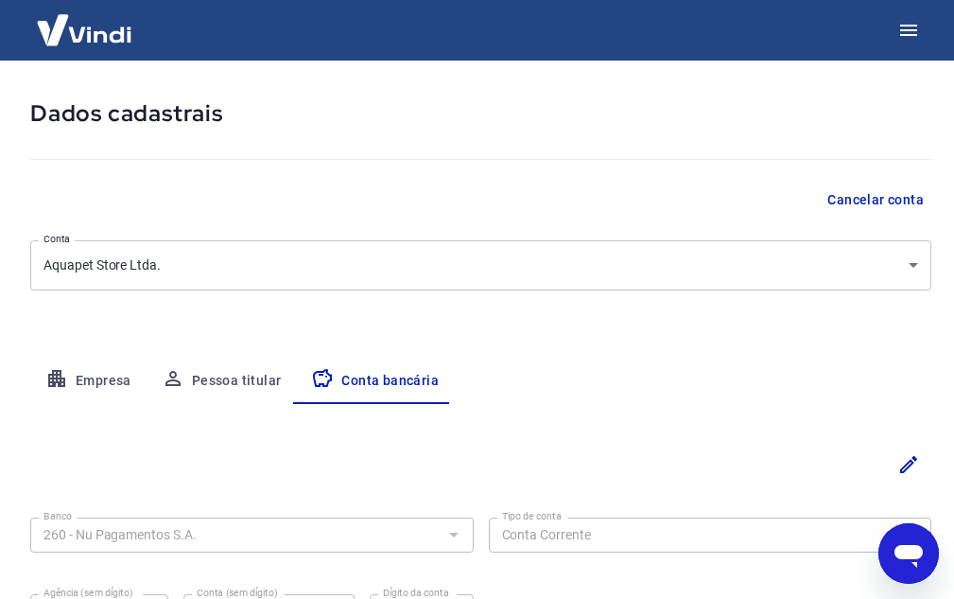
scroll to position [0, 0]
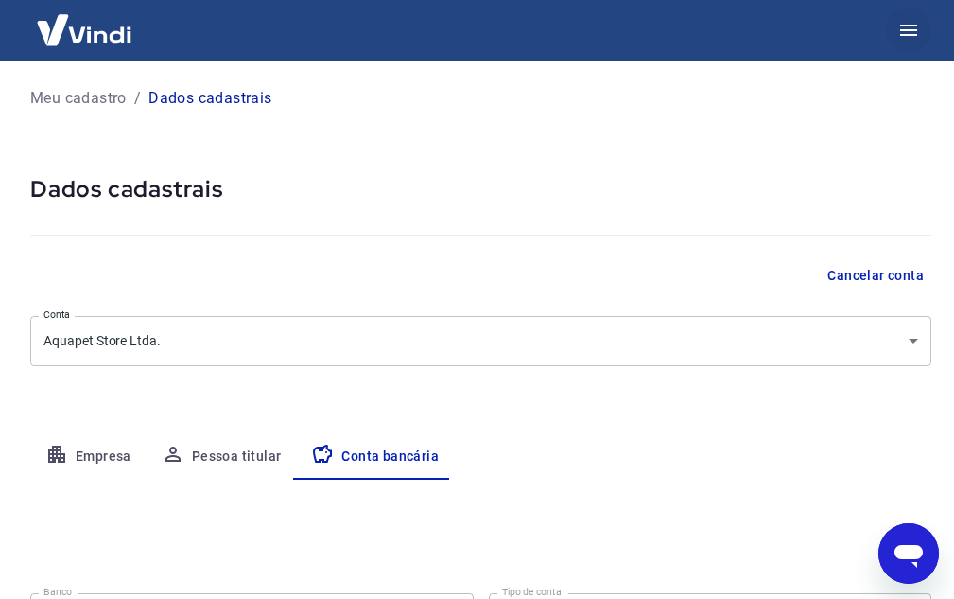
click at [901, 37] on icon "button" at bounding box center [908, 30] width 23 height 23
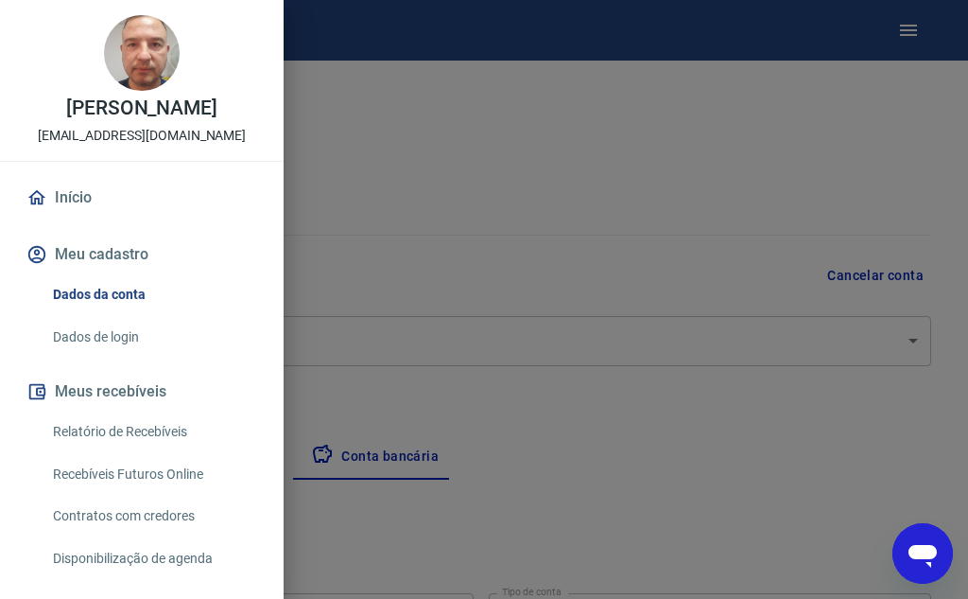
click at [110, 255] on button "Meu cadastro" at bounding box center [142, 255] width 238 height 42
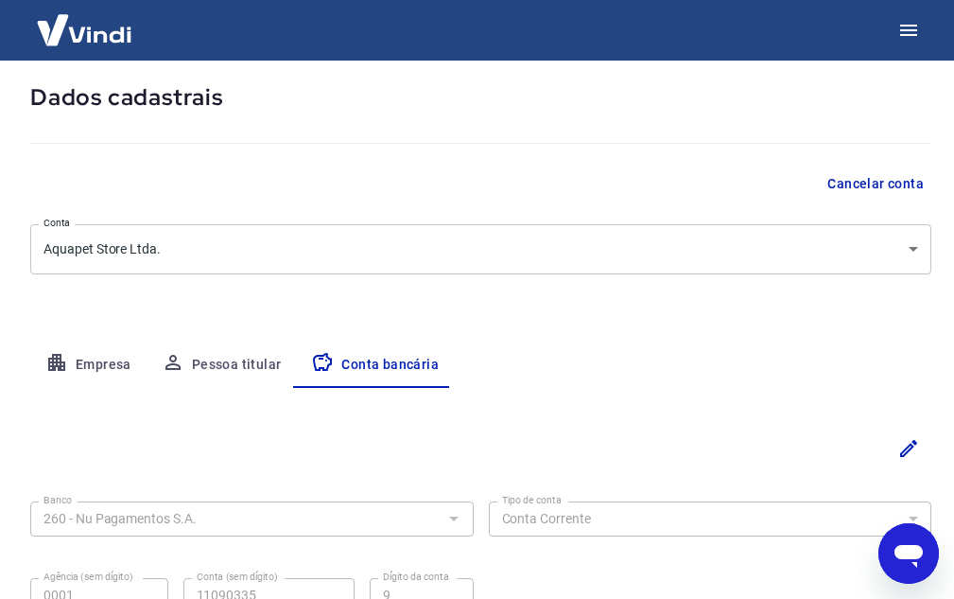
scroll to position [83, 0]
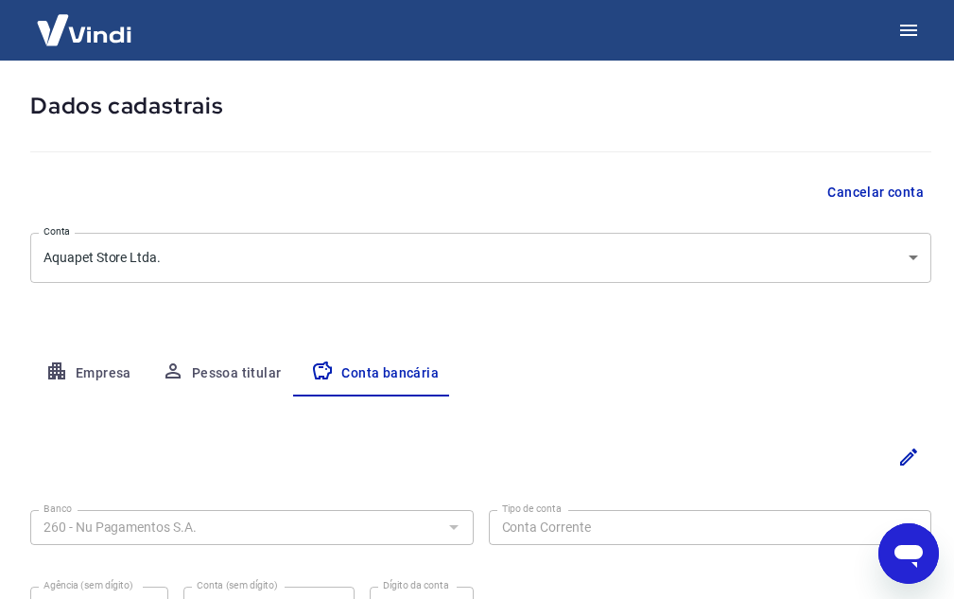
click at [104, 369] on button "Empresa" at bounding box center [88, 373] width 116 height 45
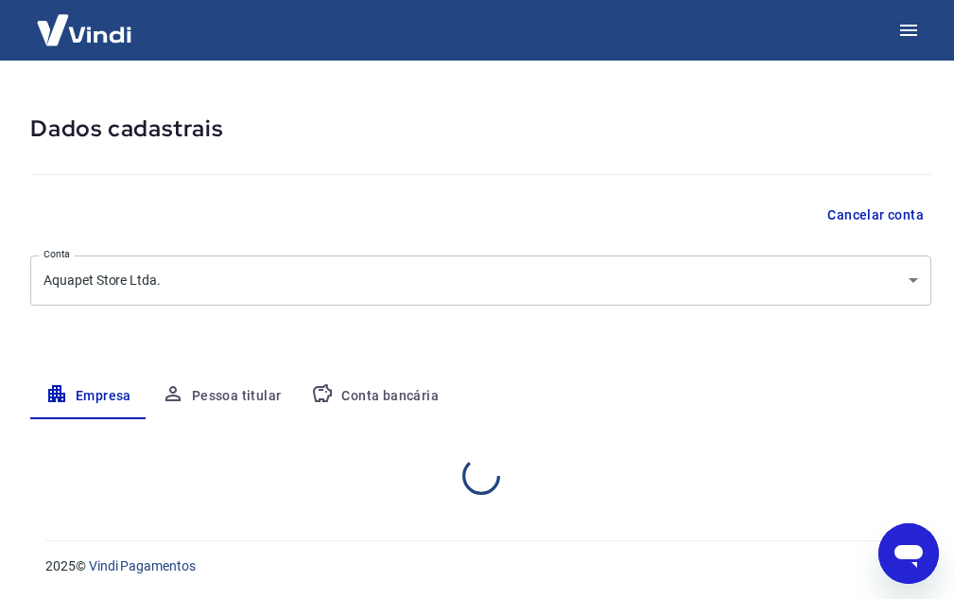
select select "RS"
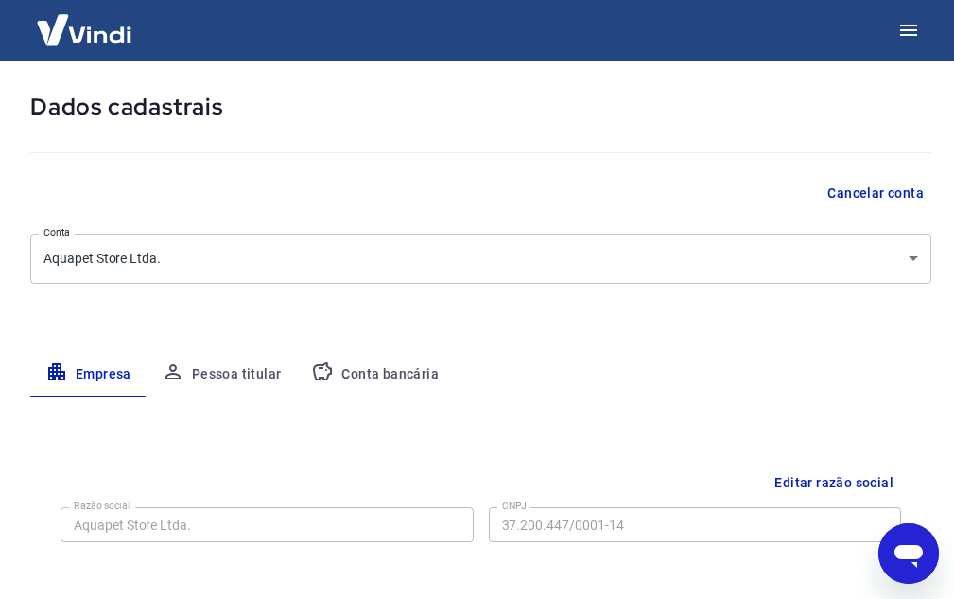
scroll to position [0, 0]
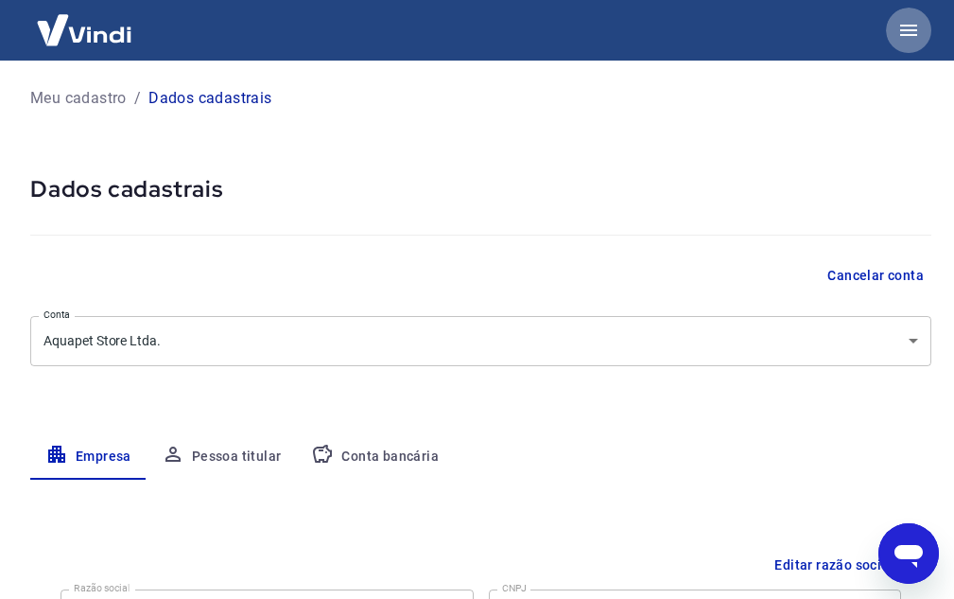
click at [899, 38] on icon "button" at bounding box center [908, 30] width 23 height 23
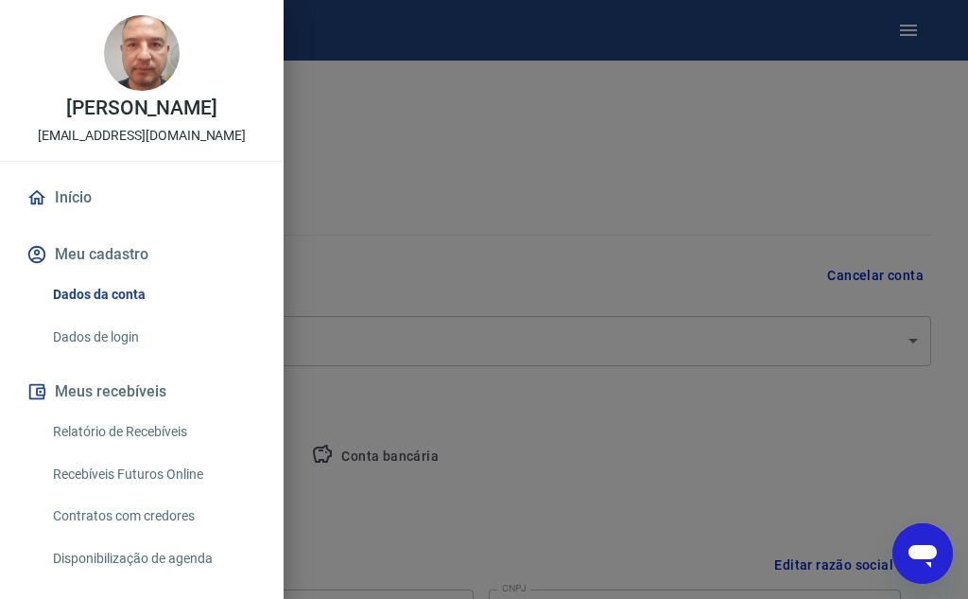
click at [94, 327] on link "Dados de login" at bounding box center [153, 337] width 216 height 39
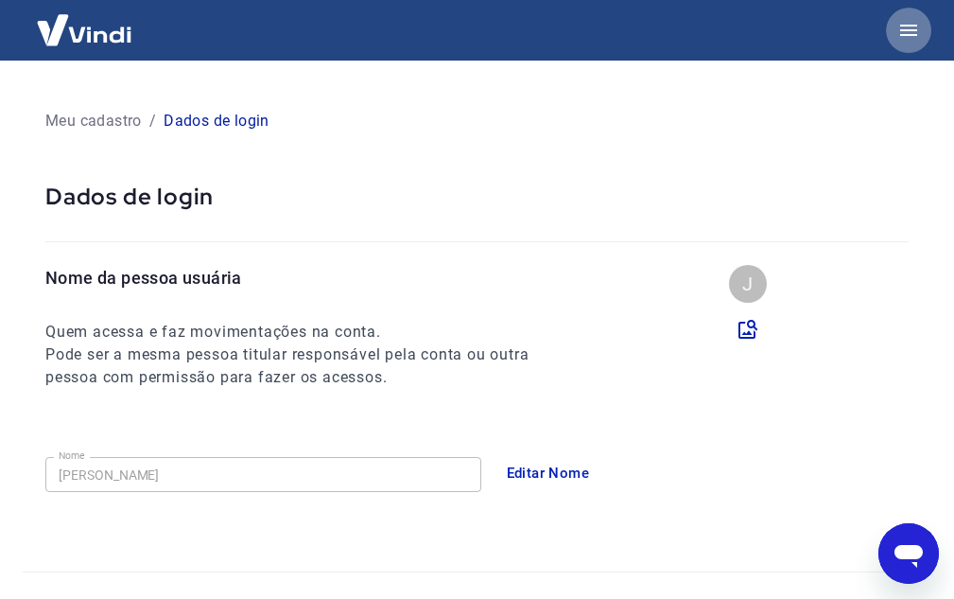
click at [901, 32] on icon "button" at bounding box center [908, 30] width 23 height 23
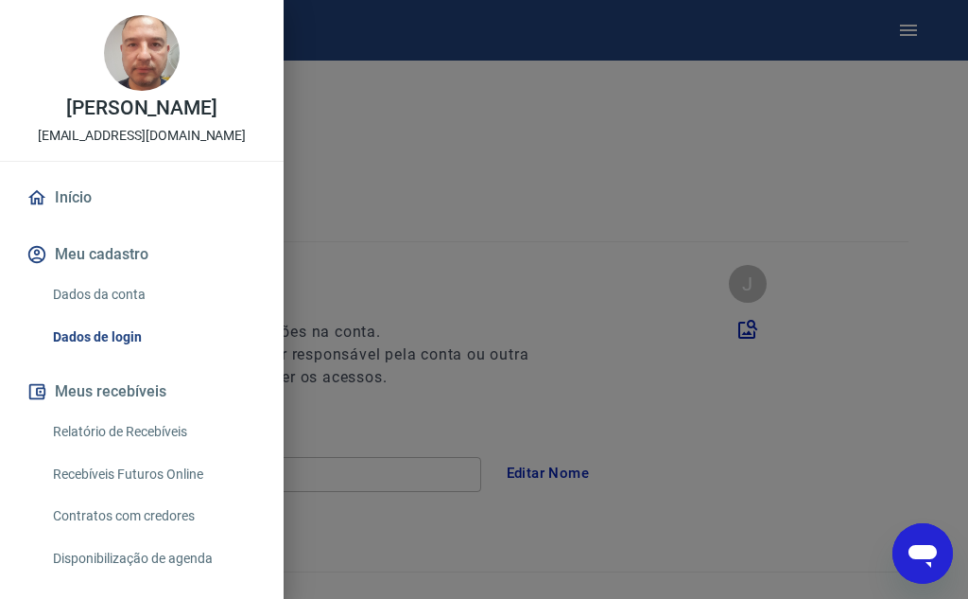
click at [114, 76] on img at bounding box center [142, 53] width 76 height 76
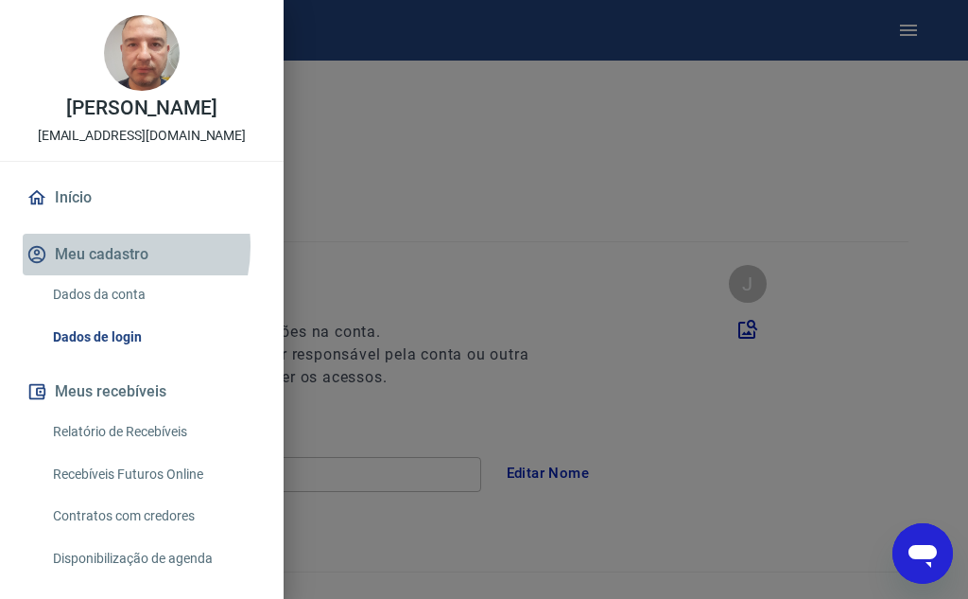
click at [101, 247] on button "Meu cadastro" at bounding box center [142, 255] width 238 height 42
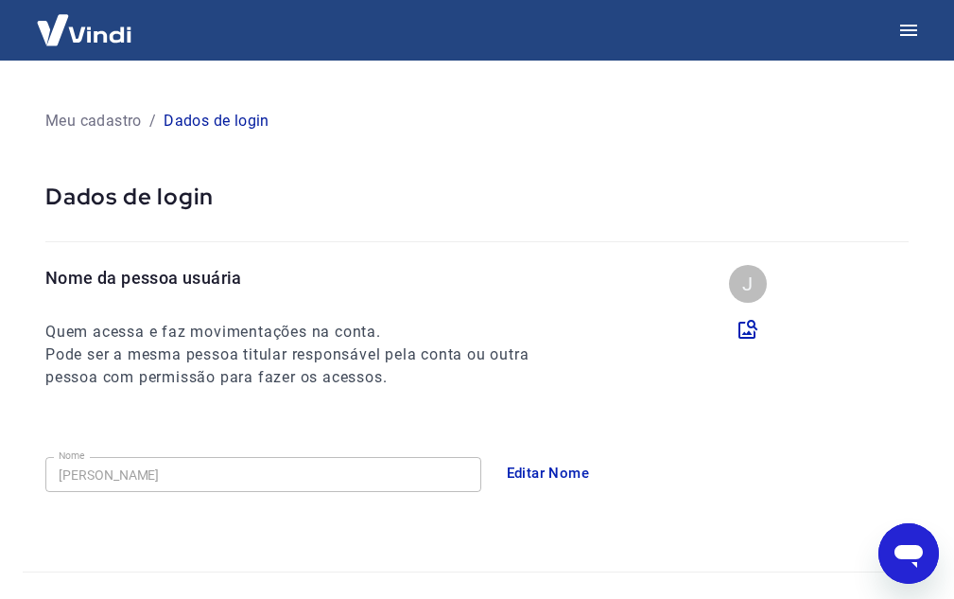
click at [76, 123] on p "Meu cadastro" at bounding box center [93, 121] width 96 height 23
click at [200, 123] on p "Dados de login" at bounding box center [217, 121] width 106 height 23
click at [134, 111] on p "Meu cadastro" at bounding box center [93, 121] width 96 height 23
click at [110, 118] on p "Meu cadastro" at bounding box center [93, 121] width 96 height 23
click at [915, 24] on icon "button" at bounding box center [908, 30] width 23 height 23
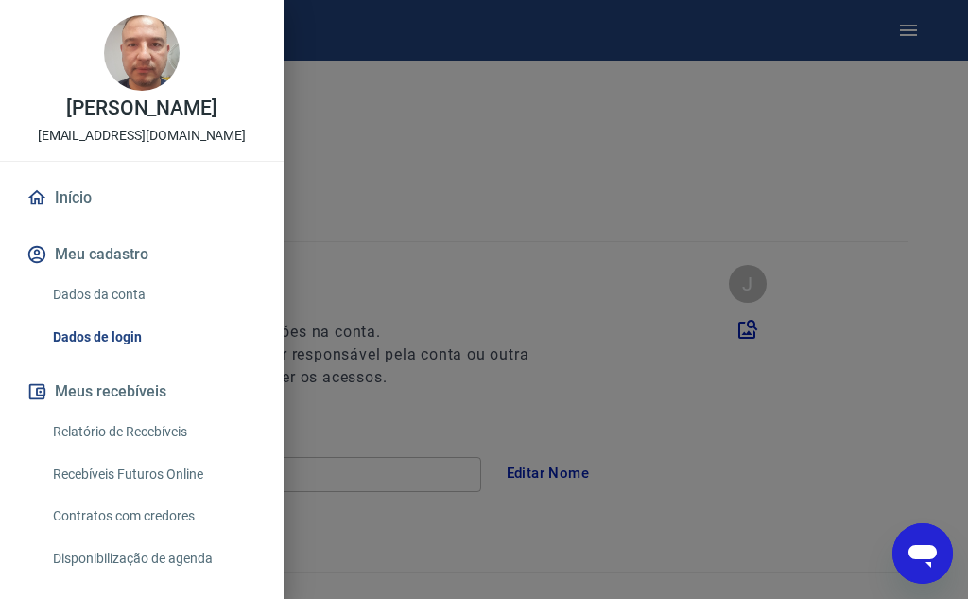
click at [118, 288] on link "Dados da conta" at bounding box center [153, 294] width 216 height 39
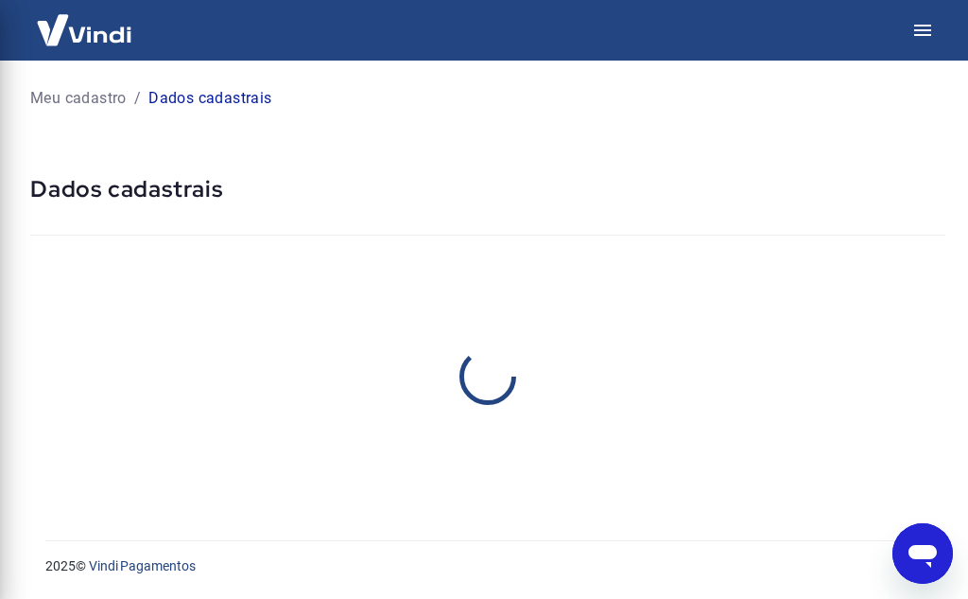
select select "RS"
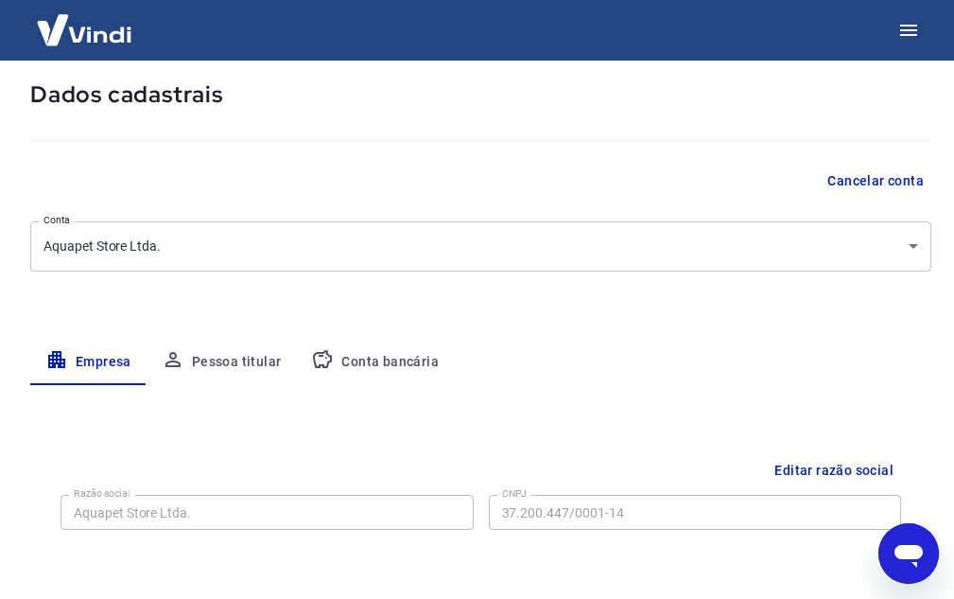
scroll to position [284, 0]
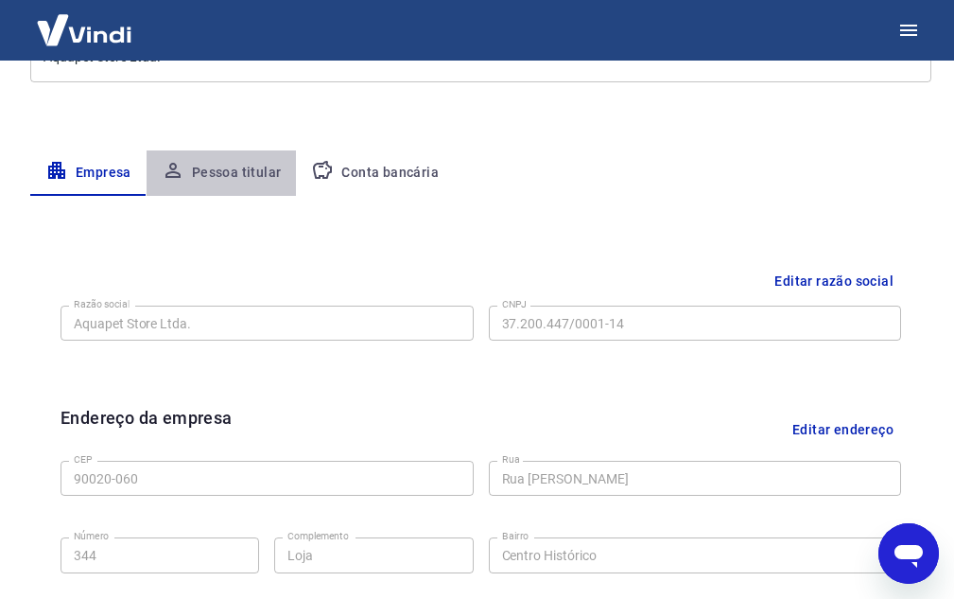
click at [239, 165] on button "Pessoa titular" at bounding box center [222, 172] width 150 height 45
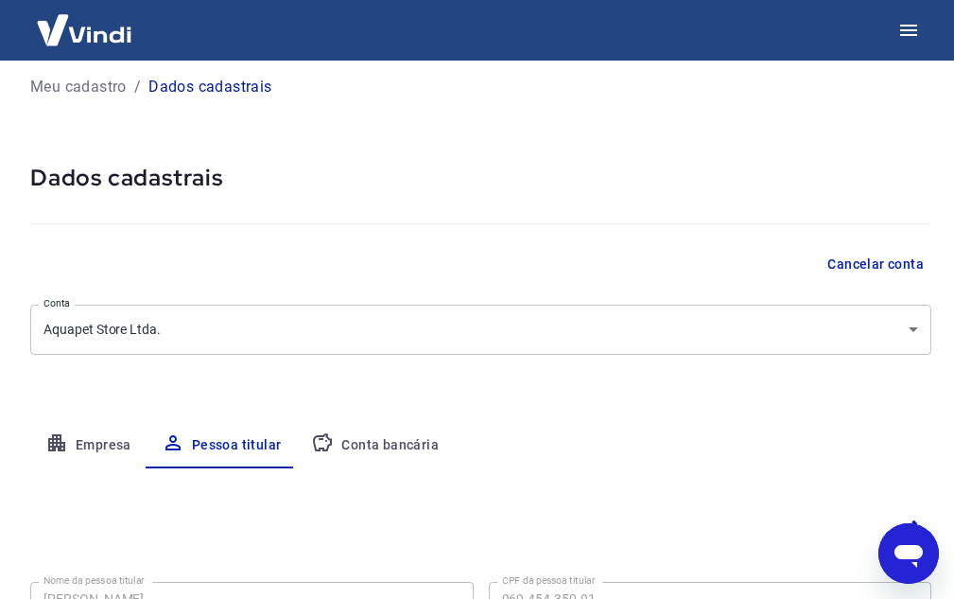
scroll to position [0, 0]
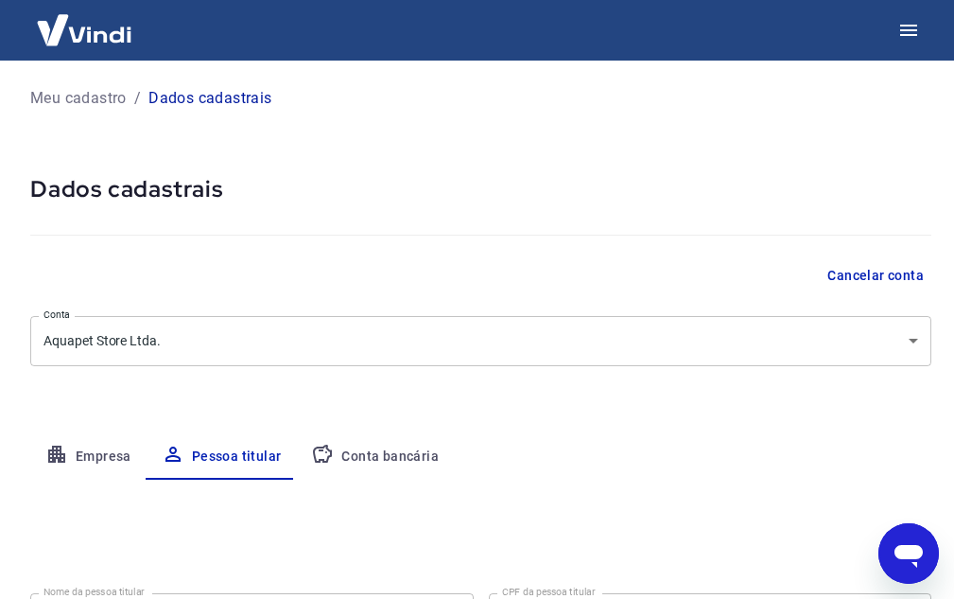
click at [386, 463] on button "Conta bancária" at bounding box center [375, 456] width 158 height 45
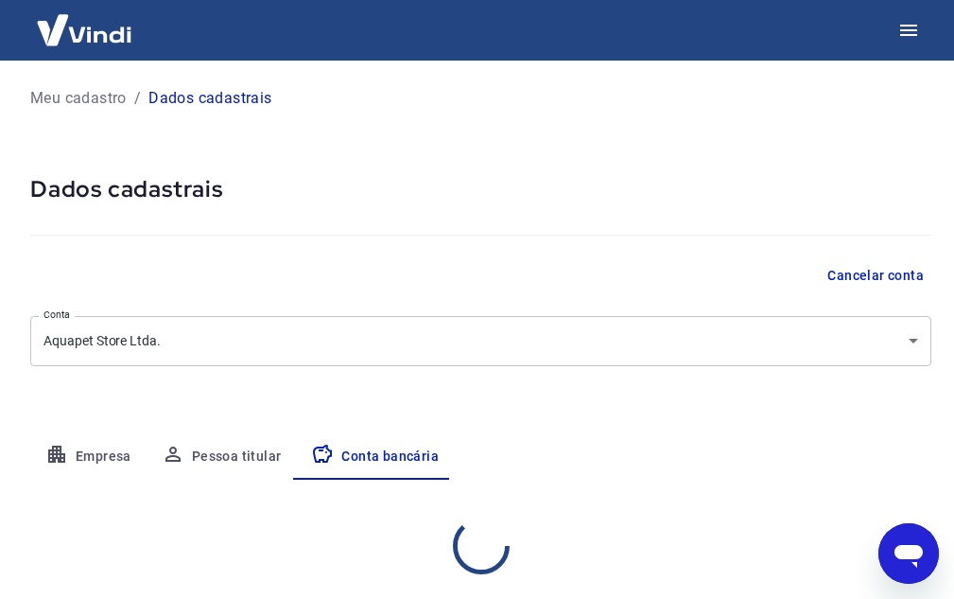
select select "1"
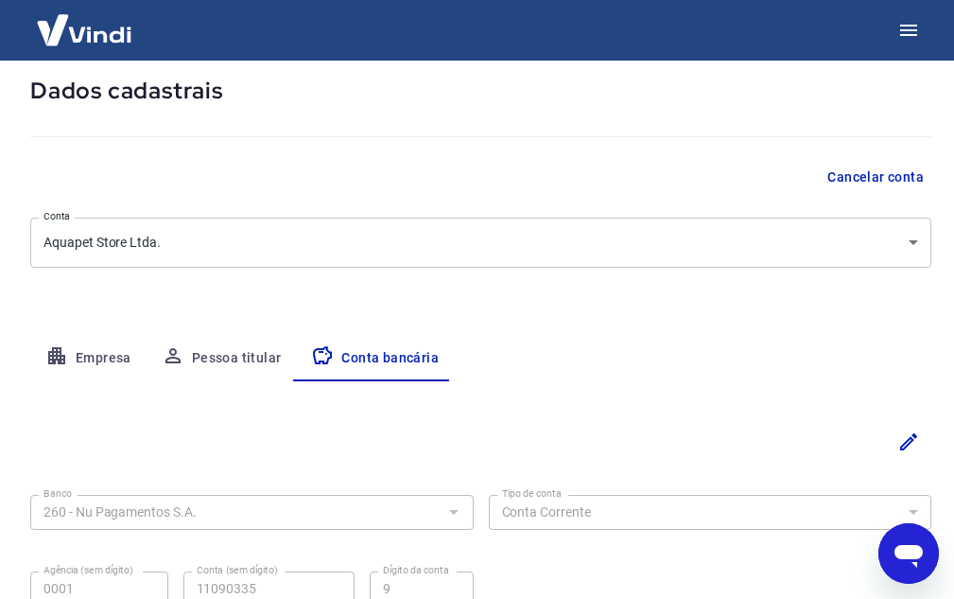
scroll to position [272, 0]
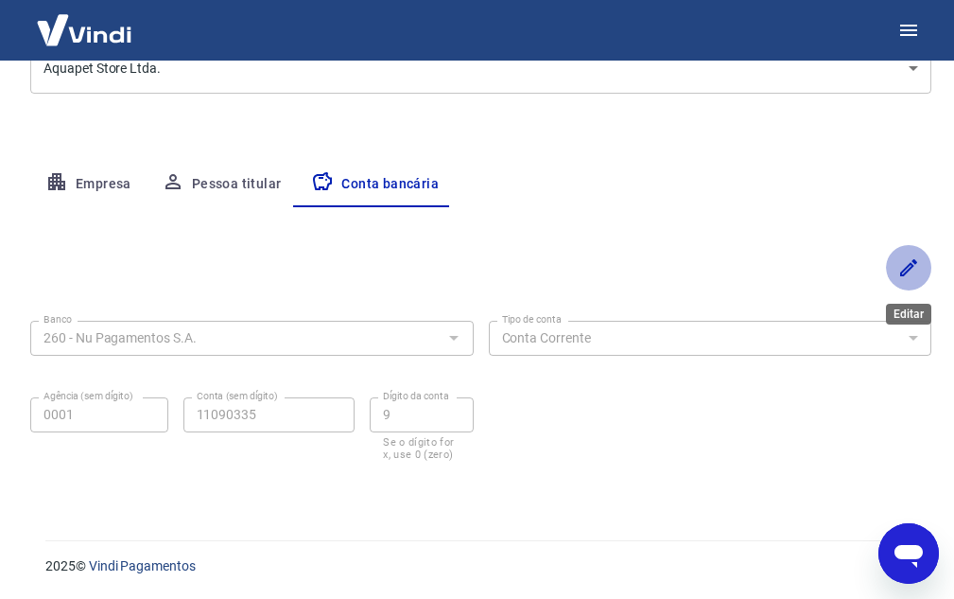
click at [922, 261] on button "Editar" at bounding box center [908, 267] width 45 height 45
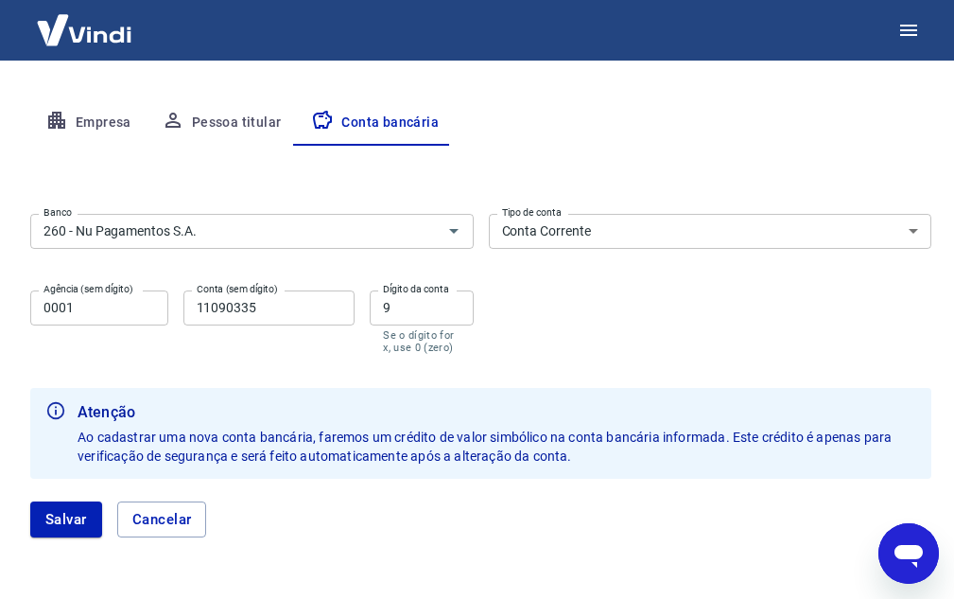
scroll to position [367, 0]
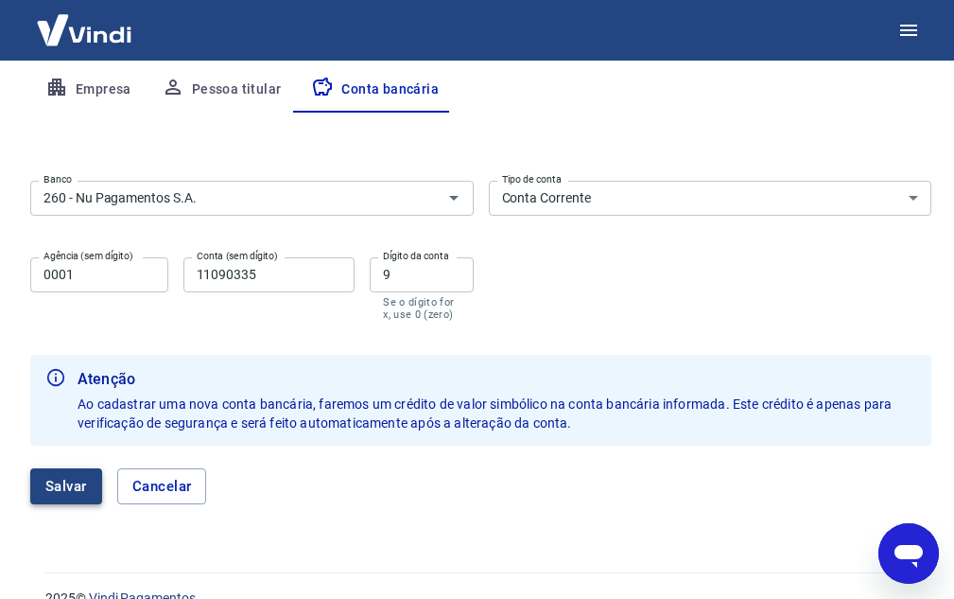
click at [56, 487] on button "Salvar" at bounding box center [66, 486] width 72 height 36
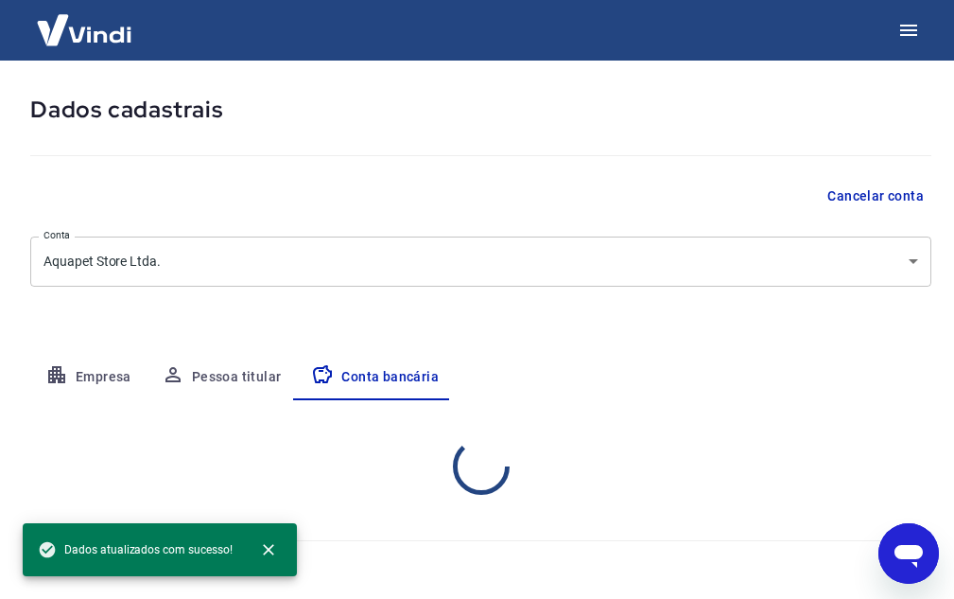
scroll to position [272, 0]
select select "1"
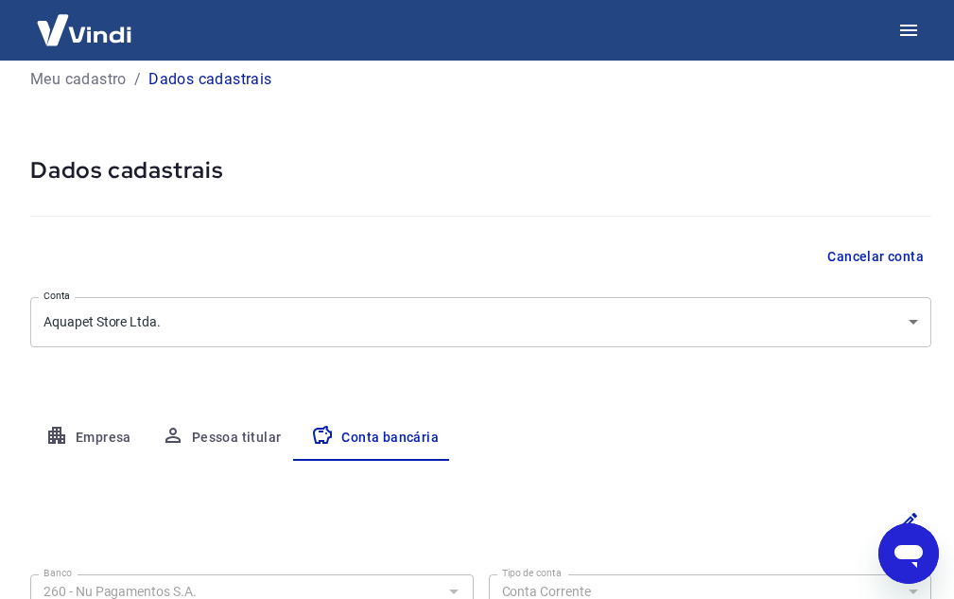
scroll to position [0, 0]
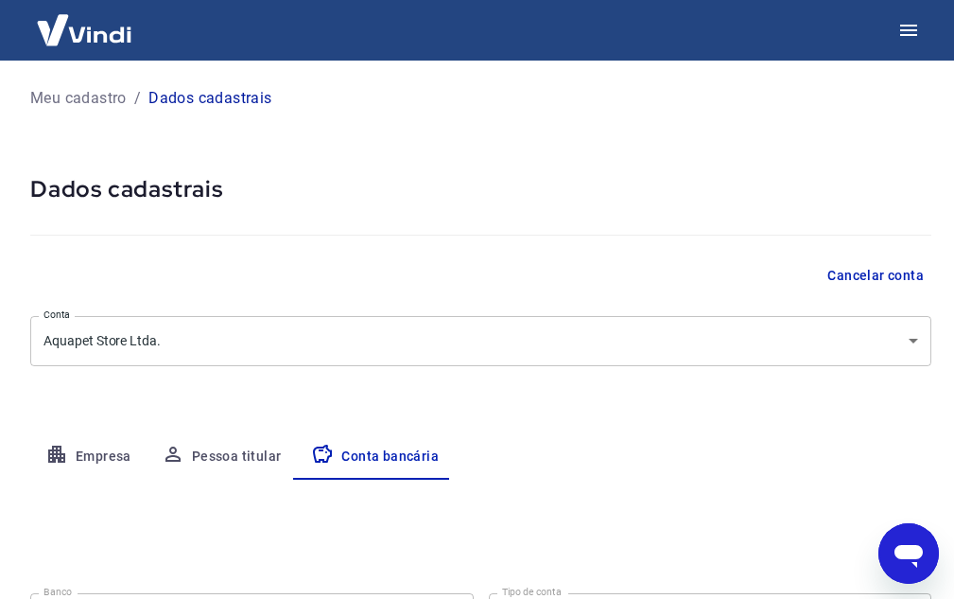
click at [67, 37] on img at bounding box center [84, 30] width 123 height 58
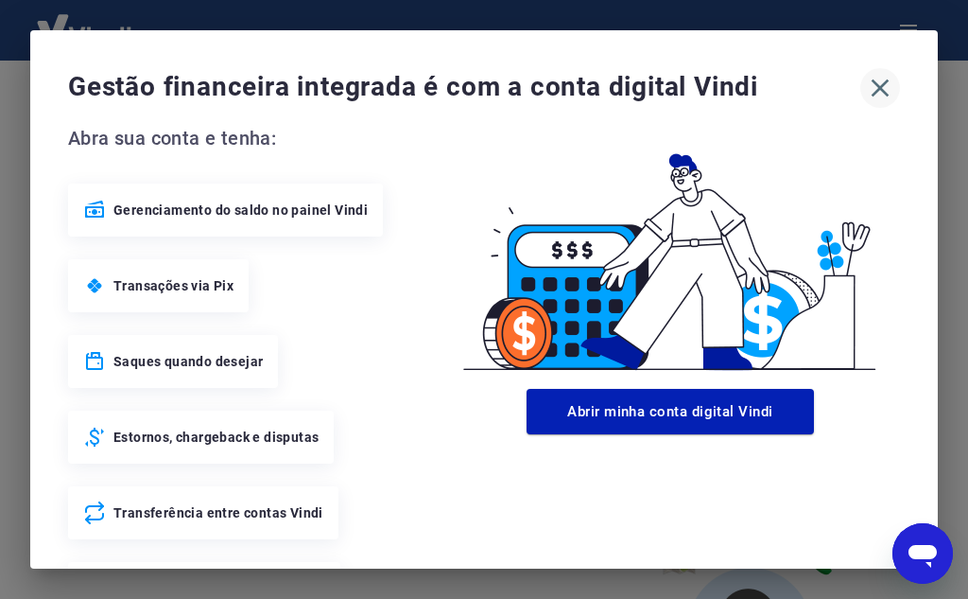
click at [880, 88] on icon "button" at bounding box center [880, 88] width 30 height 30
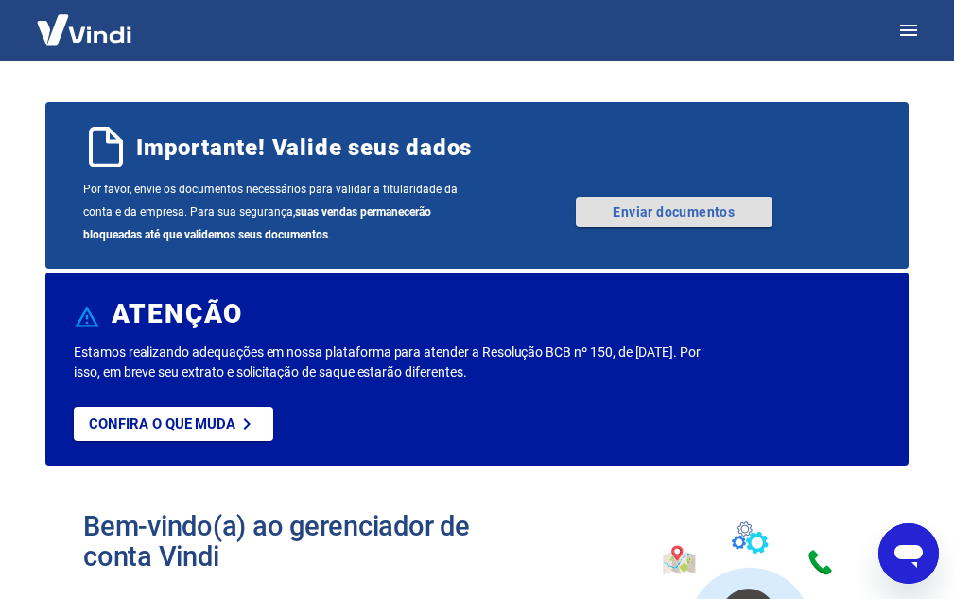
click at [626, 217] on link "Enviar documentos" at bounding box center [674, 212] width 197 height 30
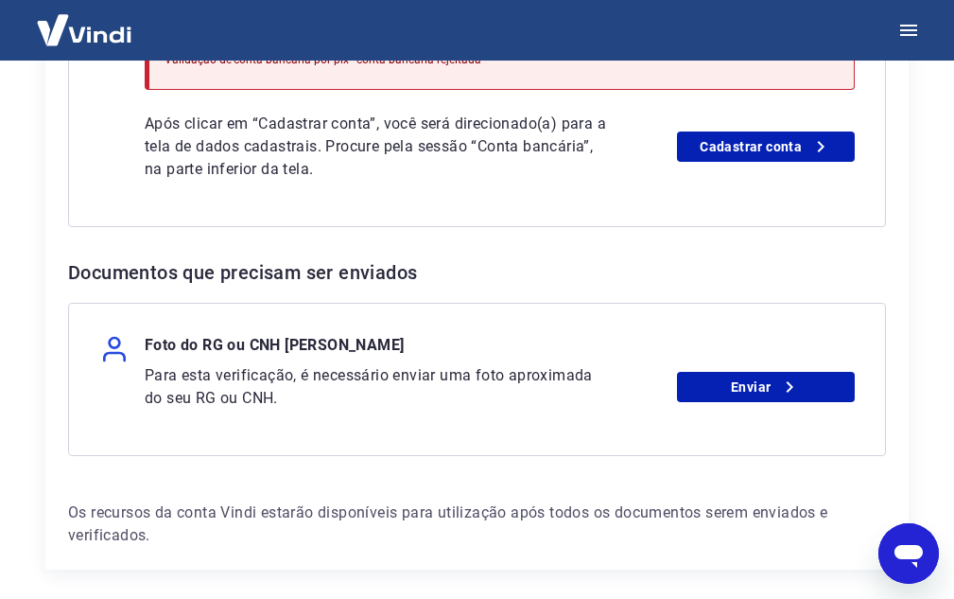
scroll to position [662, 0]
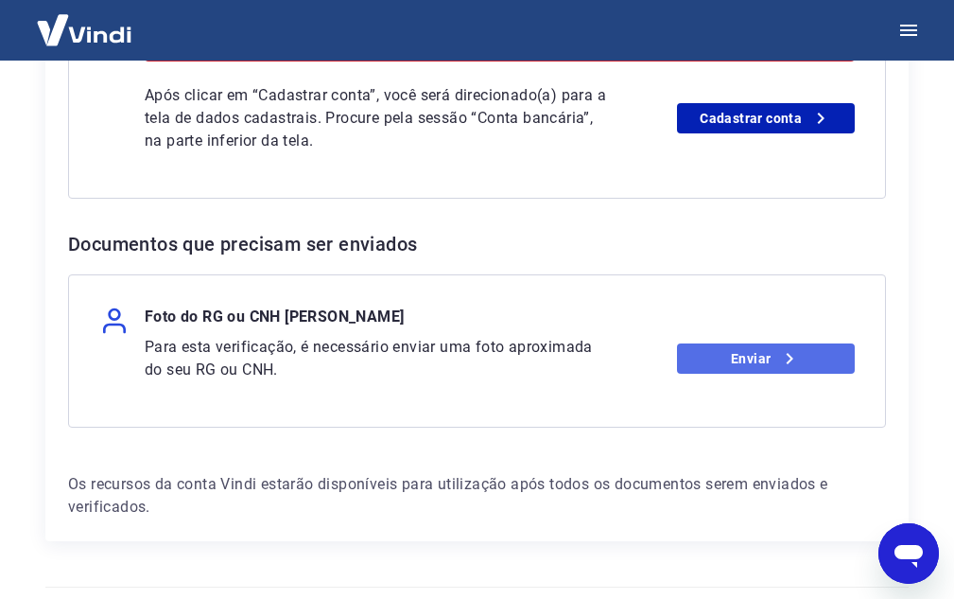
click at [719, 370] on link "Enviar" at bounding box center [766, 358] width 178 height 30
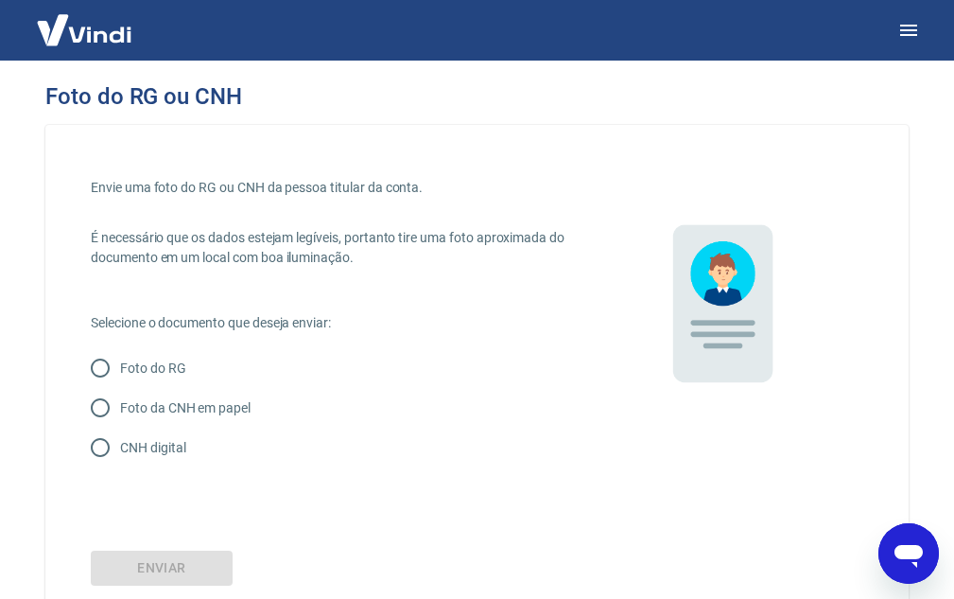
click at [167, 443] on p "CNH digital" at bounding box center [152, 448] width 65 height 20
click at [120, 443] on input "CNH digital" at bounding box center [100, 447] width 40 height 40
radio input "true"
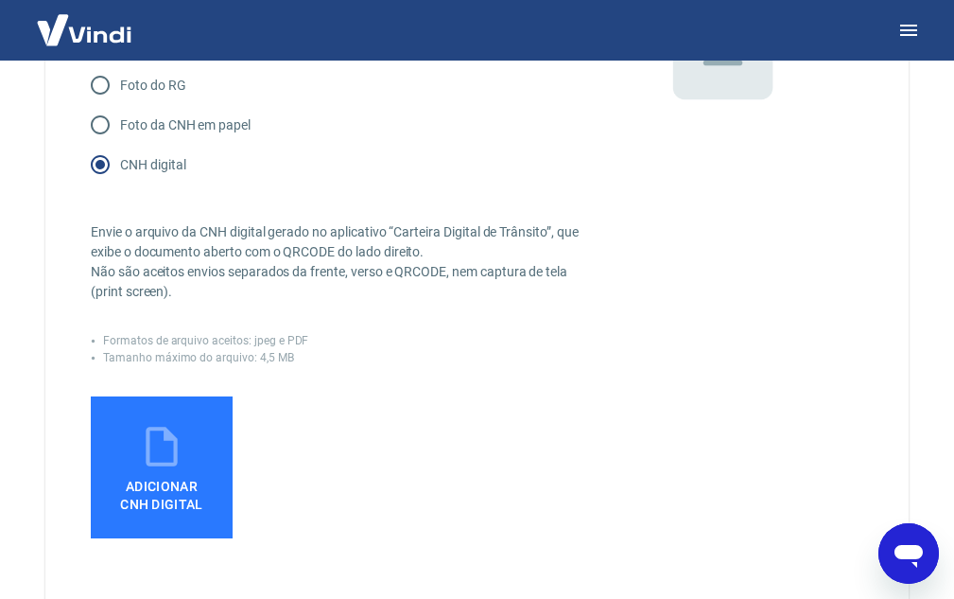
scroll to position [284, 0]
click at [138, 475] on span "Adicionar CNH Digital" at bounding box center [162, 490] width 98 height 43
click at [0, 0] on input "Adicionar CNH Digital" at bounding box center [0, 0] width 0 height 0
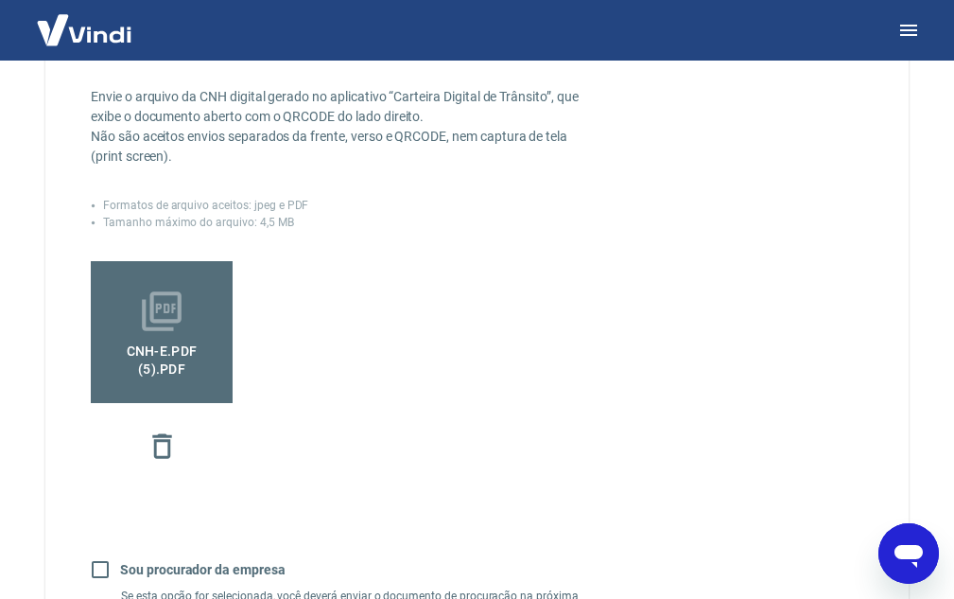
scroll to position [703, 0]
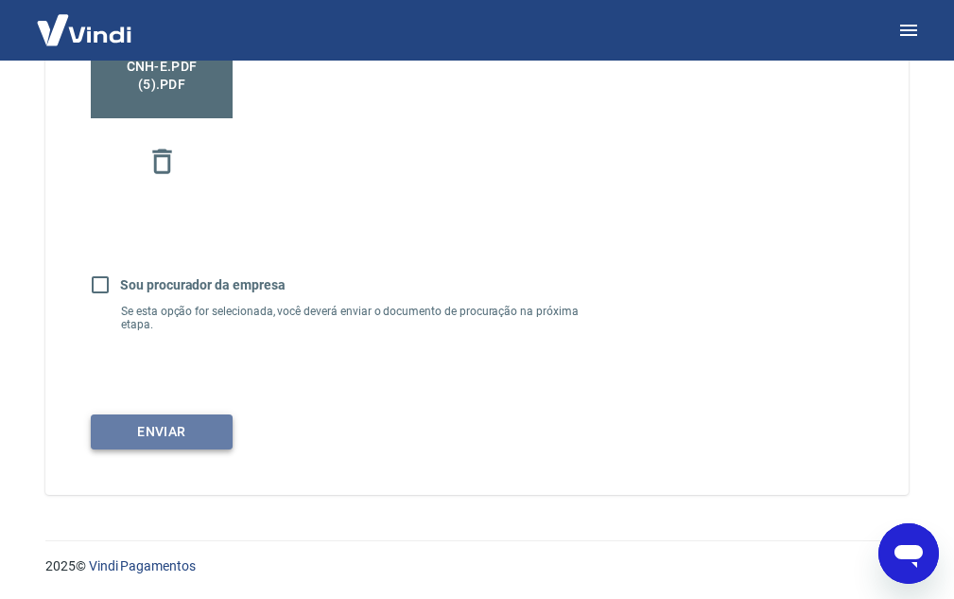
click at [197, 444] on button "Enviar" at bounding box center [162, 431] width 142 height 35
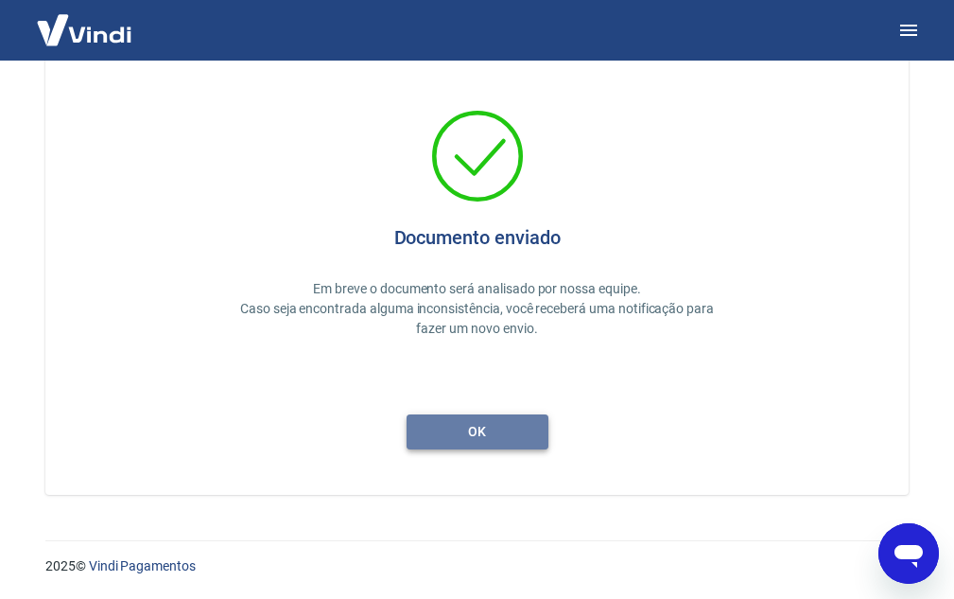
click at [485, 426] on button "ok" at bounding box center [478, 431] width 142 height 35
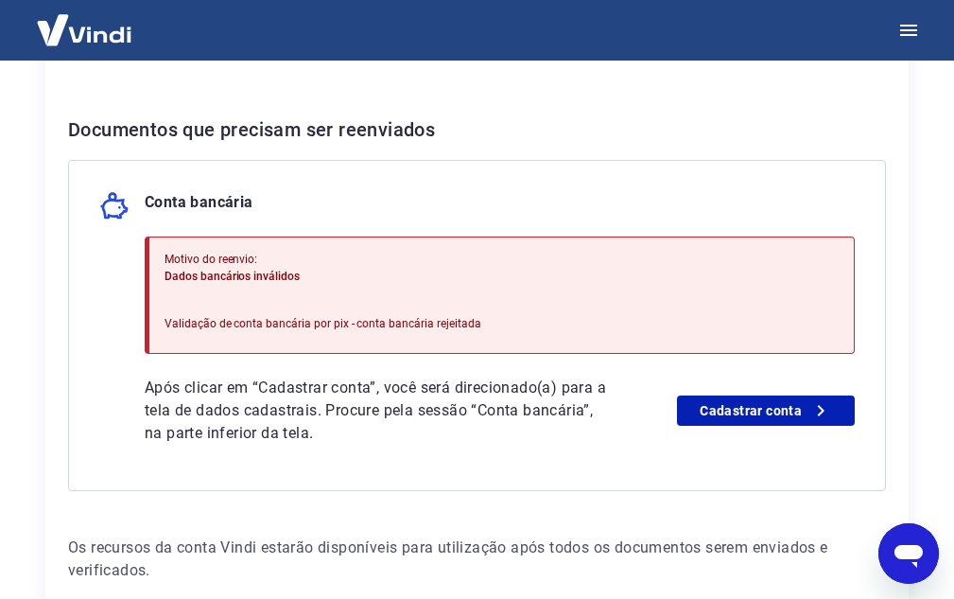
scroll to position [473, 0]
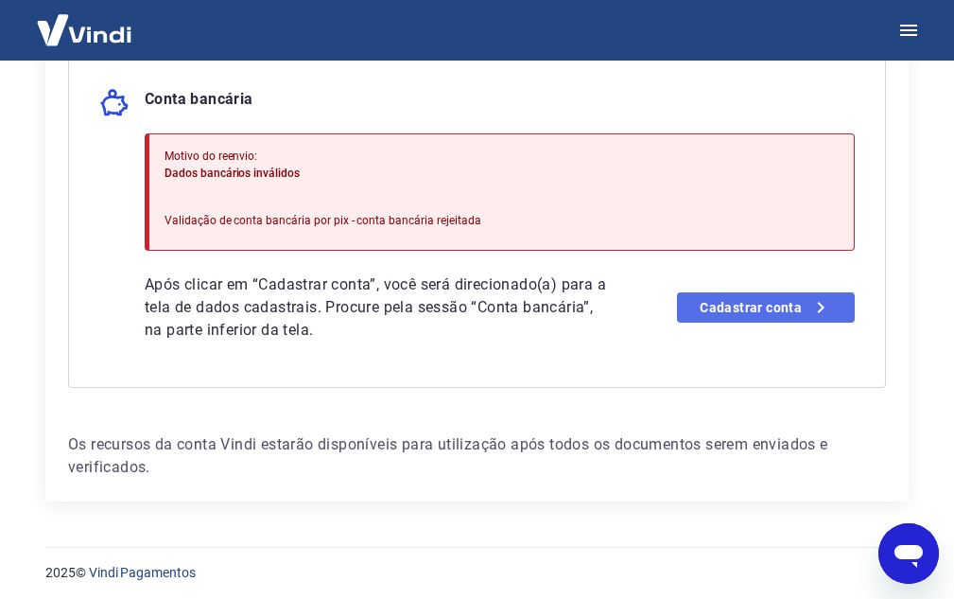
click at [709, 312] on link "Cadastrar conta" at bounding box center [766, 307] width 178 height 30
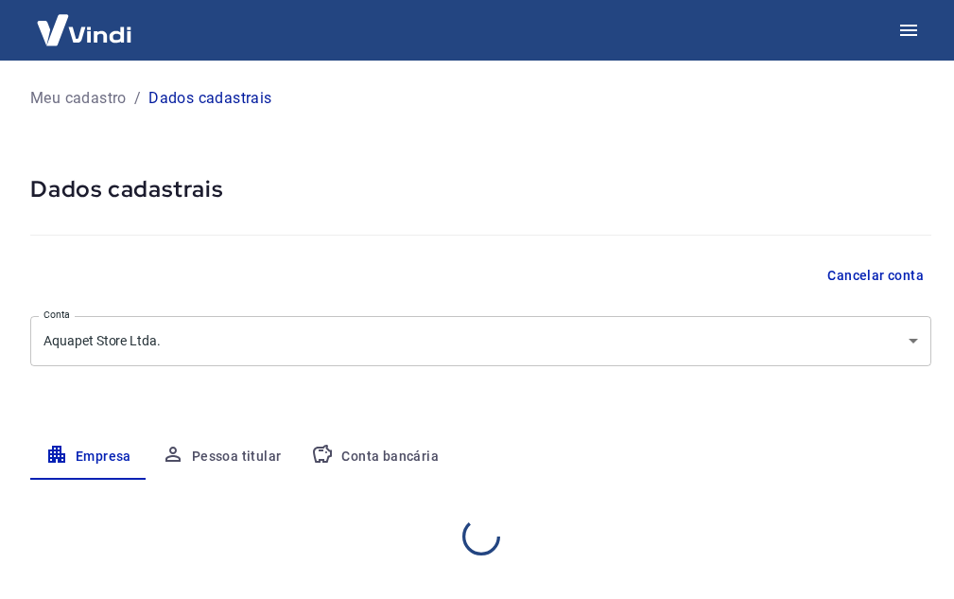
select select "RS"
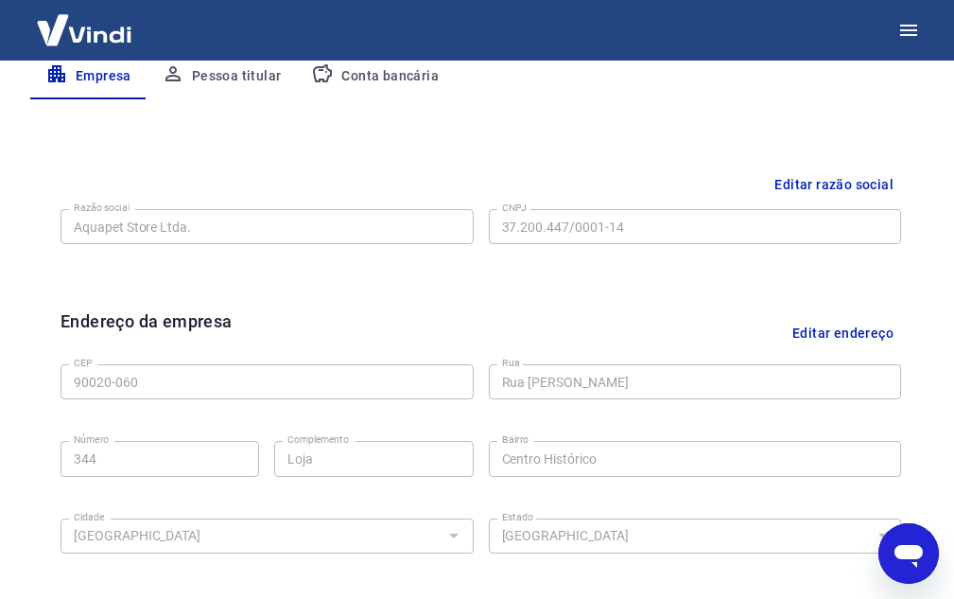
scroll to position [189, 0]
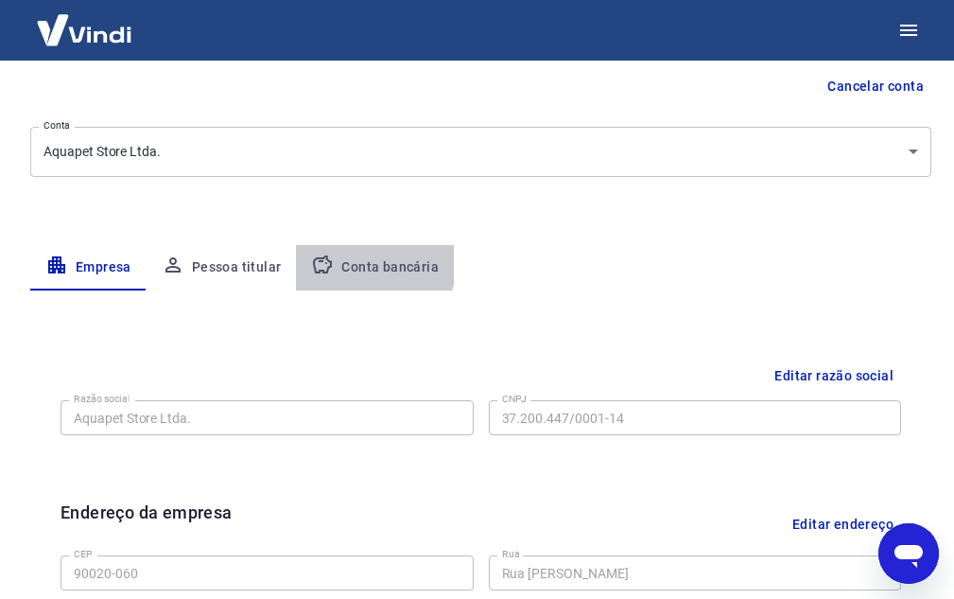
click at [340, 256] on button "Conta bancária" at bounding box center [375, 267] width 158 height 45
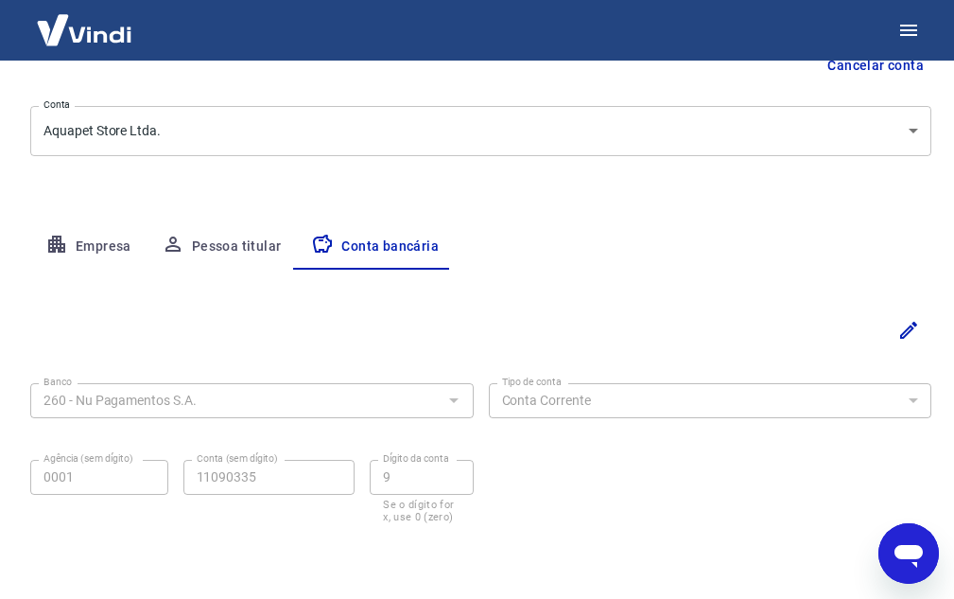
scroll to position [272, 0]
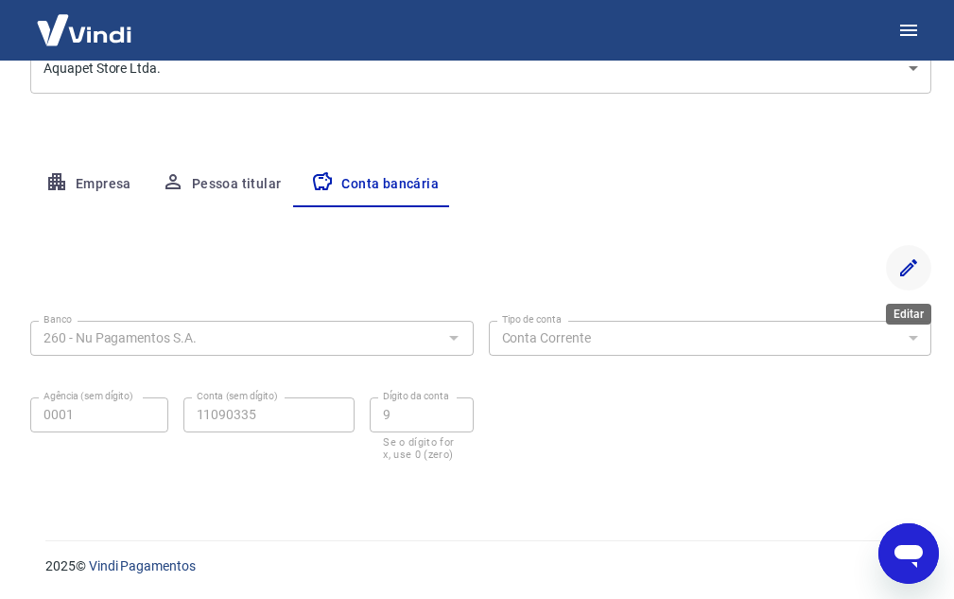
click at [900, 273] on icon "Editar" at bounding box center [908, 267] width 17 height 17
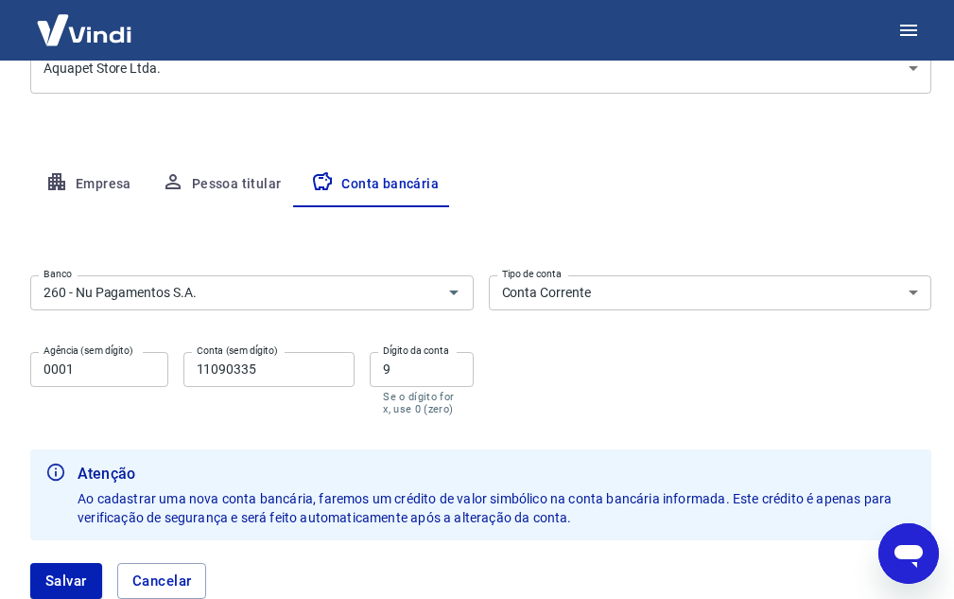
click at [910, 286] on select "Conta Corrente Conta Poupança" at bounding box center [711, 292] width 444 height 35
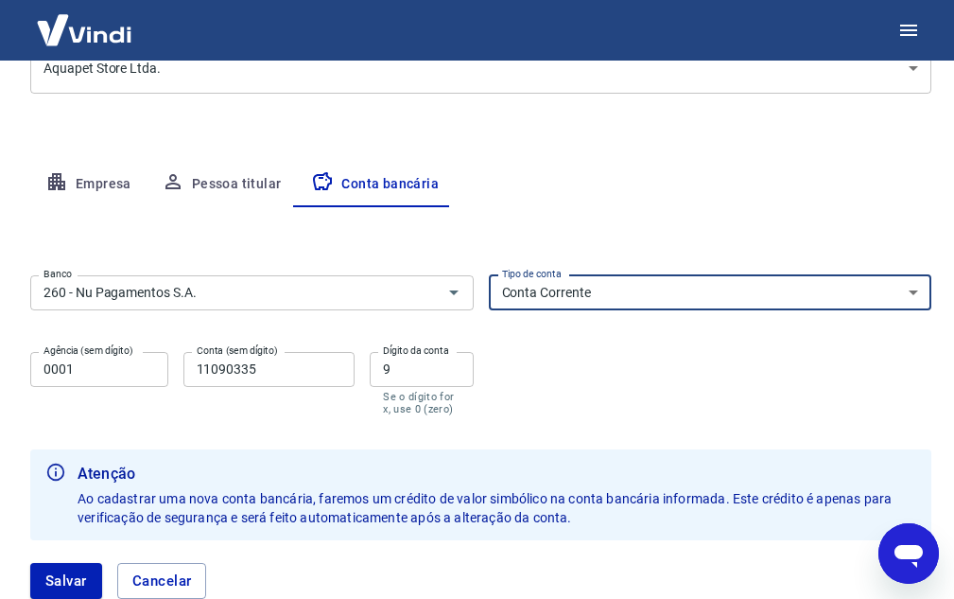
click at [910, 286] on select "Conta Corrente Conta Poupança" at bounding box center [711, 292] width 444 height 35
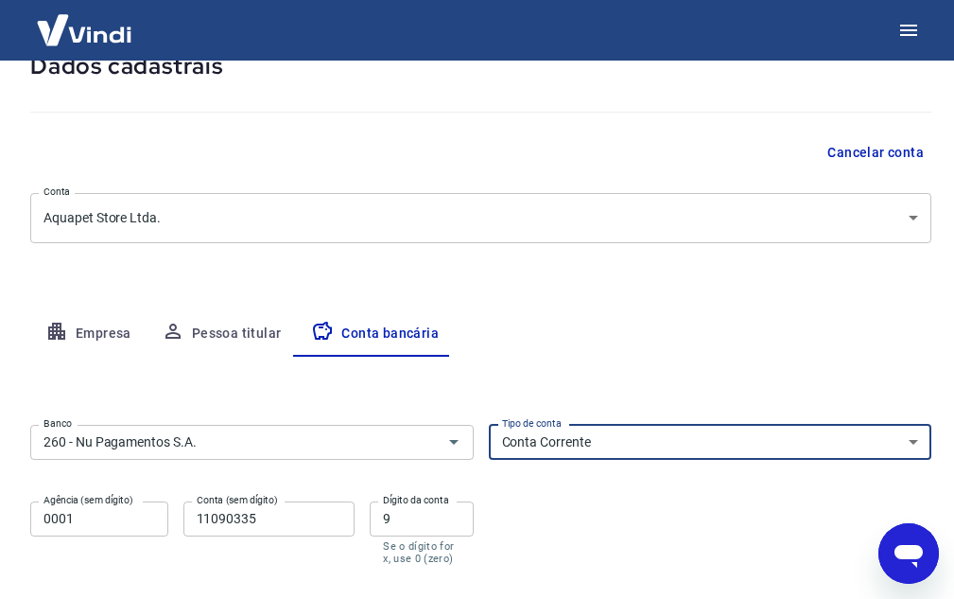
scroll to position [284, 0]
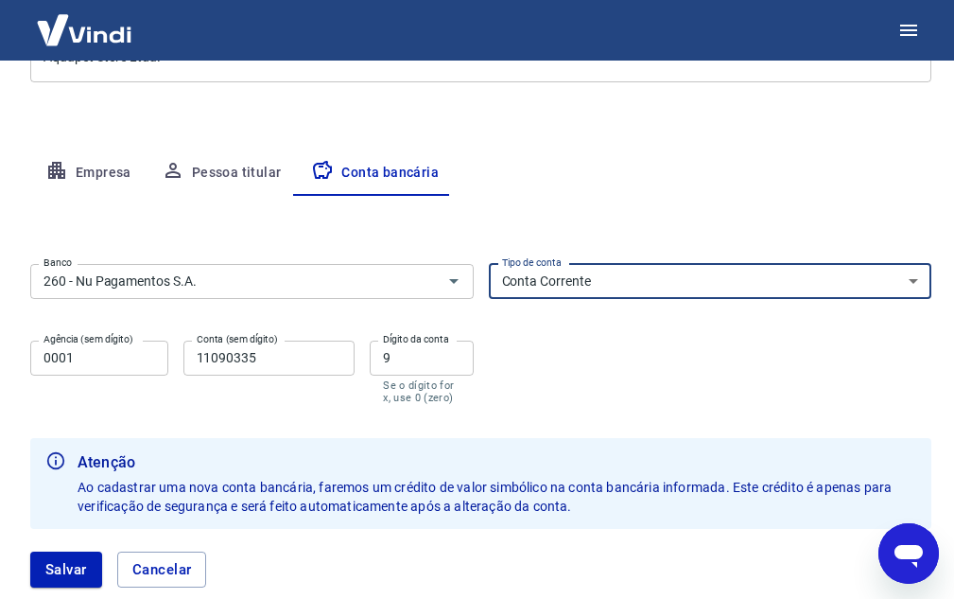
click at [624, 297] on select "Conta Corrente Conta Poupança" at bounding box center [711, 281] width 444 height 35
select select "3"
click at [489, 264] on select "Conta Corrente Conta Poupança" at bounding box center [711, 281] width 444 height 35
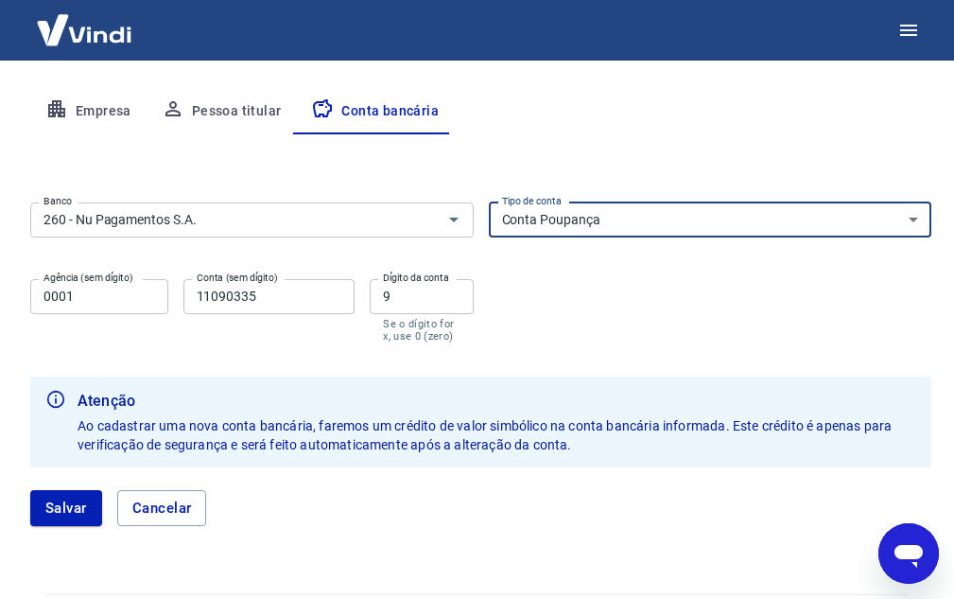
scroll to position [378, 0]
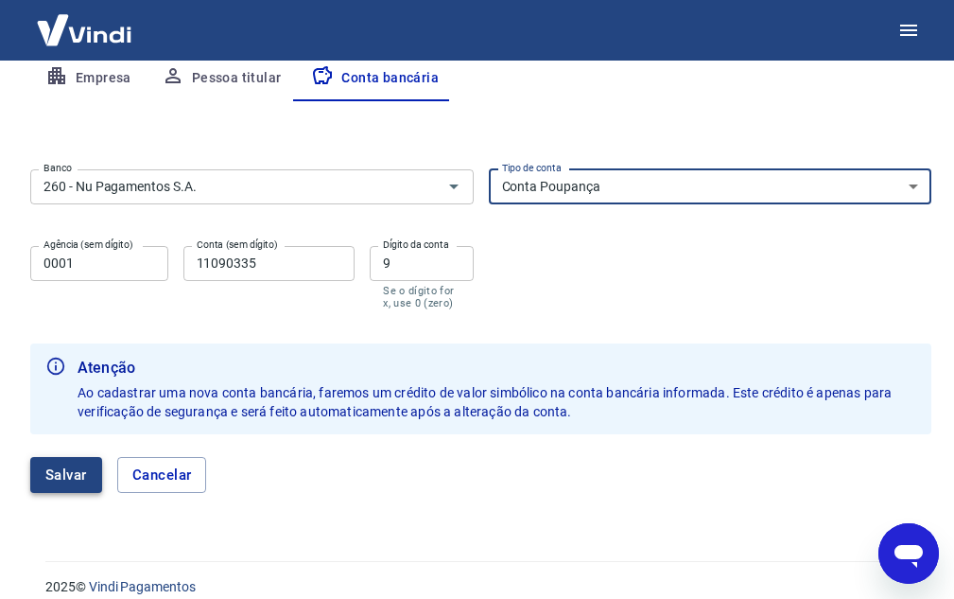
click at [41, 482] on button "Salvar" at bounding box center [66, 475] width 72 height 36
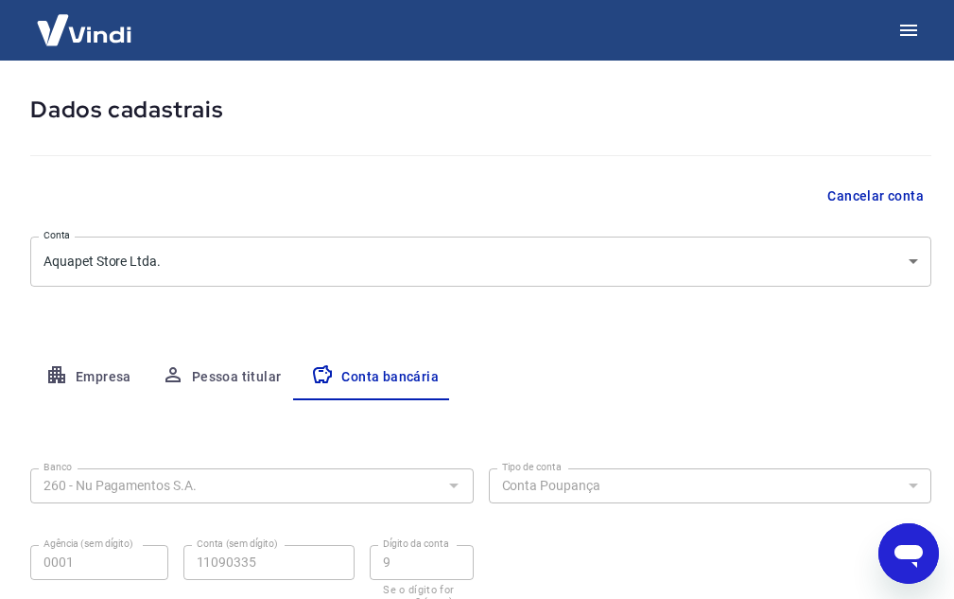
select select "3"
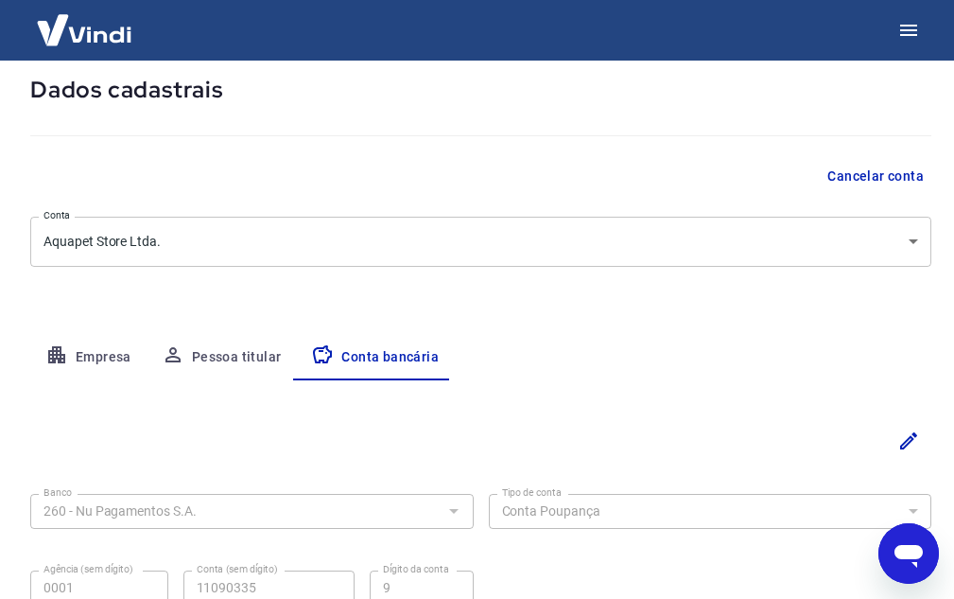
scroll to position [0, 0]
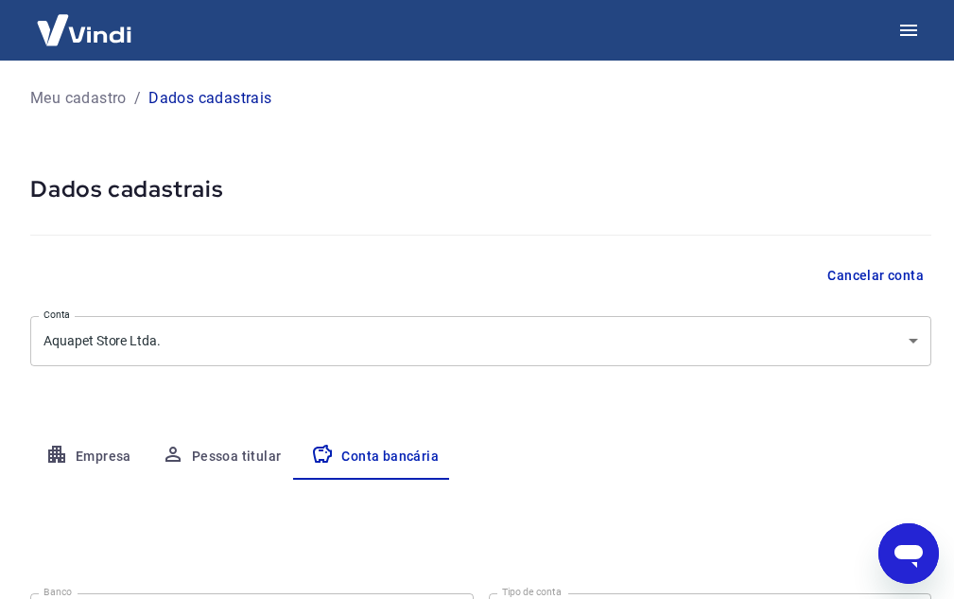
click at [61, 21] on img at bounding box center [84, 30] width 123 height 58
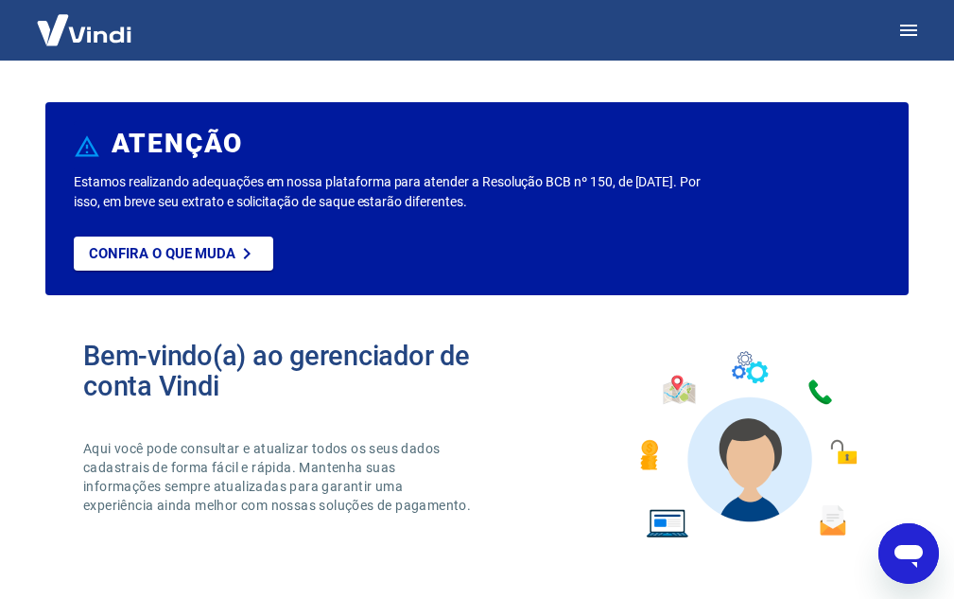
click at [91, 29] on img at bounding box center [84, 30] width 123 height 58
click at [87, 39] on img at bounding box center [84, 30] width 123 height 58
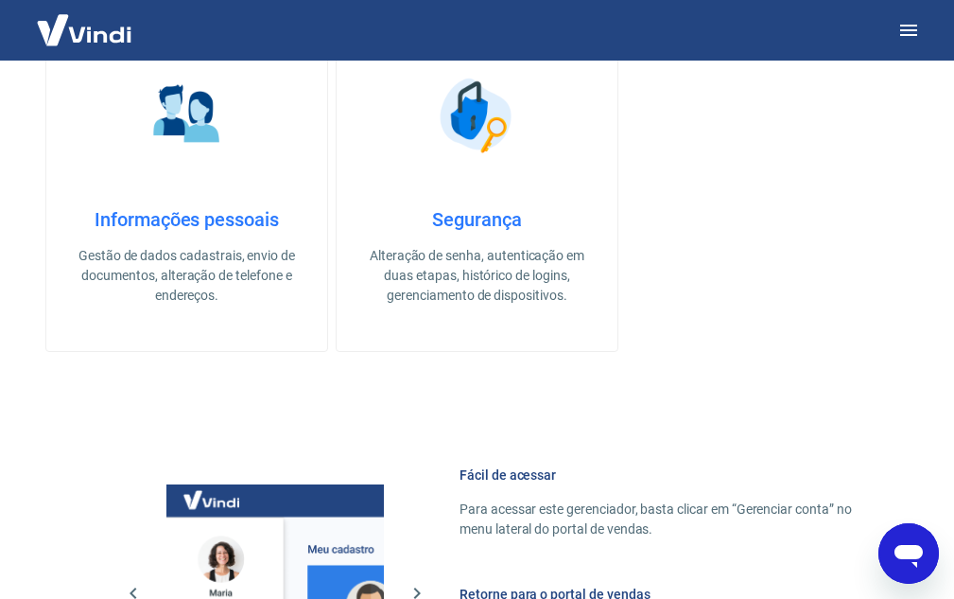
scroll to position [467, 0]
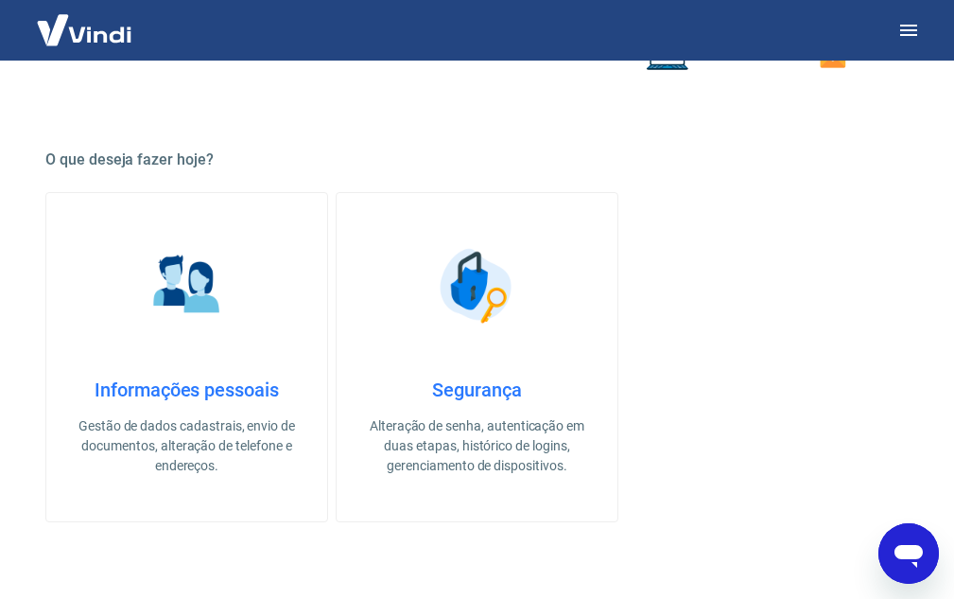
click at [883, 37] on div at bounding box center [477, 30] width 954 height 61
click at [902, 37] on icon "button" at bounding box center [908, 30] width 23 height 23
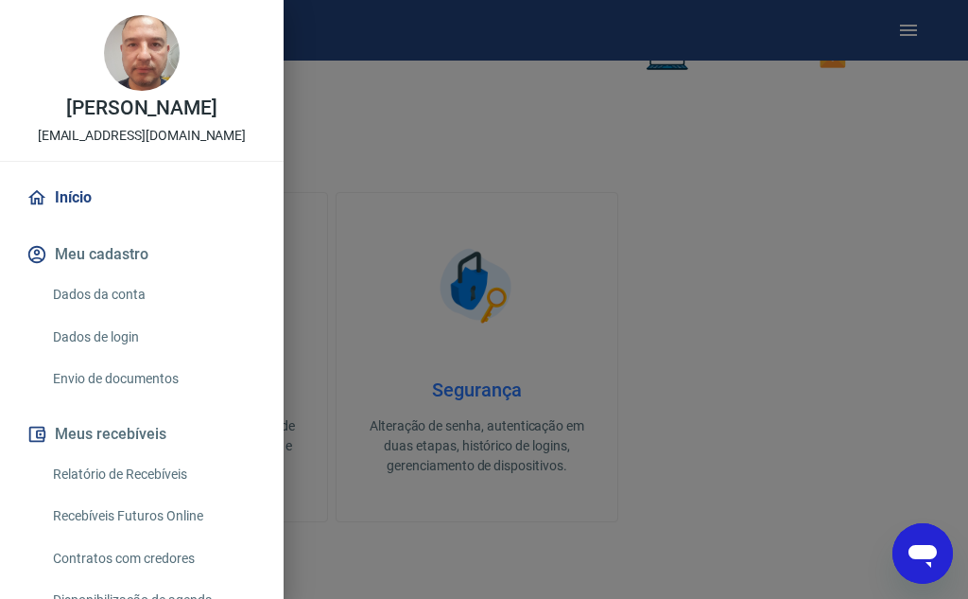
click at [87, 259] on button "Meu cadastro" at bounding box center [142, 255] width 238 height 42
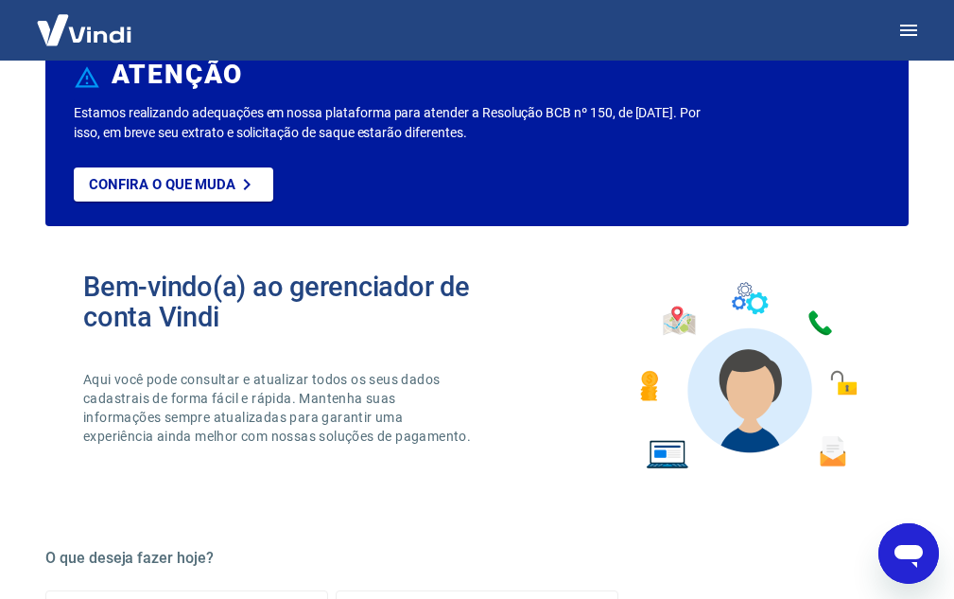
scroll to position [0, 0]
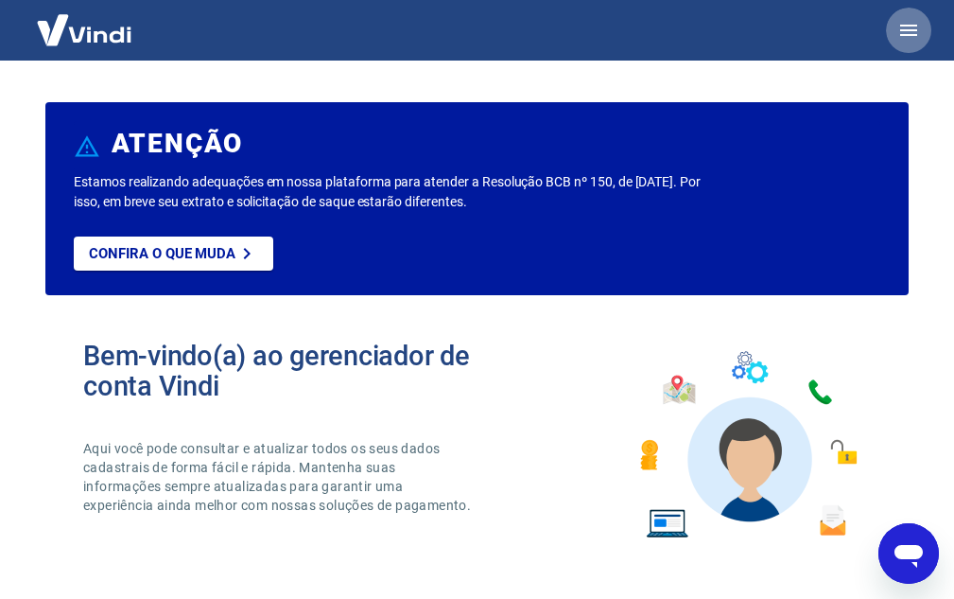
click at [908, 28] on icon "button" at bounding box center [908, 30] width 23 height 23
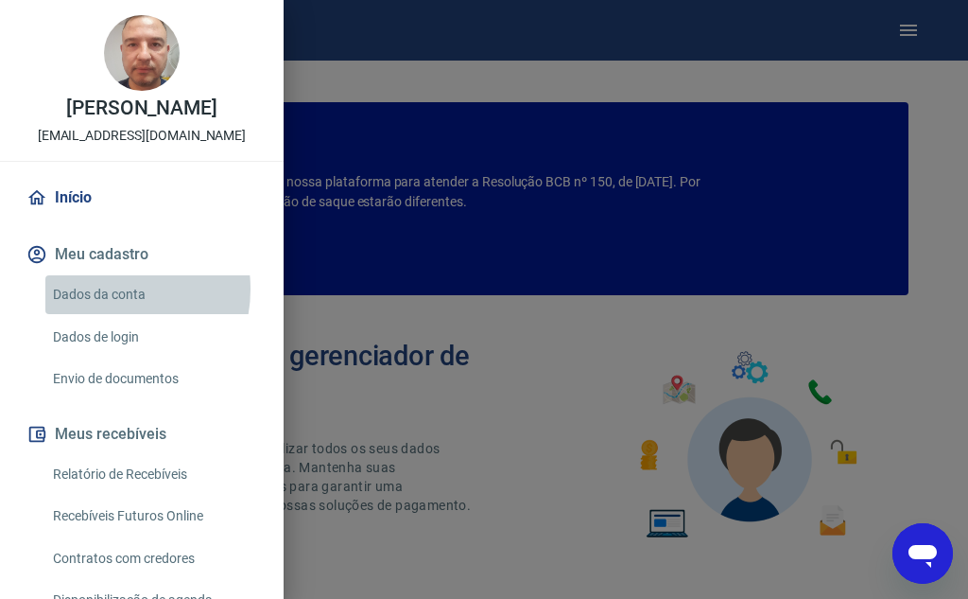
click at [100, 288] on link "Dados da conta" at bounding box center [153, 294] width 216 height 39
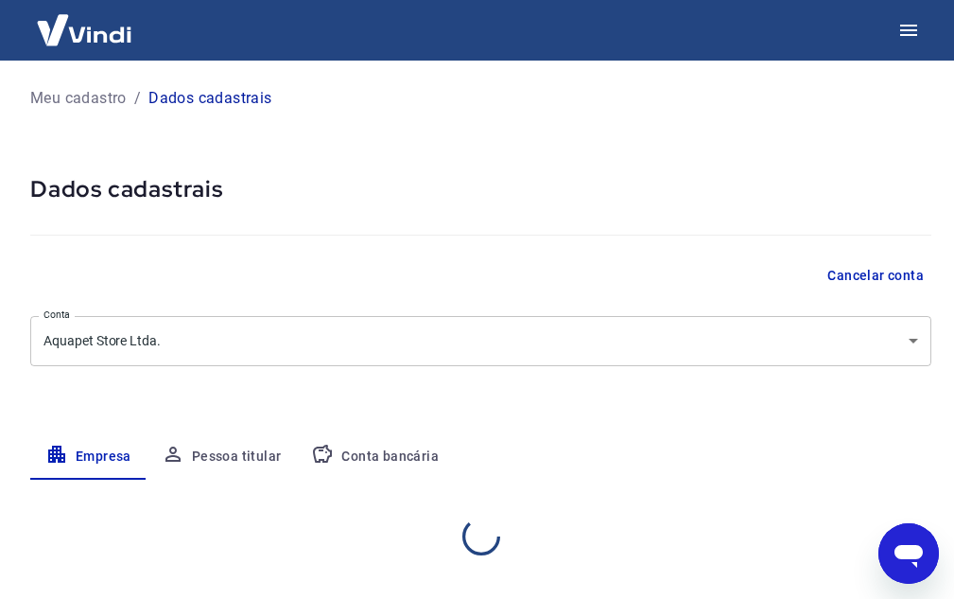
select select "RS"
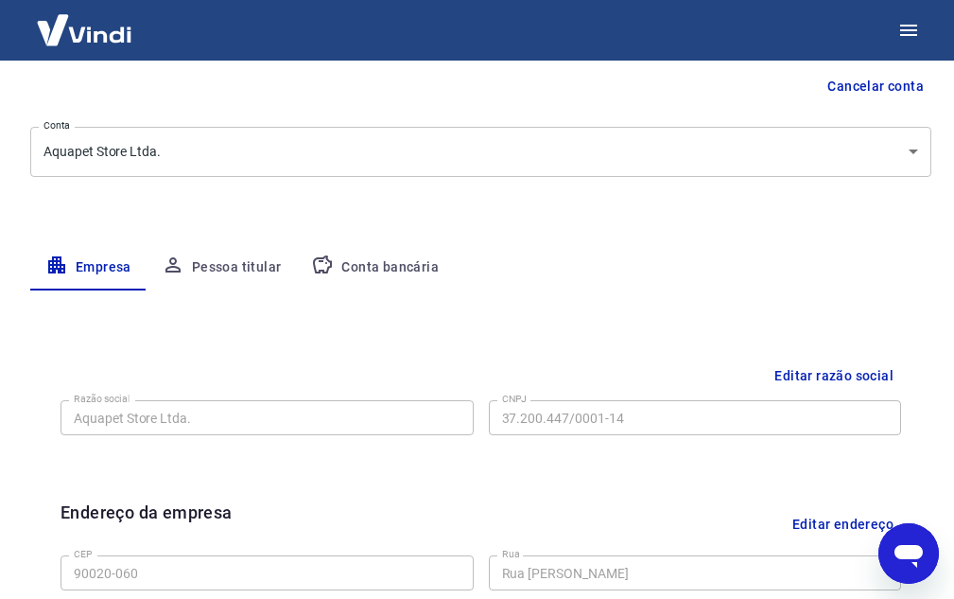
click at [395, 271] on button "Conta bancária" at bounding box center [375, 267] width 158 height 45
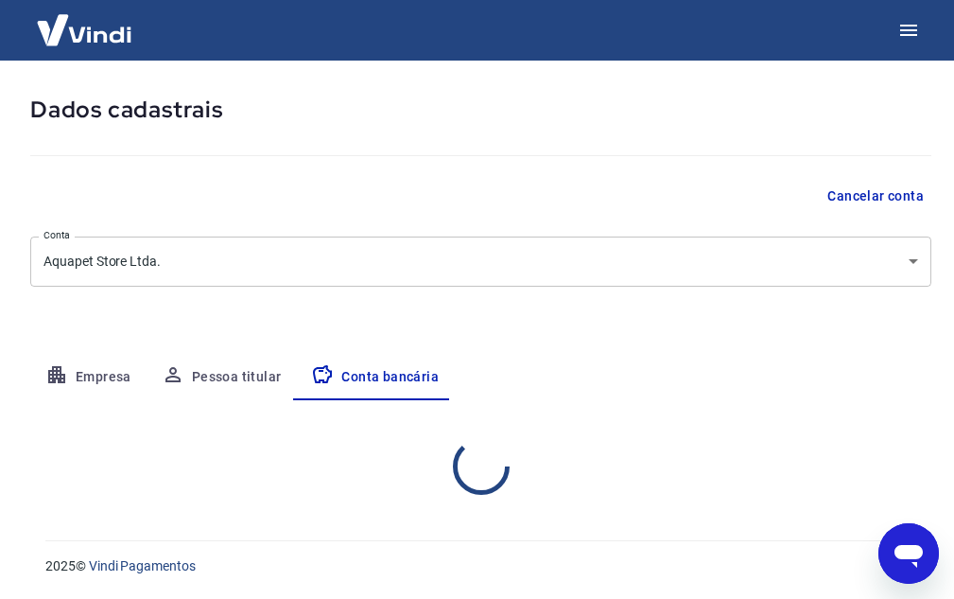
select select "3"
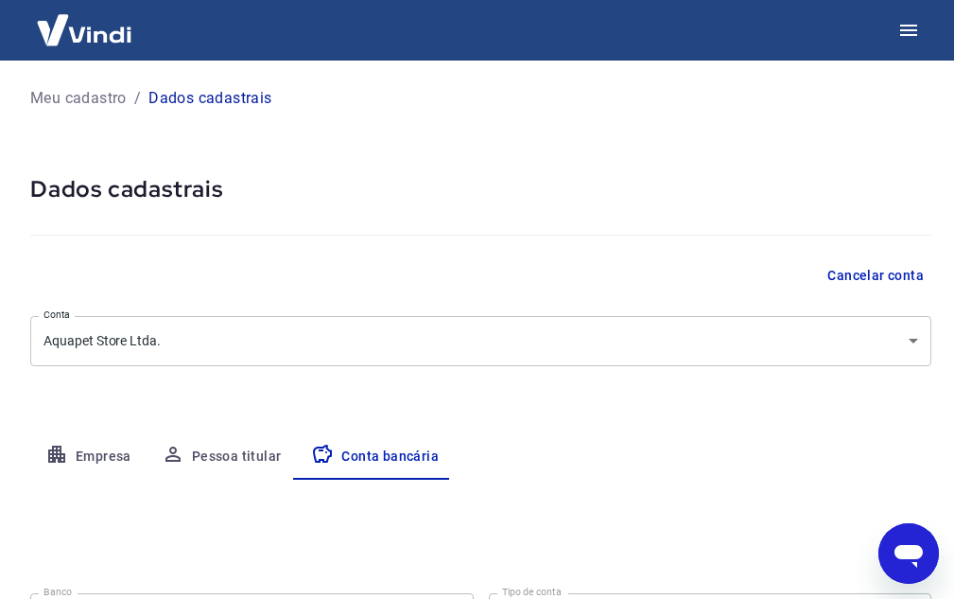
click at [78, 38] on img at bounding box center [84, 30] width 123 height 58
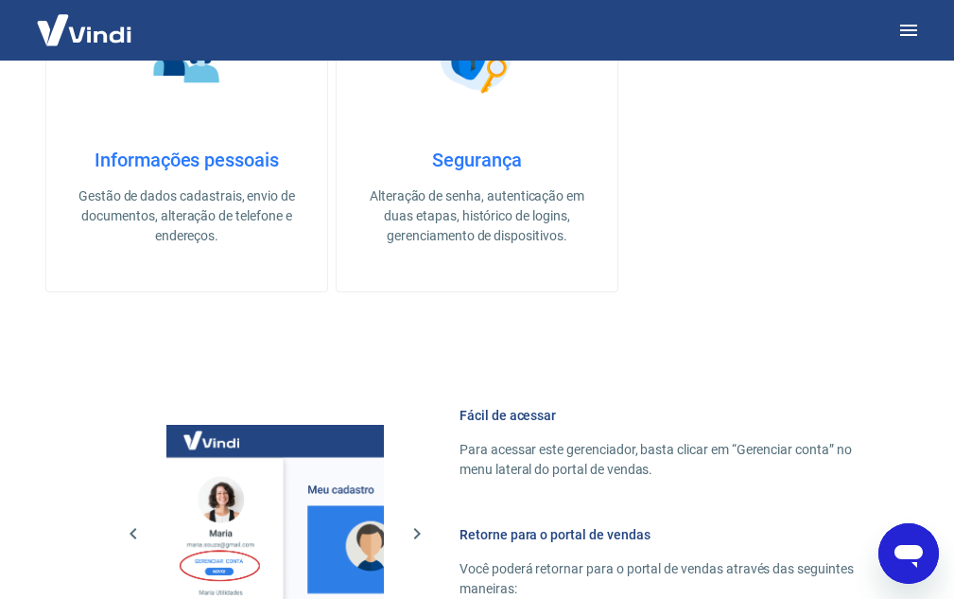
scroll to position [851, 0]
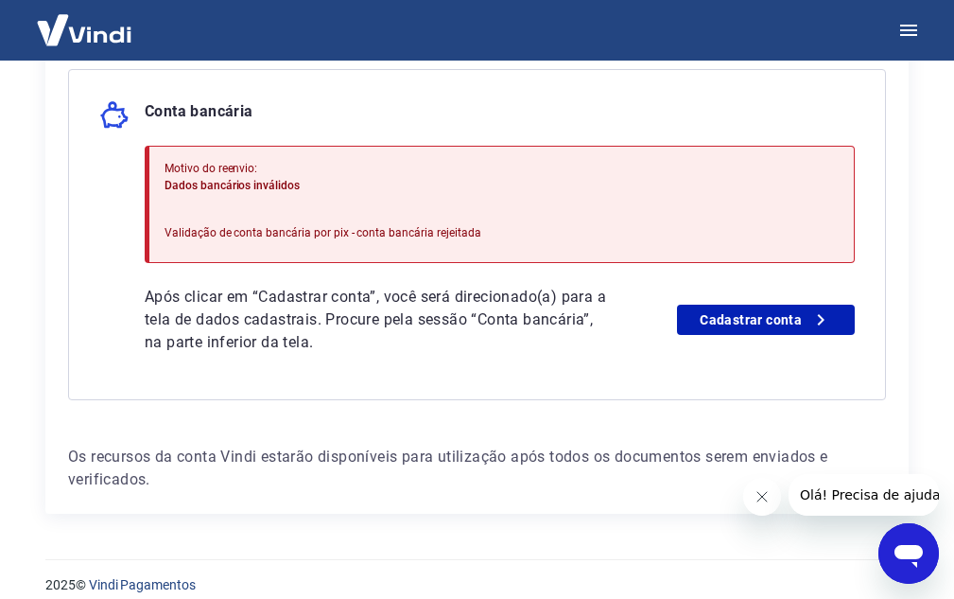
scroll to position [473, 0]
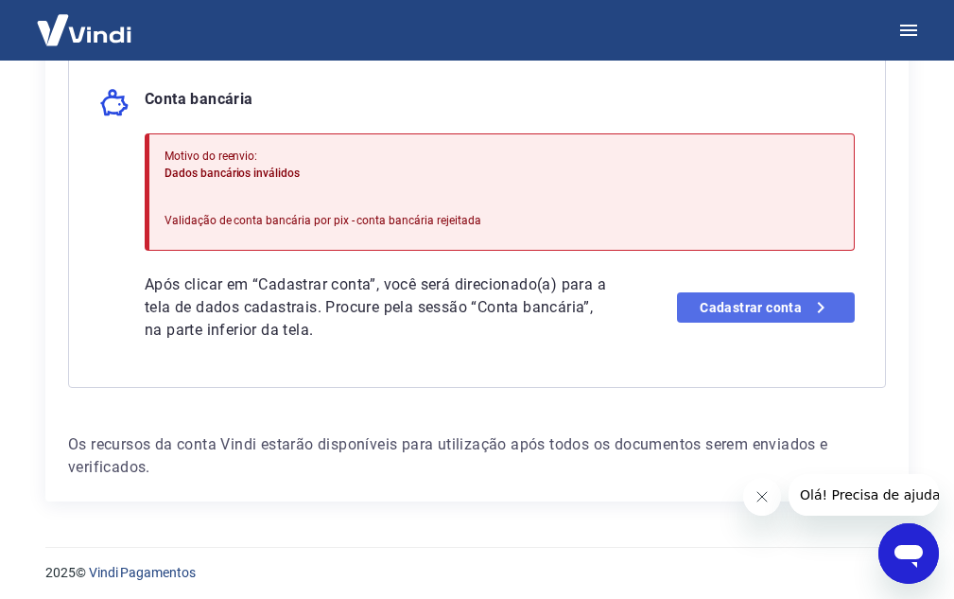
click at [757, 307] on link "Cadastrar conta" at bounding box center [766, 307] width 178 height 30
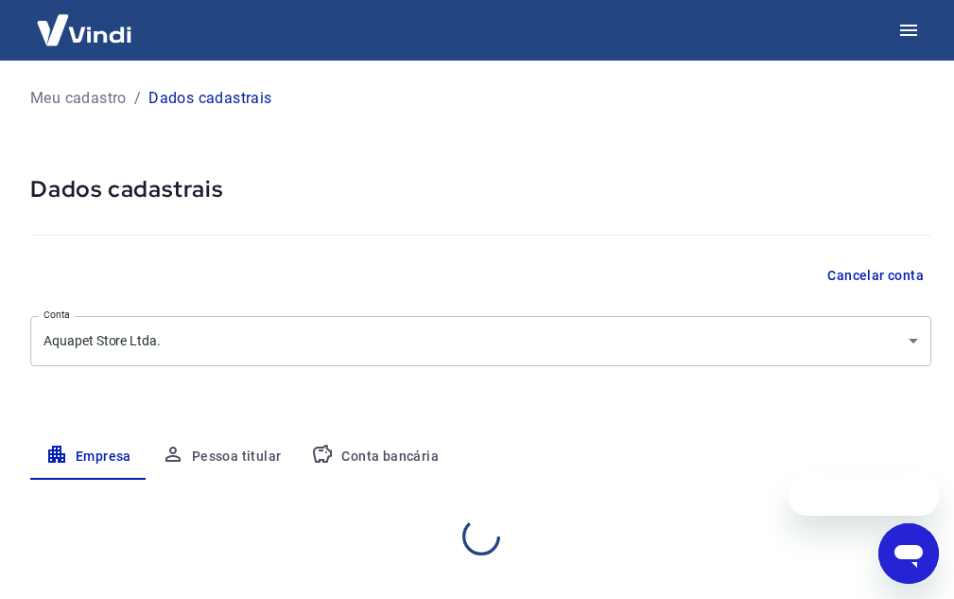
select select "RS"
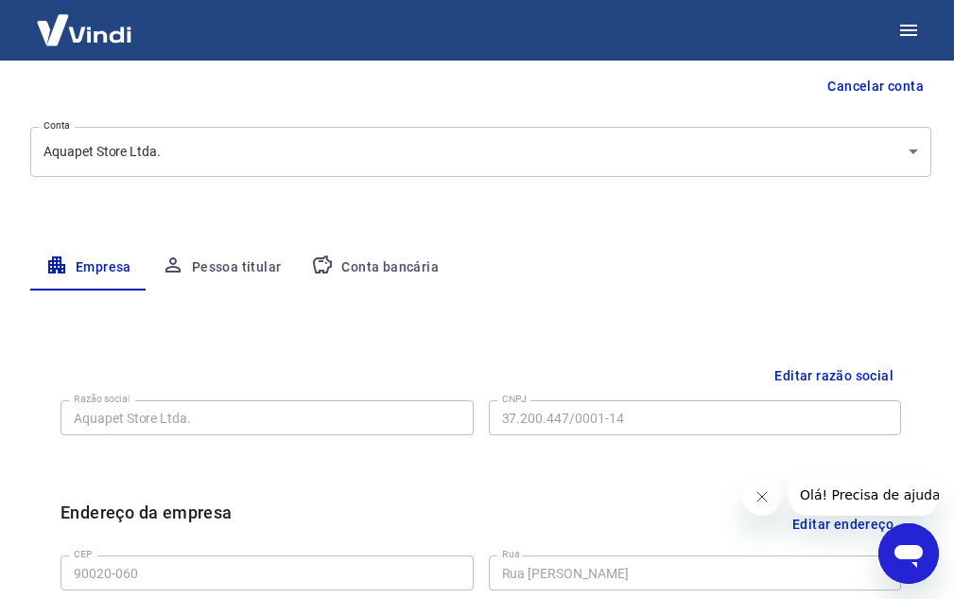
click at [420, 258] on button "Conta bancária" at bounding box center [375, 267] width 158 height 45
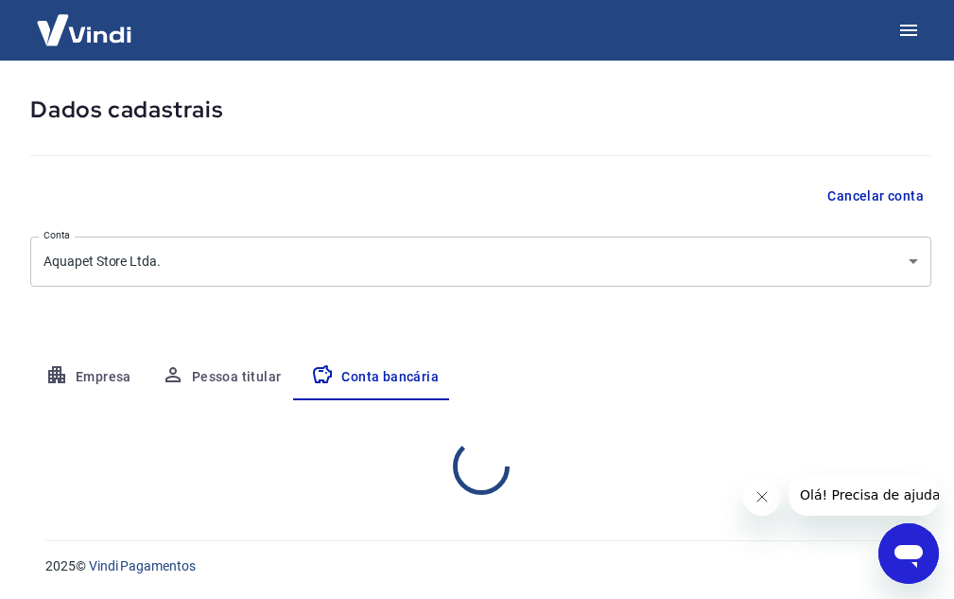
select select "3"
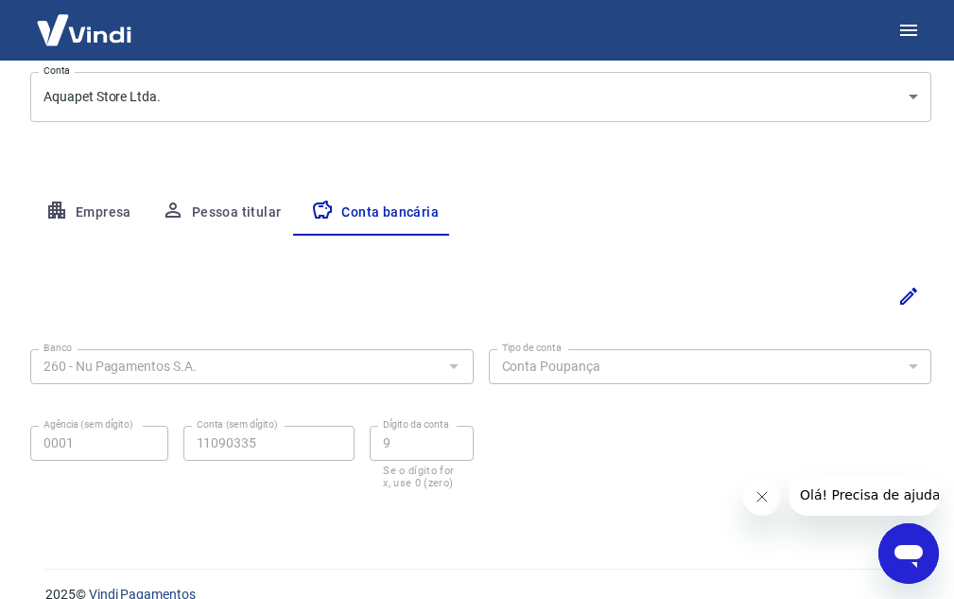
scroll to position [272, 0]
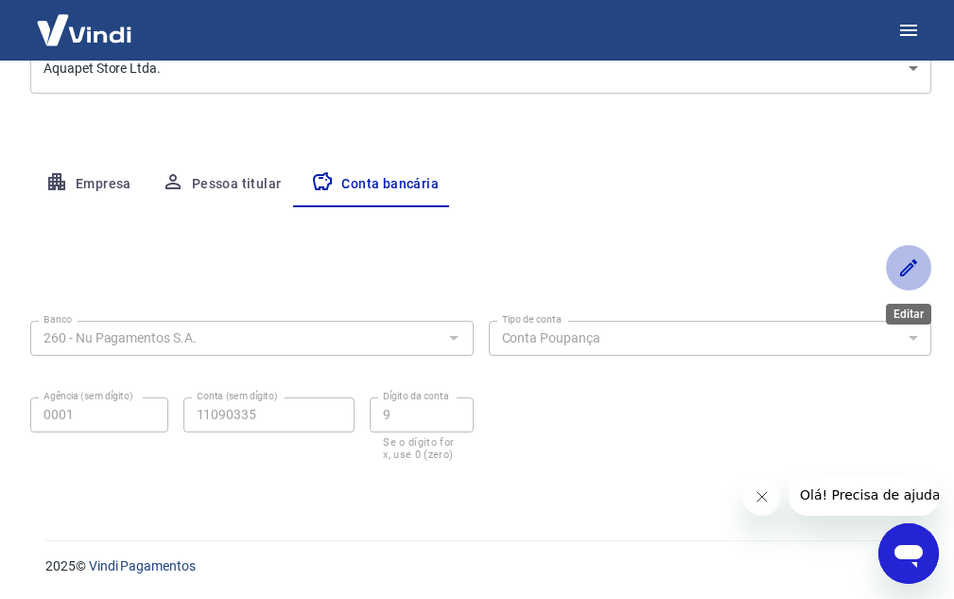
drag, startPoint x: 918, startPoint y: 276, endPoint x: 898, endPoint y: 276, distance: 19.9
click at [917, 275] on icon "Editar" at bounding box center [908, 267] width 23 height 23
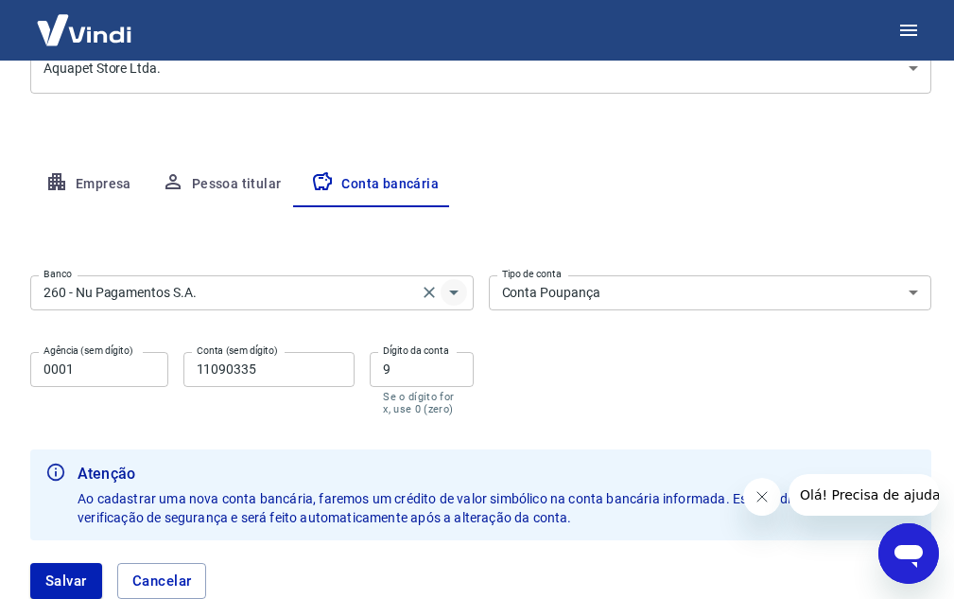
click at [458, 292] on icon "Abrir" at bounding box center [454, 292] width 23 height 23
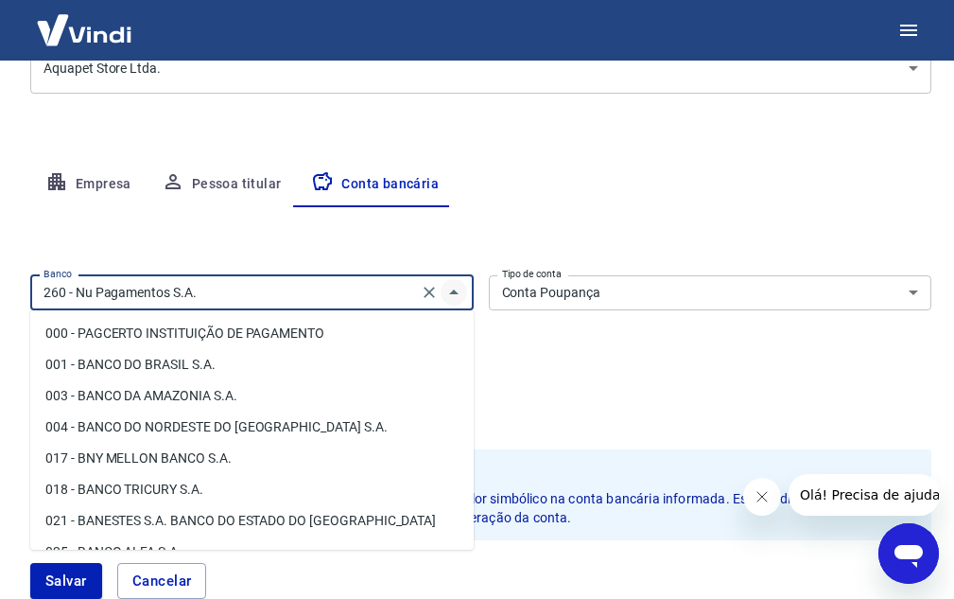
scroll to position [1348, 0]
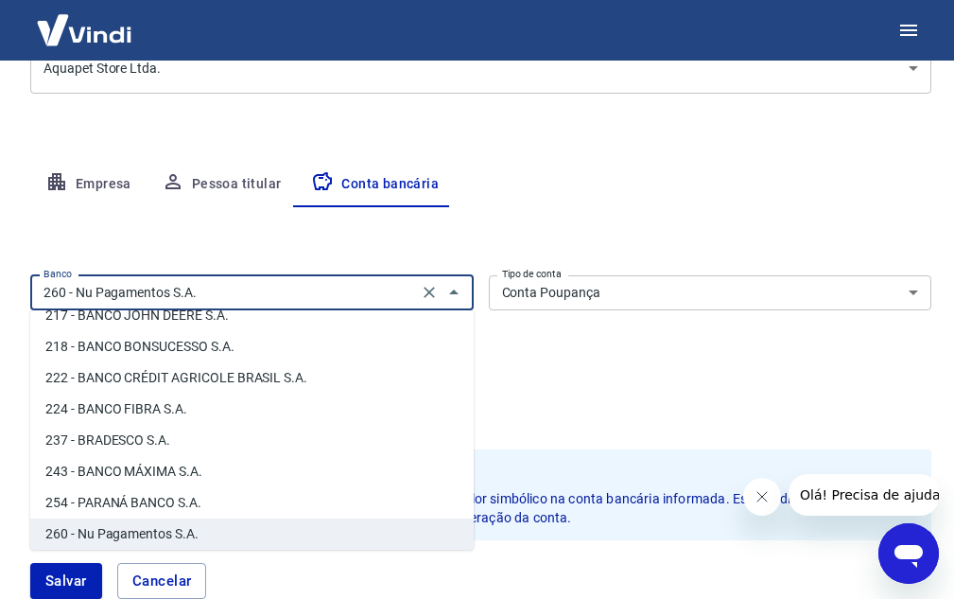
click at [681, 373] on div "Banco 260 - Nu Pagamentos S.A. Banco Tipo de conta Conta Corrente Conta Poupanç…" at bounding box center [480, 343] width 901 height 151
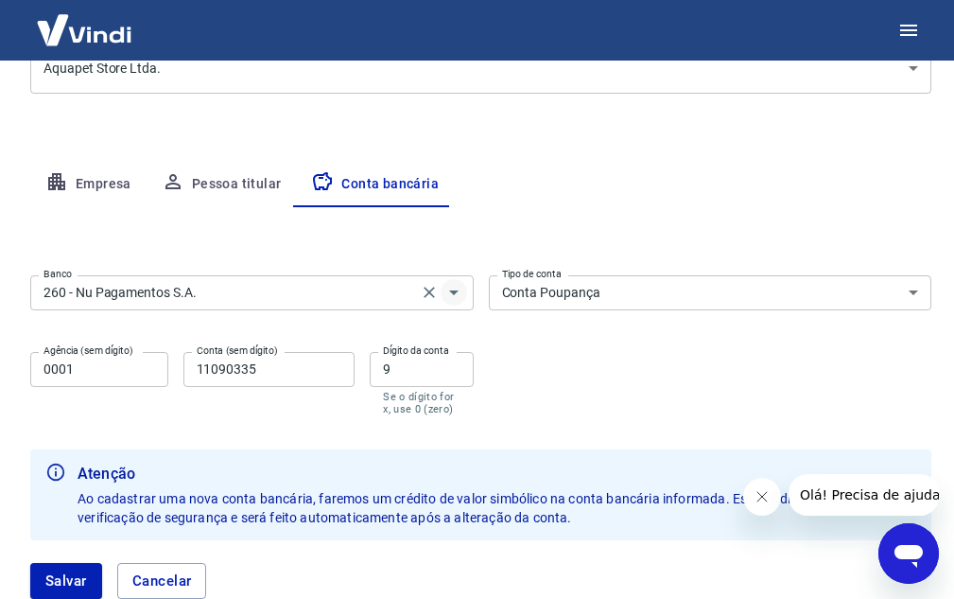
click at [446, 287] on icon "Abrir" at bounding box center [454, 292] width 23 height 23
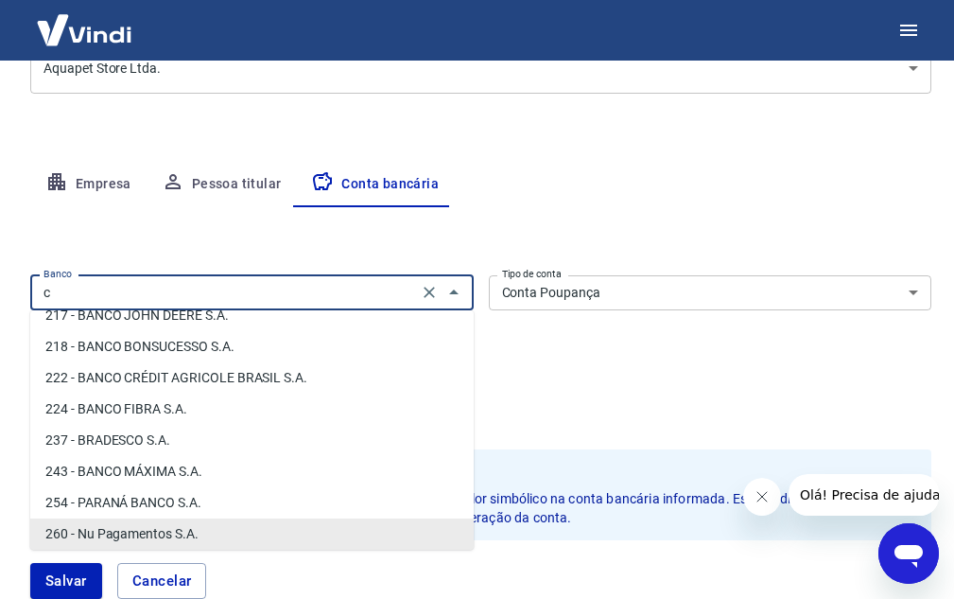
scroll to position [0, 0]
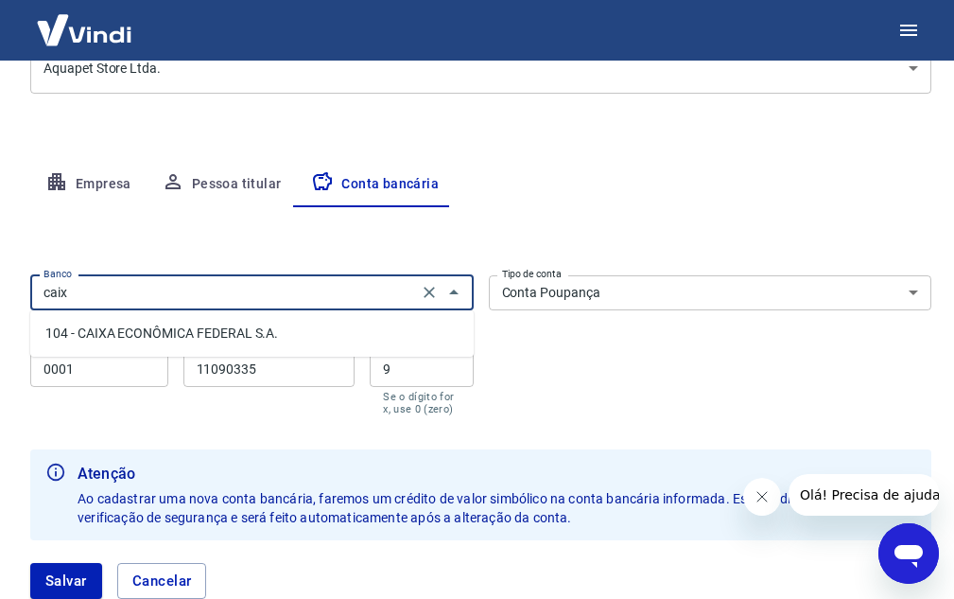
click at [256, 347] on li "104 - CAIXA ECONÔMICA FEDERAL S.A." at bounding box center [252, 333] width 444 height 31
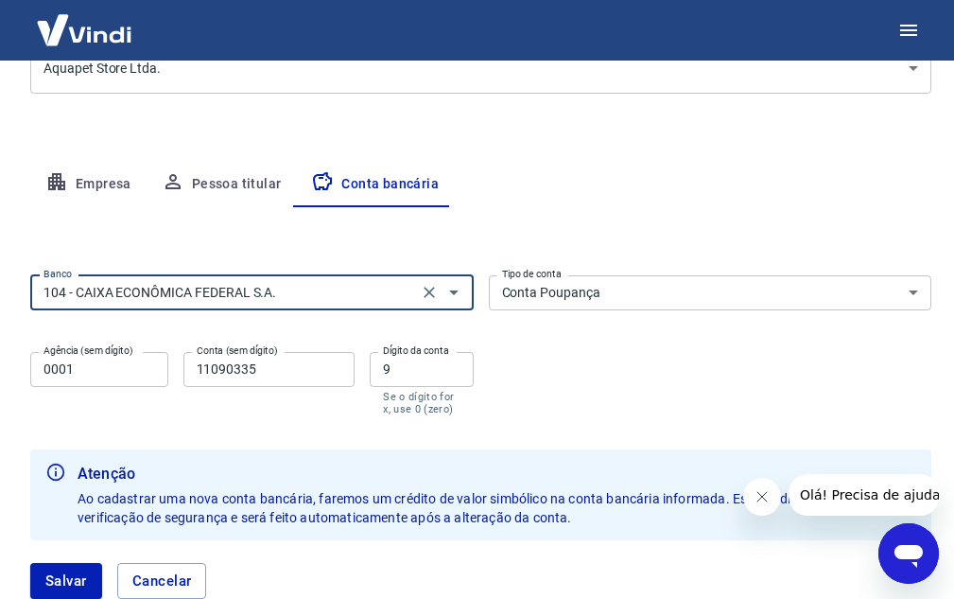
type input "104 - CAIXA ECONÔMICA FEDERAL S.A."
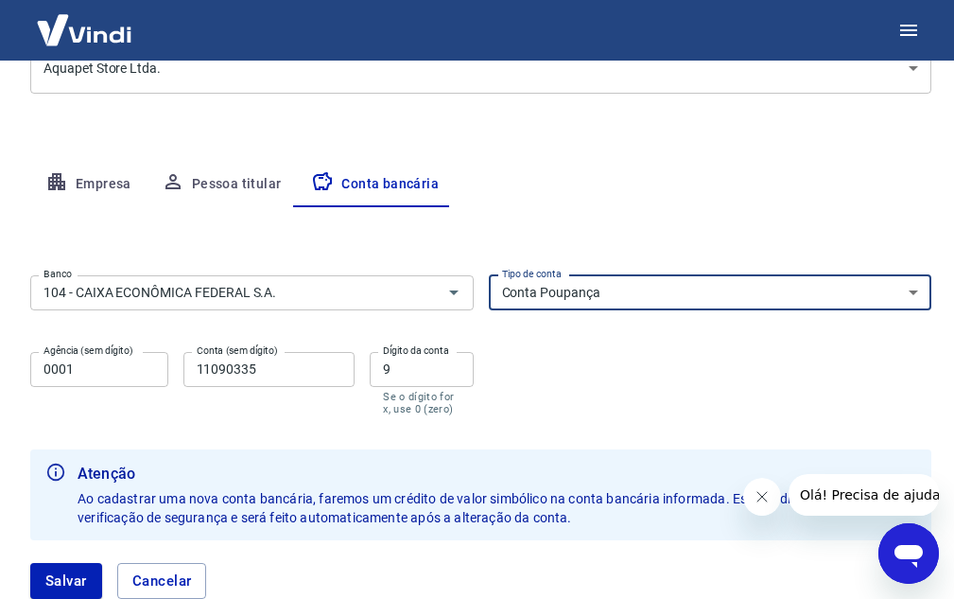
click at [596, 278] on select "Conta Corrente Conta Poupança" at bounding box center [711, 292] width 444 height 35
select select "1"
click at [489, 275] on select "Conta Corrente Conta Poupança" at bounding box center [711, 292] width 444 height 35
click at [61, 364] on input "0001" at bounding box center [99, 369] width 138 height 35
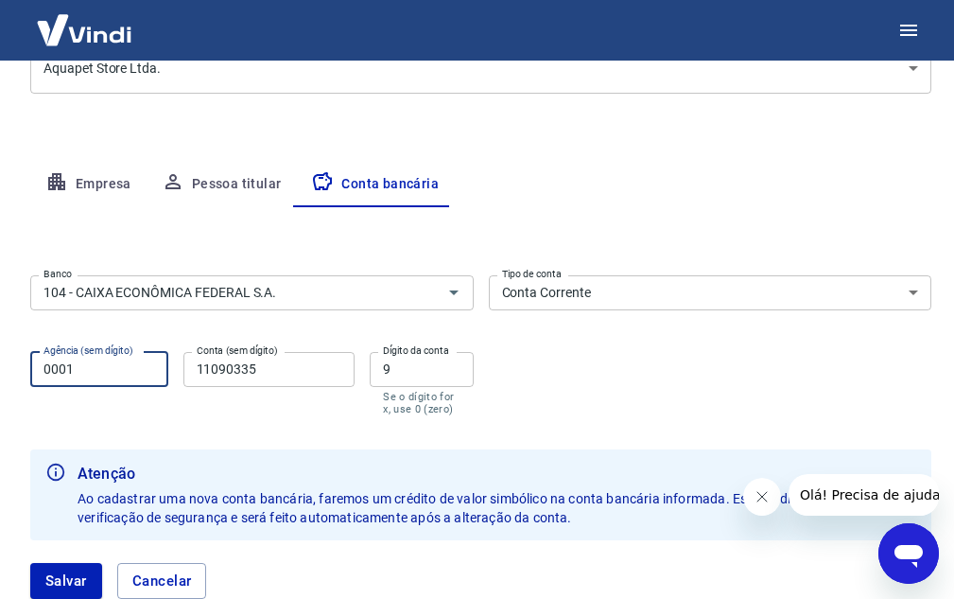
click at [61, 364] on input "0001" at bounding box center [99, 369] width 138 height 35
type input "3880"
click at [252, 380] on input "11090335" at bounding box center [269, 369] width 172 height 35
type input "884287655"
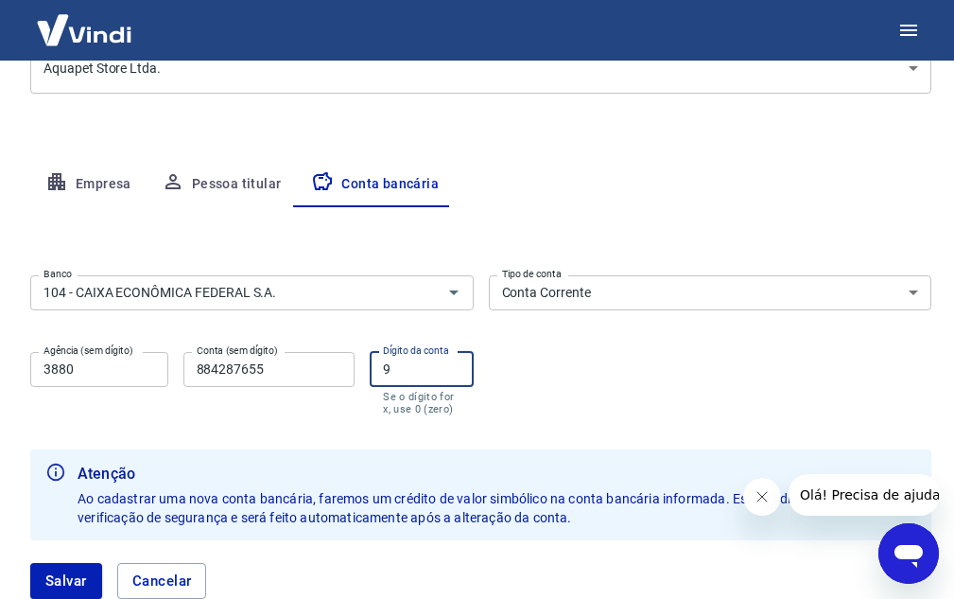
click at [403, 373] on input "9" at bounding box center [421, 369] width 103 height 35
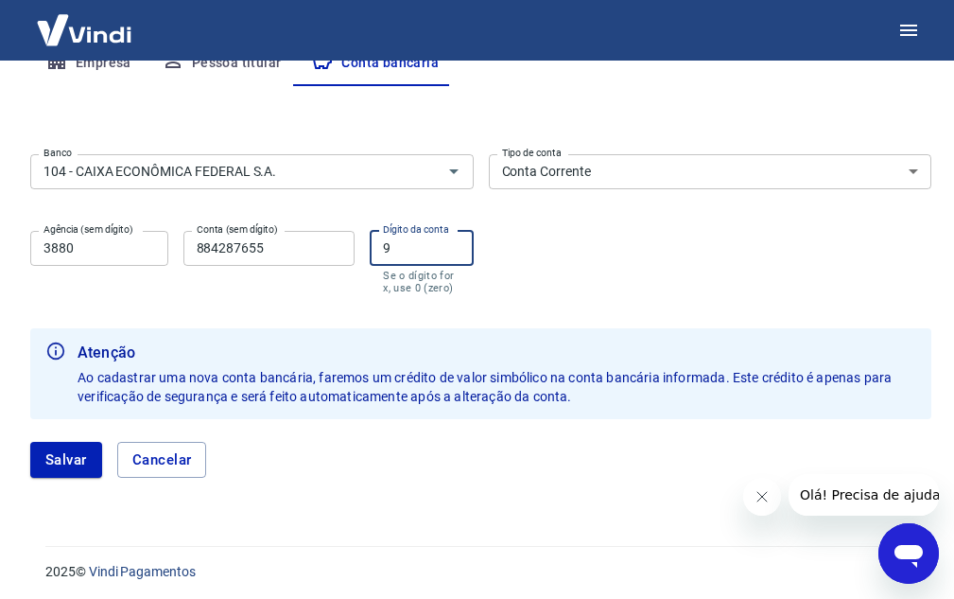
scroll to position [399, 0]
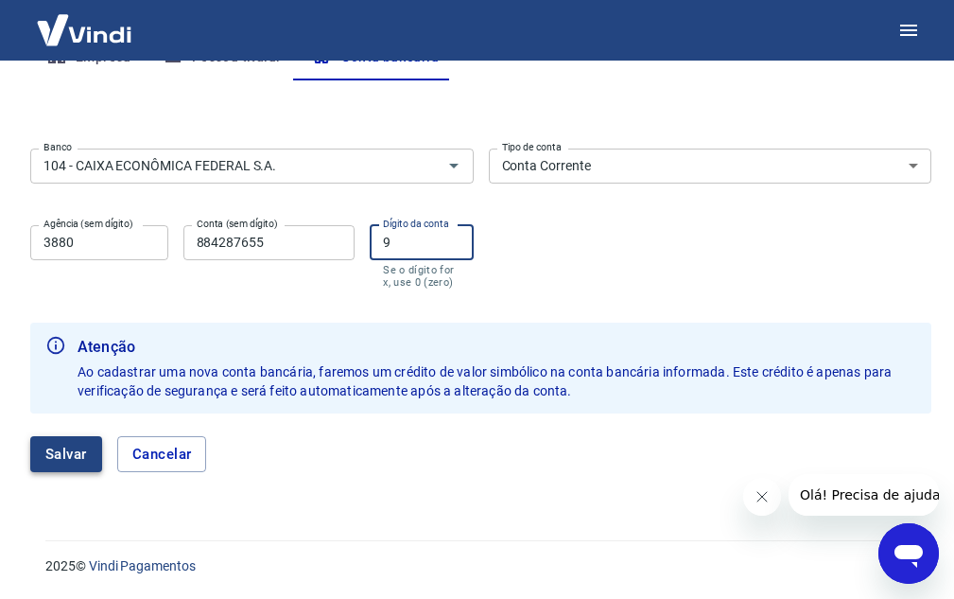
click at [96, 444] on button "Salvar" at bounding box center [66, 454] width 72 height 36
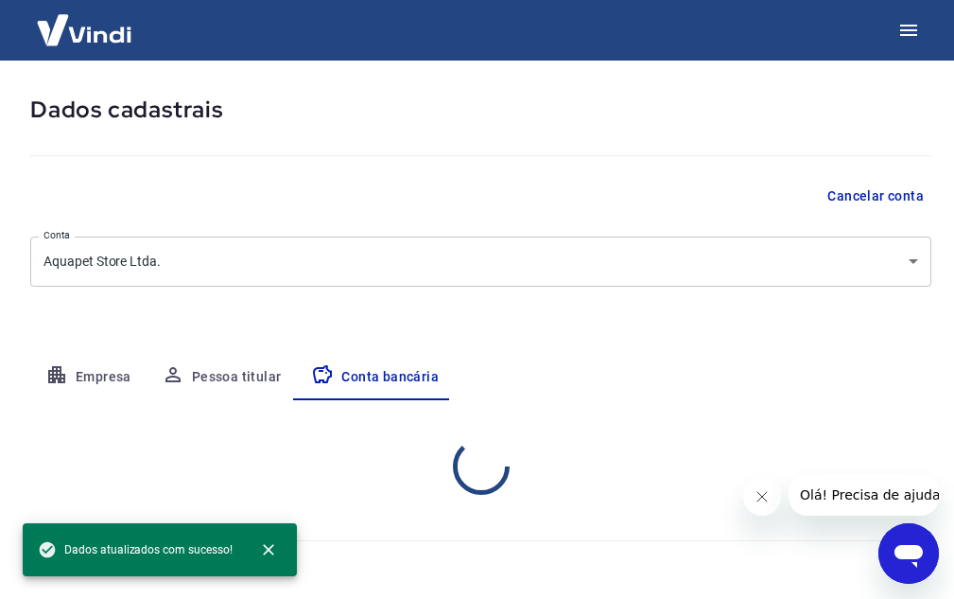
scroll to position [272, 0]
select select "1"
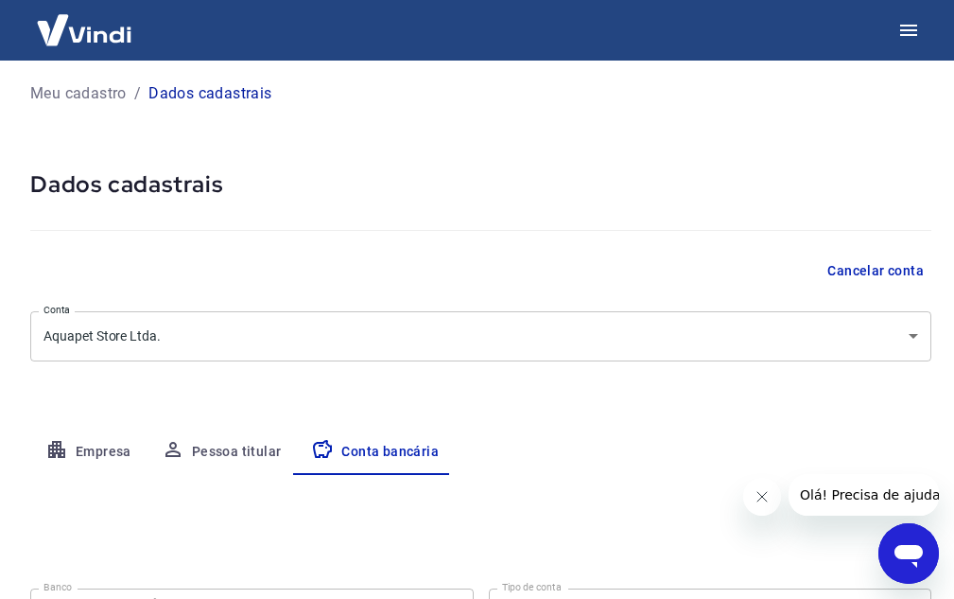
scroll to position [0, 0]
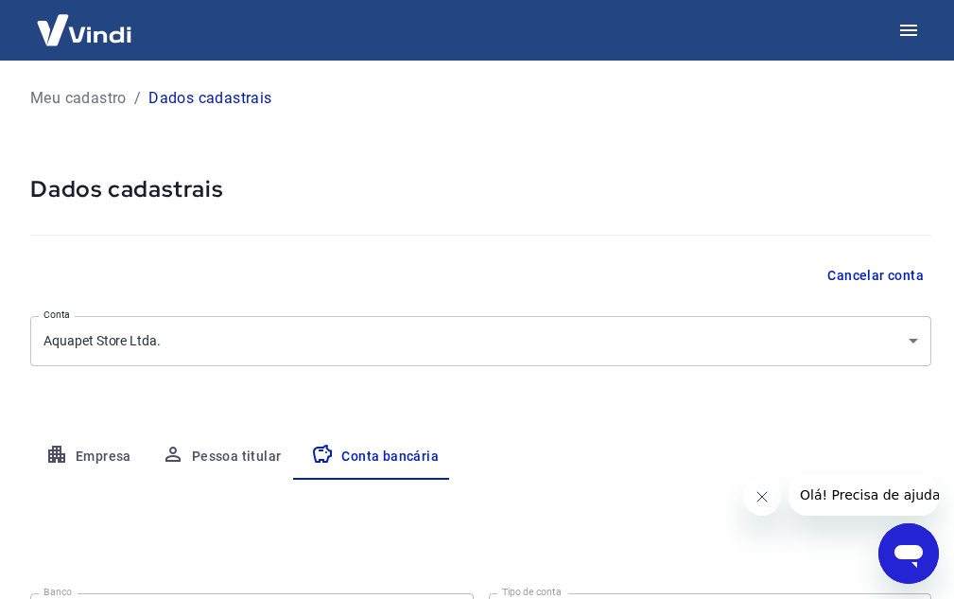
click at [90, 43] on img at bounding box center [84, 30] width 123 height 58
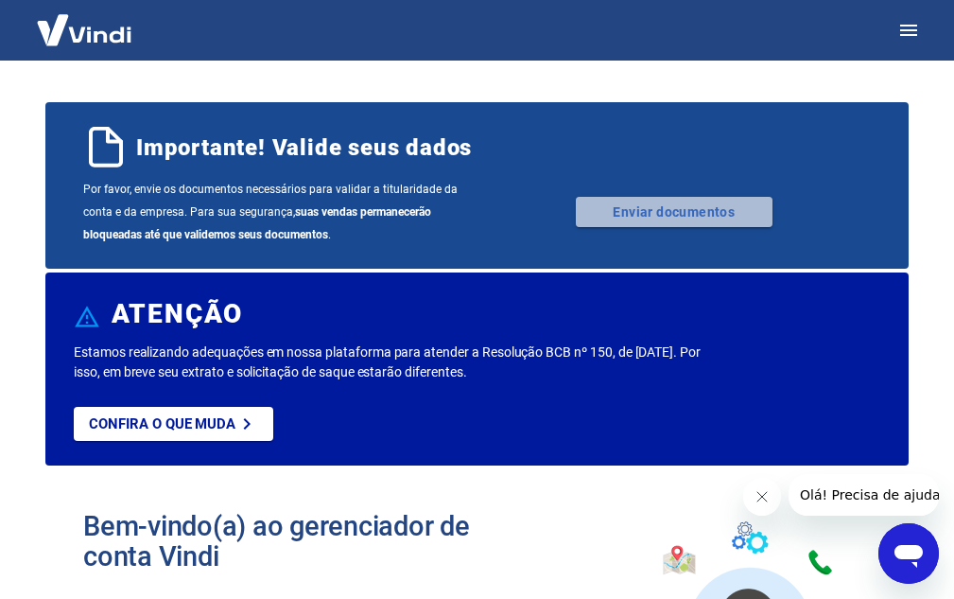
click at [603, 217] on link "Enviar documentos" at bounding box center [674, 212] width 197 height 30
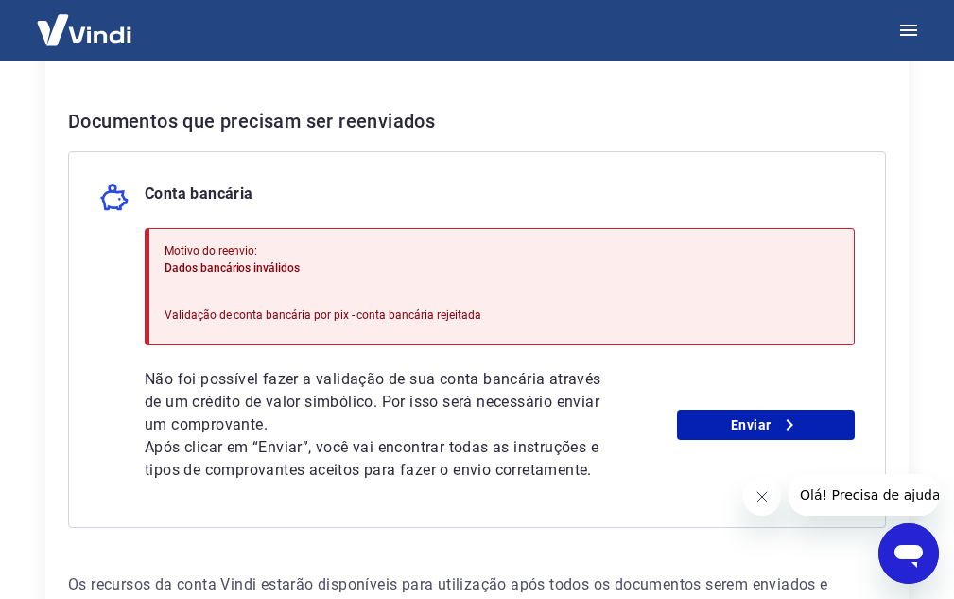
scroll to position [525, 0]
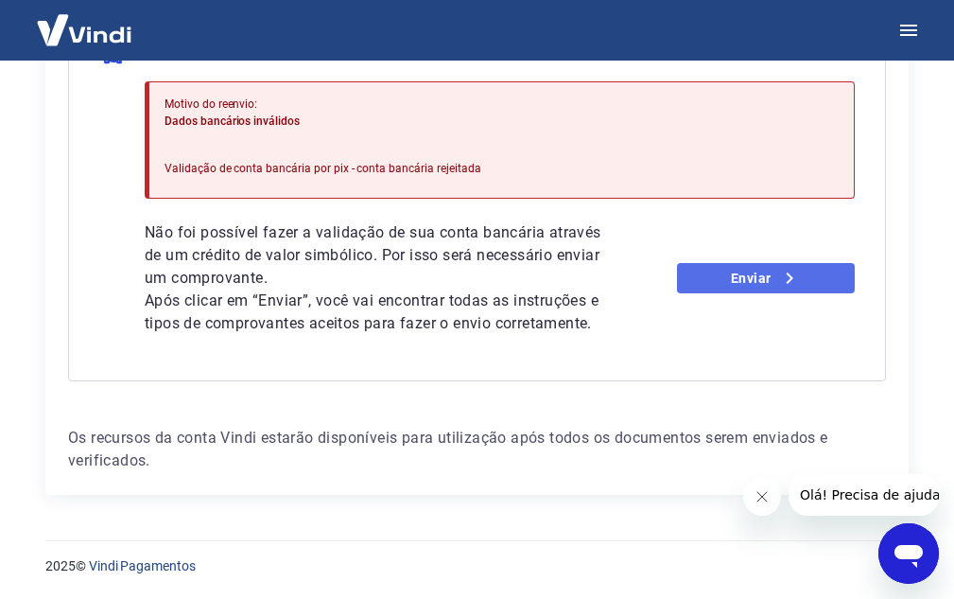
click at [724, 277] on link "Enviar" at bounding box center [766, 278] width 178 height 30
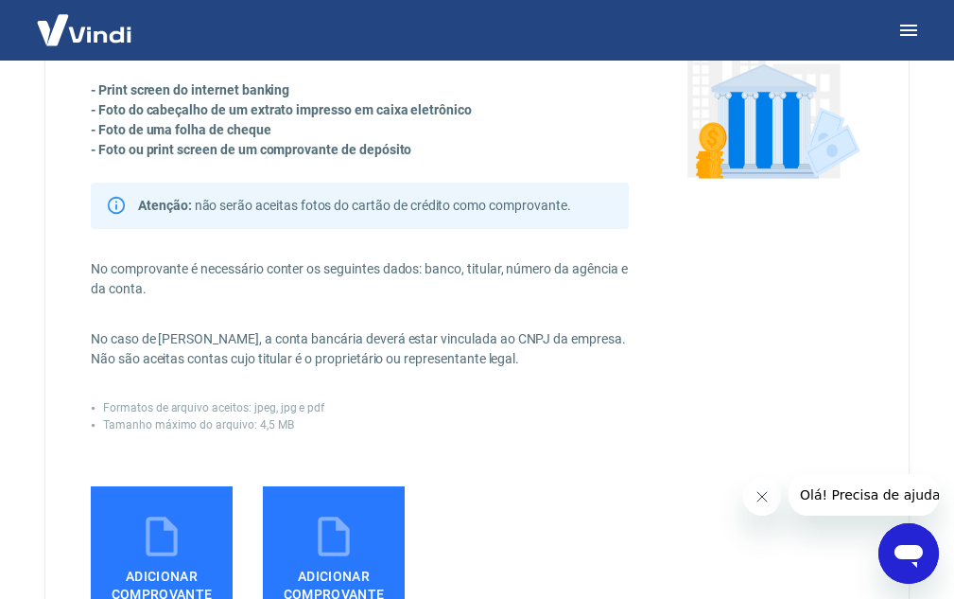
scroll to position [284, 0]
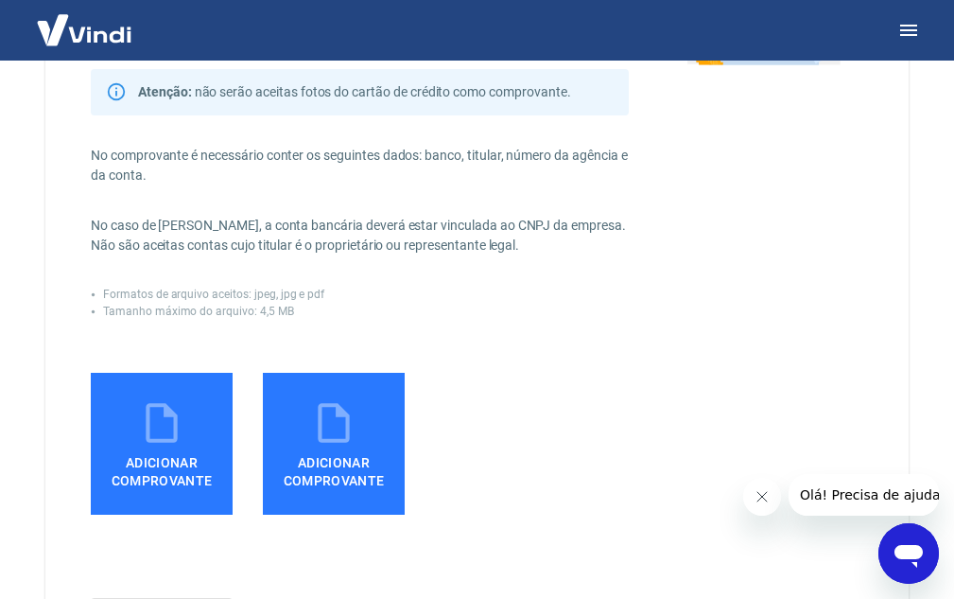
click at [164, 419] on icon at bounding box center [161, 422] width 47 height 47
click at [0, 0] on input "Adicionar comprovante" at bounding box center [0, 0] width 0 height 0
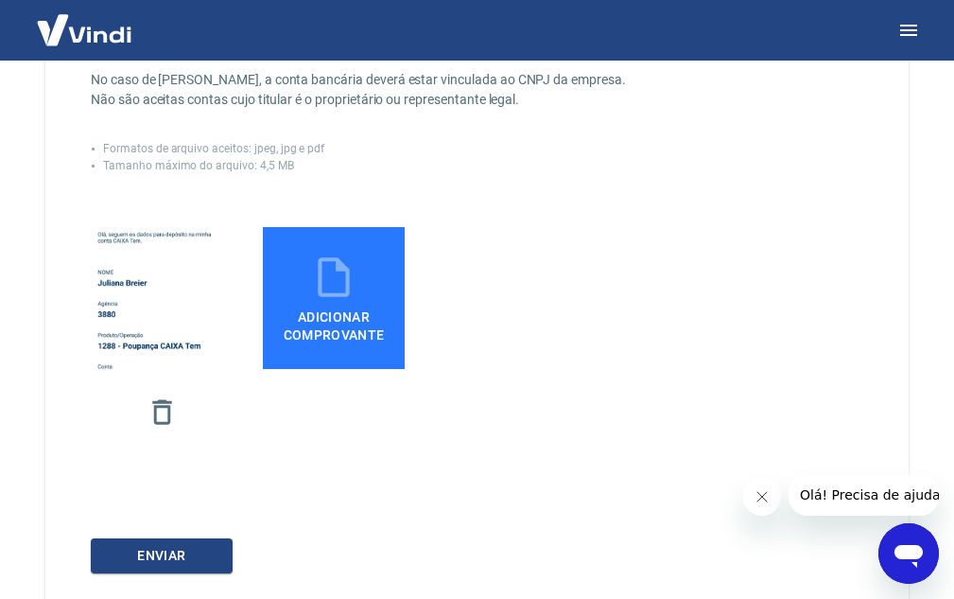
scroll to position [553, 0]
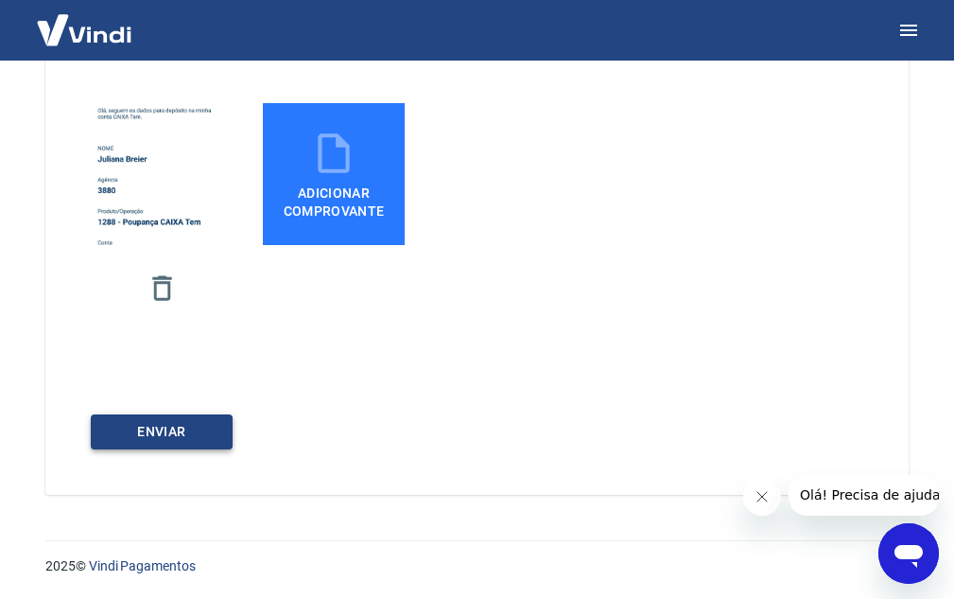
click at [141, 426] on button "ENVIAR" at bounding box center [162, 431] width 142 height 35
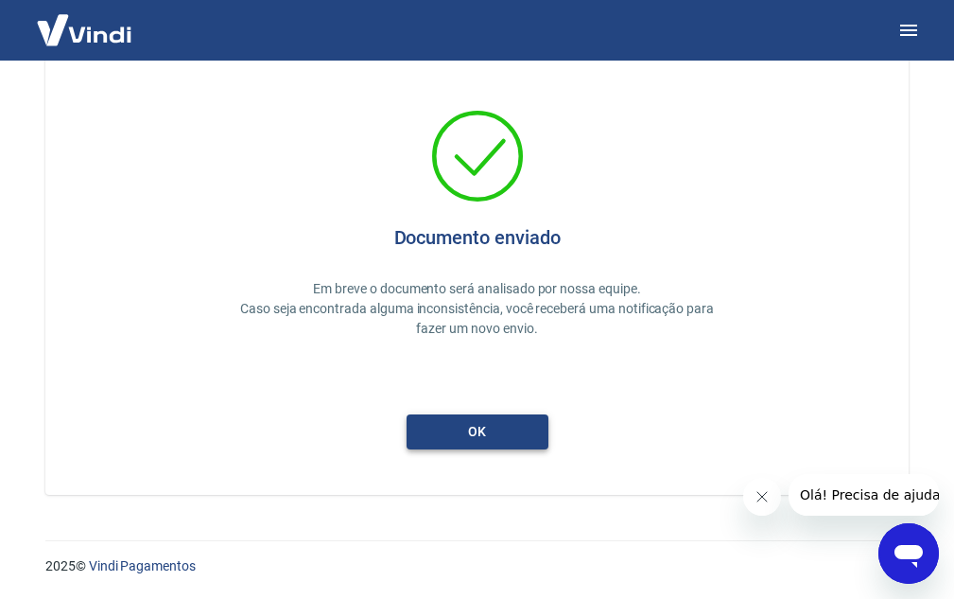
click at [449, 427] on button "ok" at bounding box center [478, 431] width 142 height 35
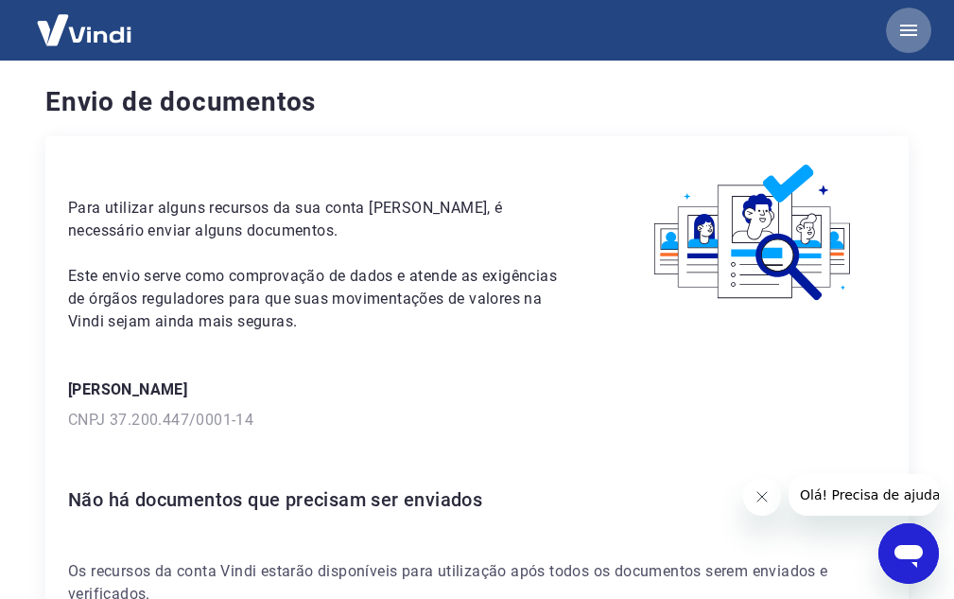
click at [896, 38] on button "button" at bounding box center [908, 30] width 45 height 45
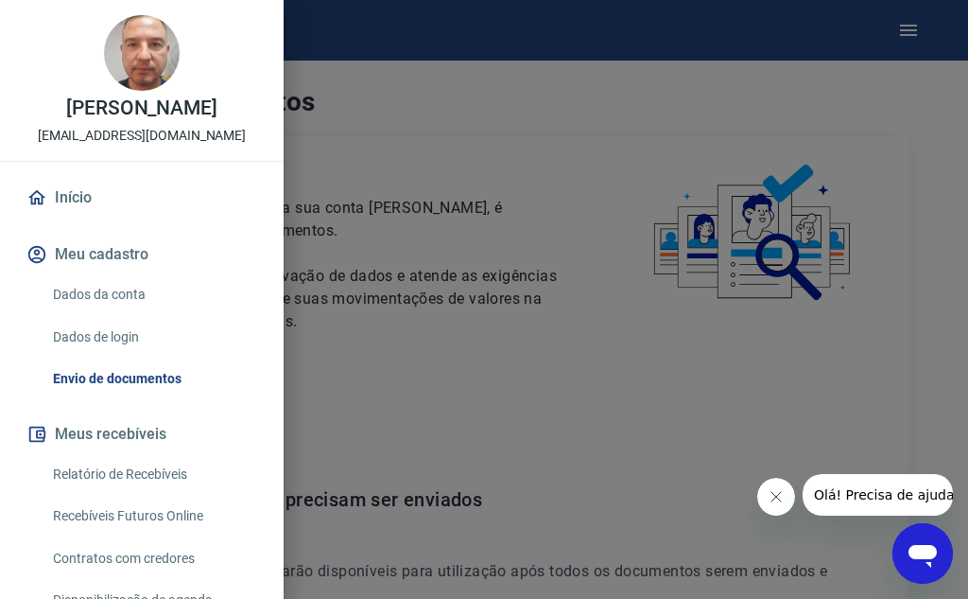
click at [93, 244] on button "Meu cadastro" at bounding box center [142, 255] width 238 height 42
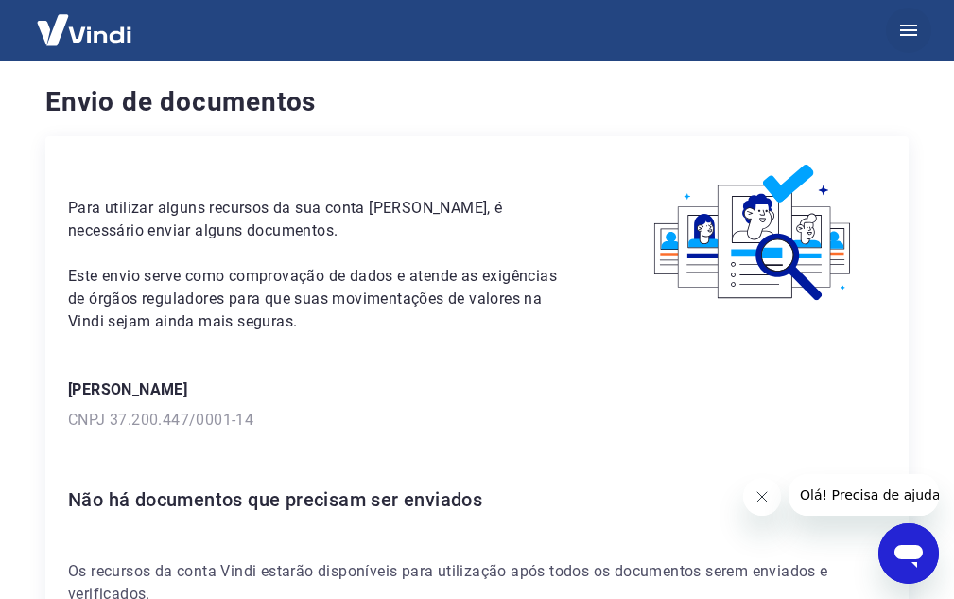
click at [900, 28] on icon "button" at bounding box center [908, 30] width 23 height 23
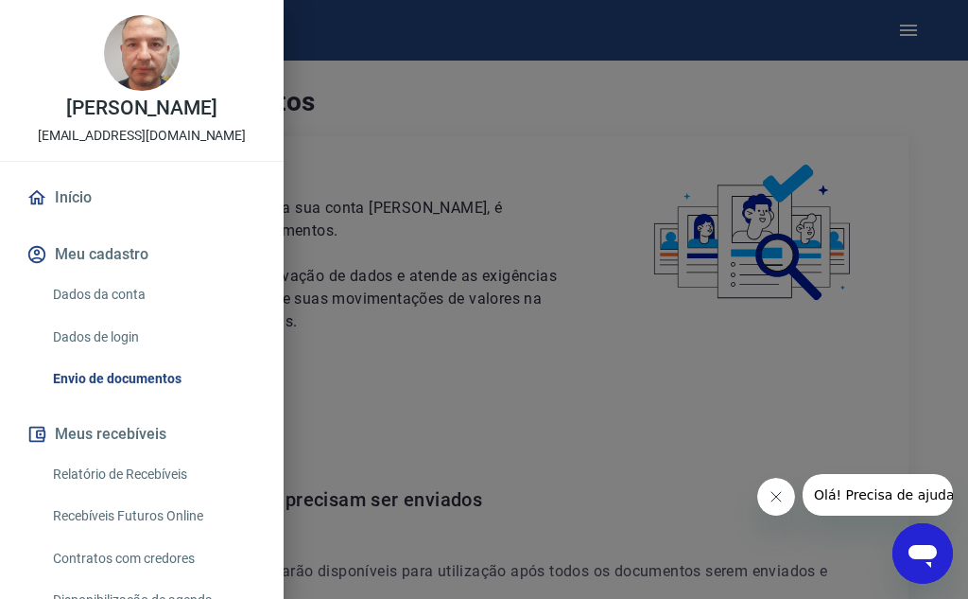
click at [118, 295] on link "Dados da conta" at bounding box center [153, 294] width 216 height 39
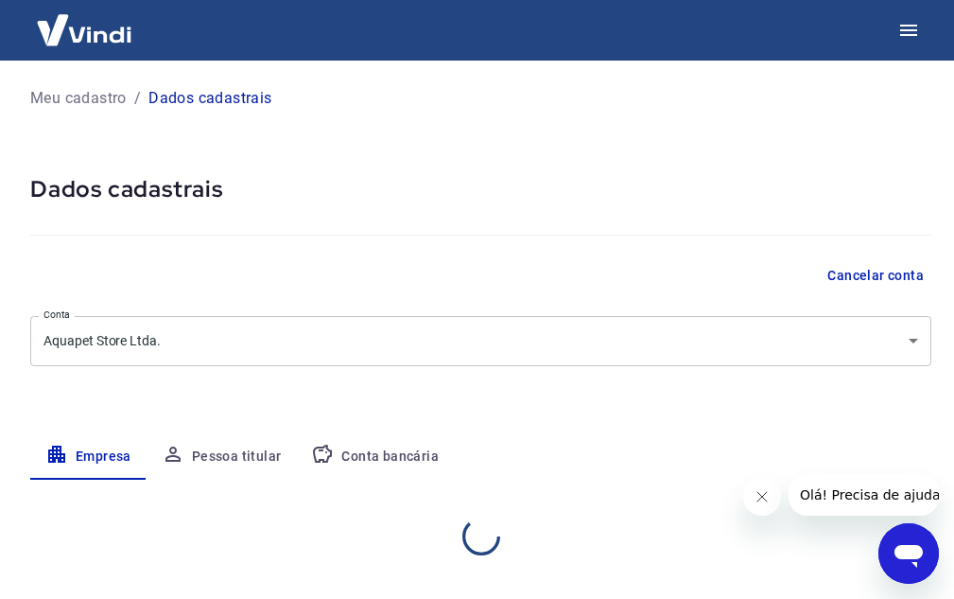
select select "RS"
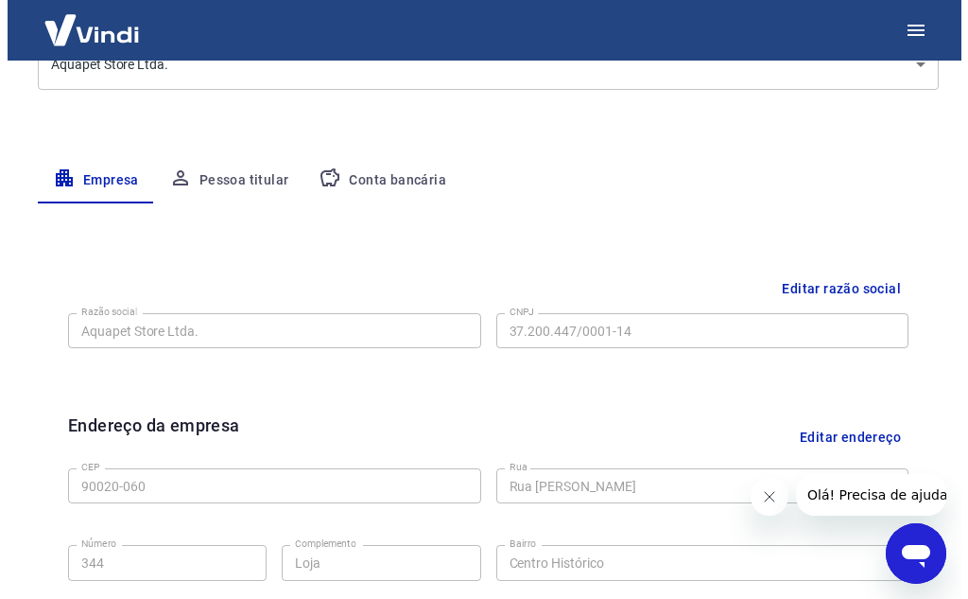
scroll to position [95, 0]
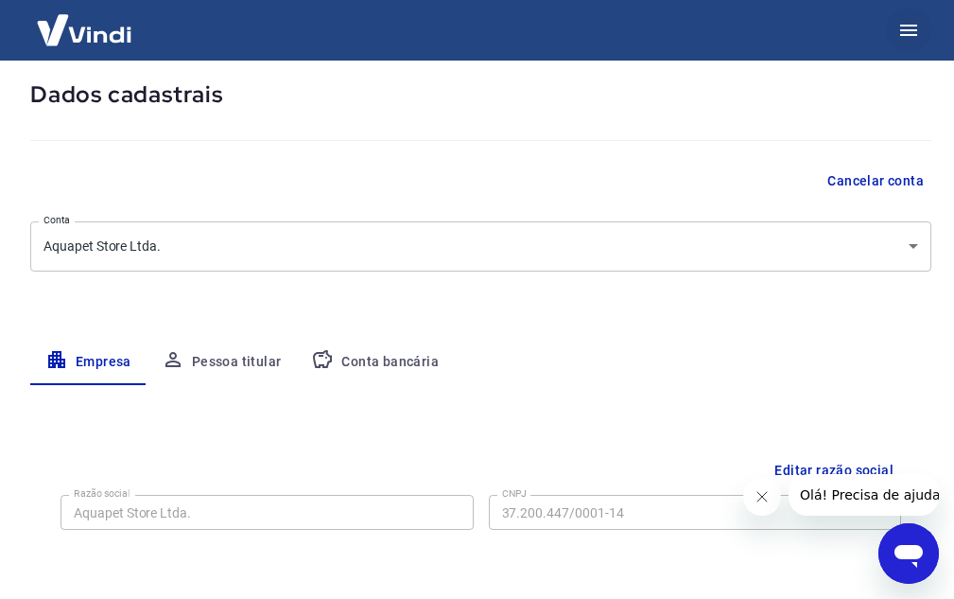
click at [899, 25] on icon "button" at bounding box center [908, 30] width 23 height 23
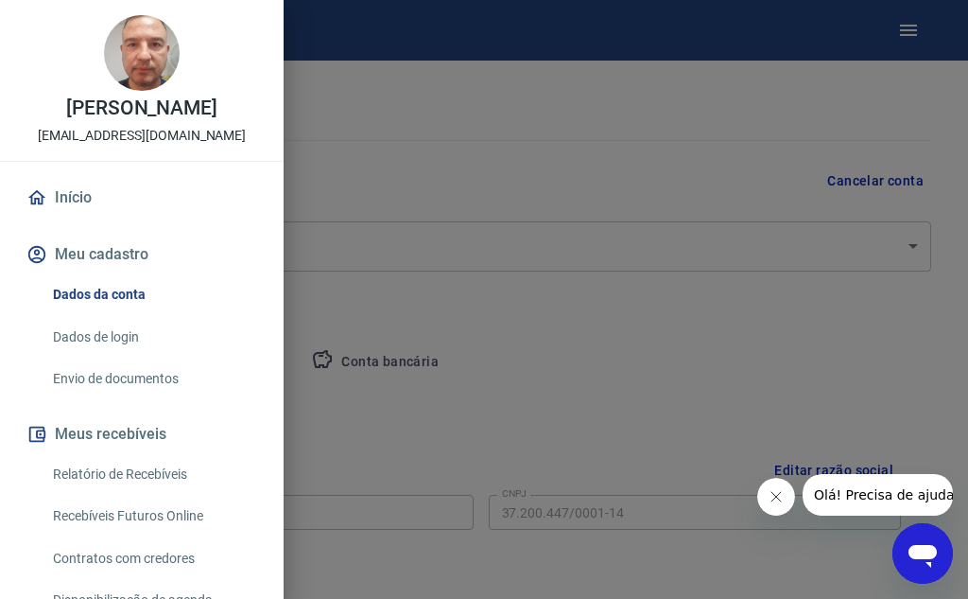
click at [121, 382] on link "Envio de documentos" at bounding box center [153, 378] width 216 height 39
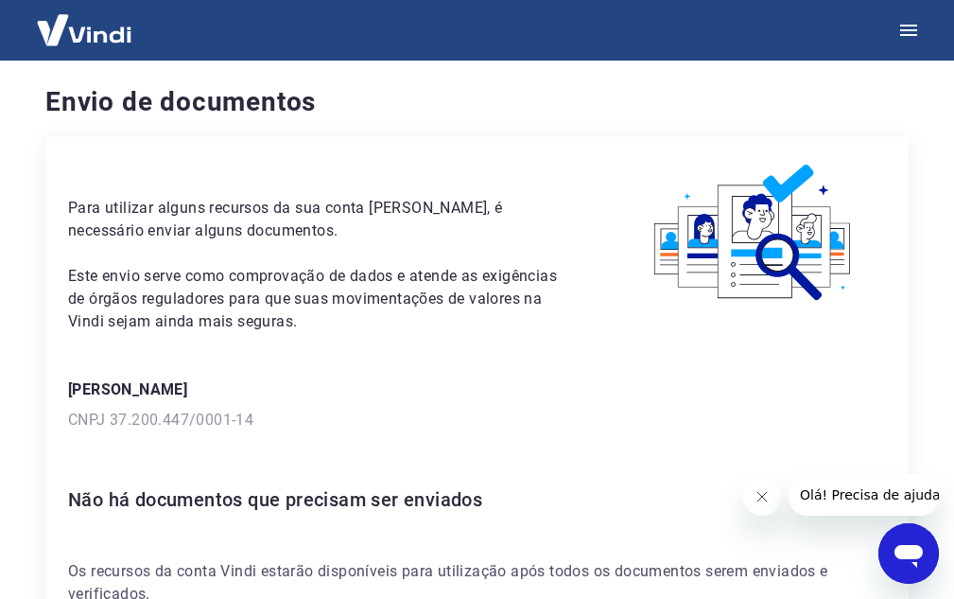
click at [115, 36] on img at bounding box center [84, 30] width 123 height 58
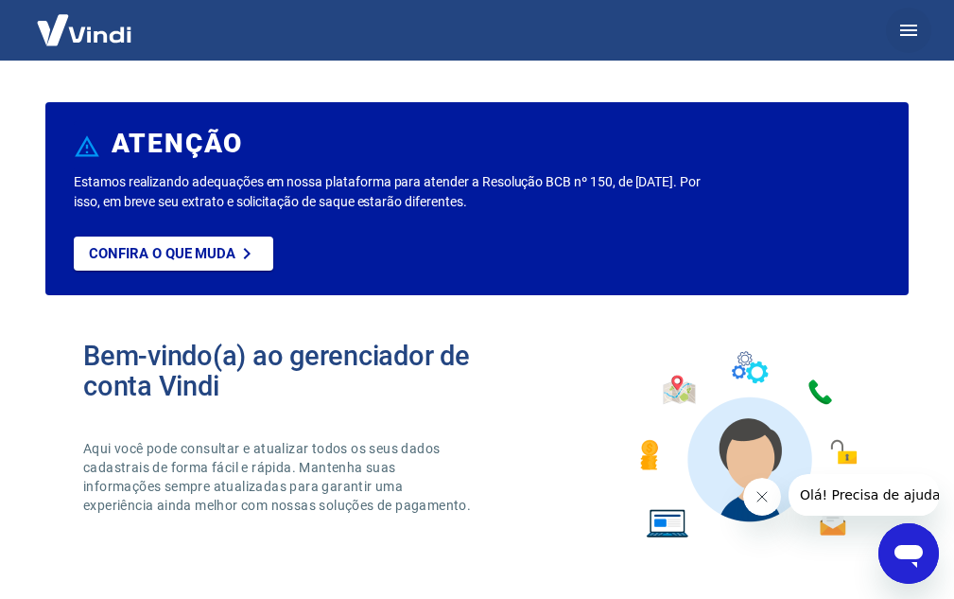
click at [891, 28] on button "button" at bounding box center [908, 30] width 45 height 45
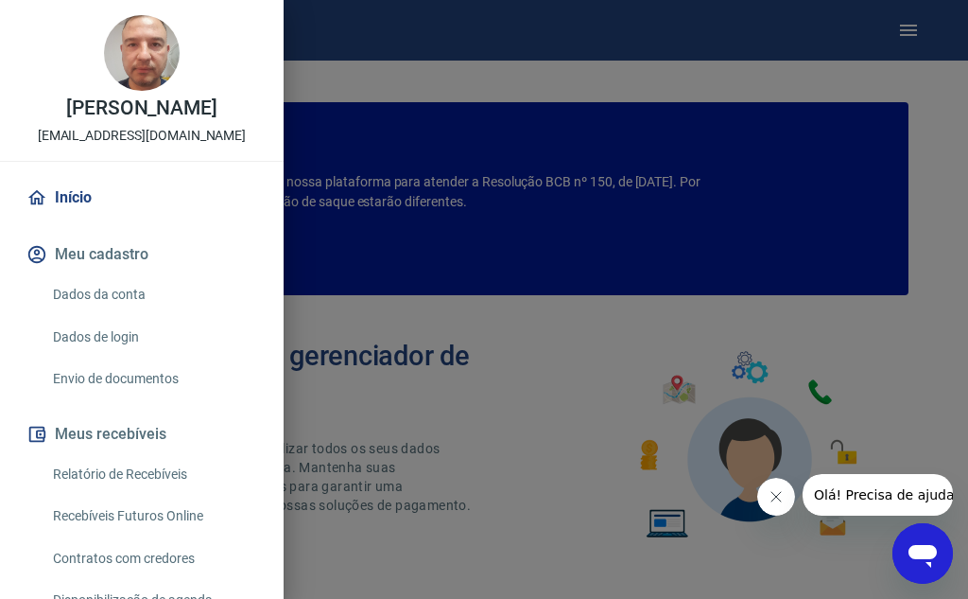
click at [119, 288] on link "Dados da conta" at bounding box center [153, 294] width 216 height 39
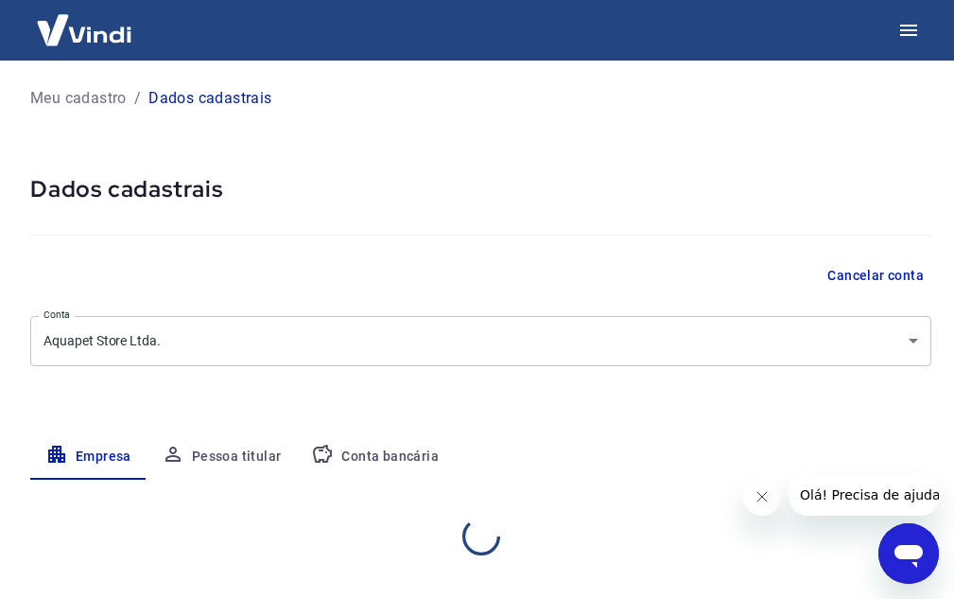
select select "RS"
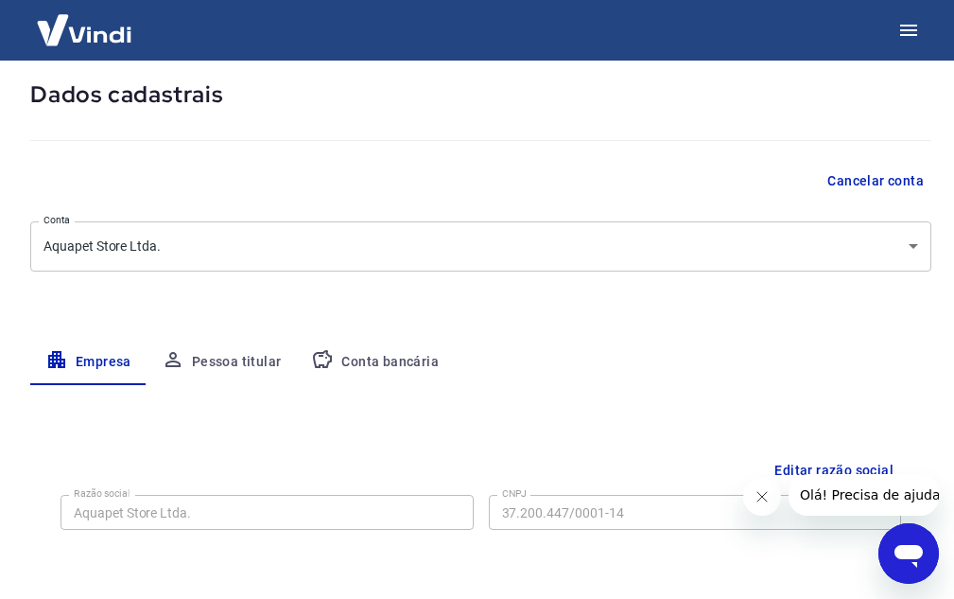
click at [383, 347] on button "Conta bancária" at bounding box center [375, 361] width 158 height 45
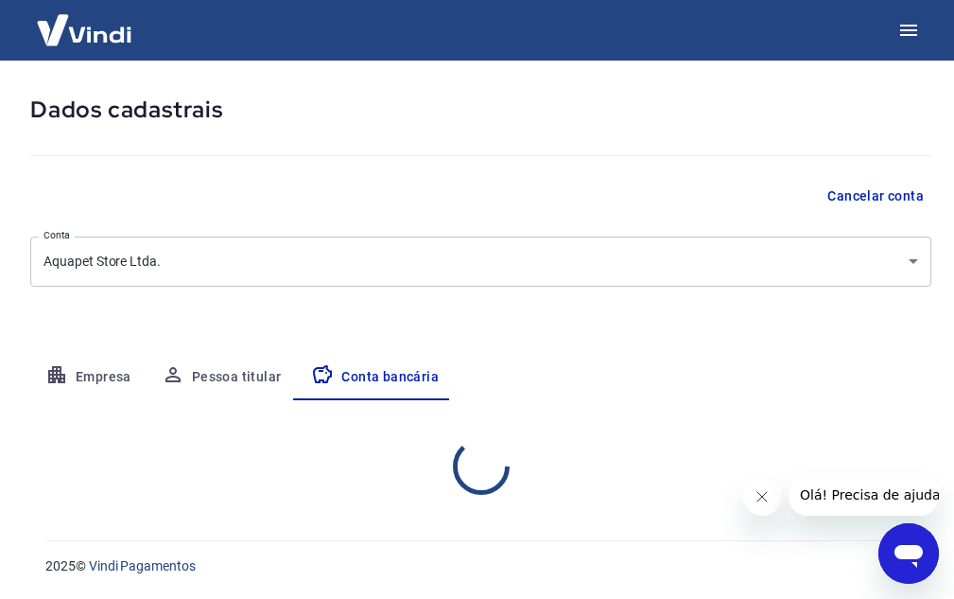
select select "1"
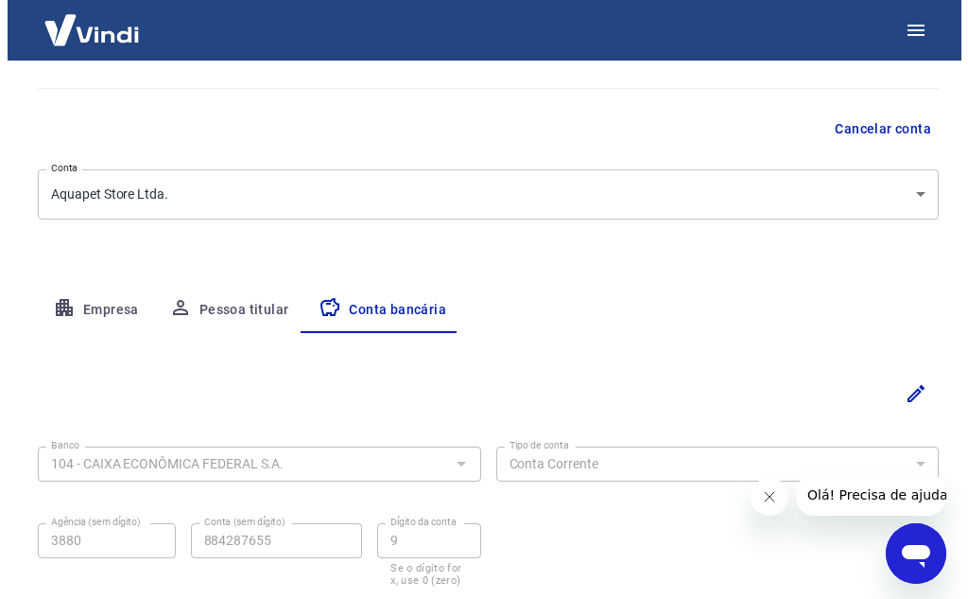
scroll to position [189, 0]
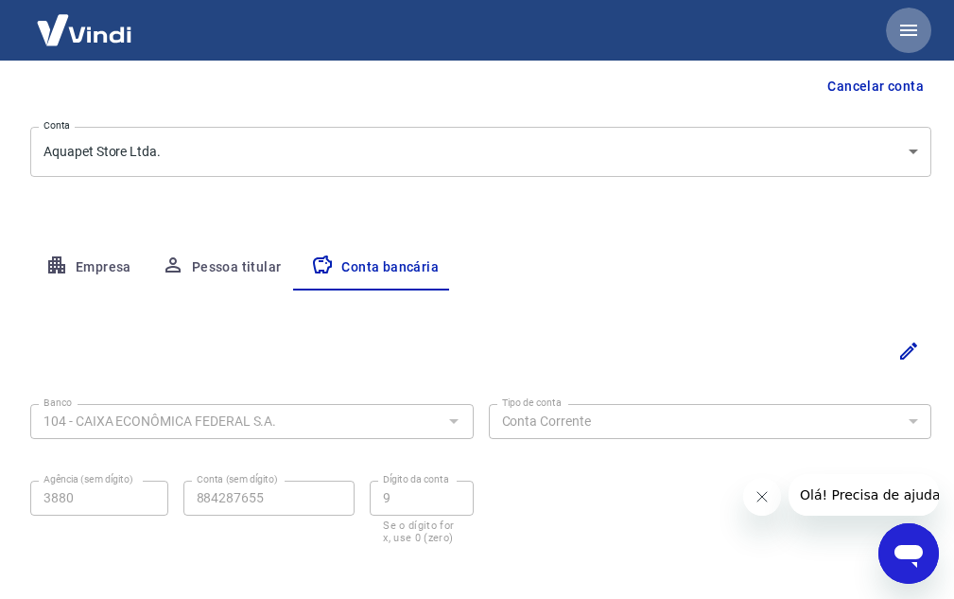
click at [908, 21] on icon "button" at bounding box center [908, 30] width 23 height 23
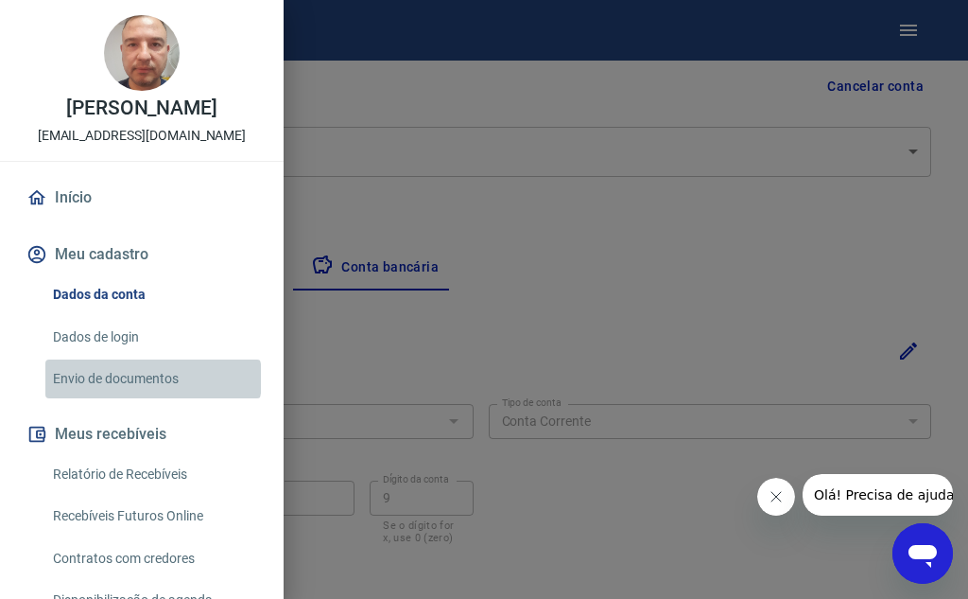
click at [152, 378] on link "Envio de documentos" at bounding box center [153, 378] width 216 height 39
